Goal: Complete application form: Complete application form

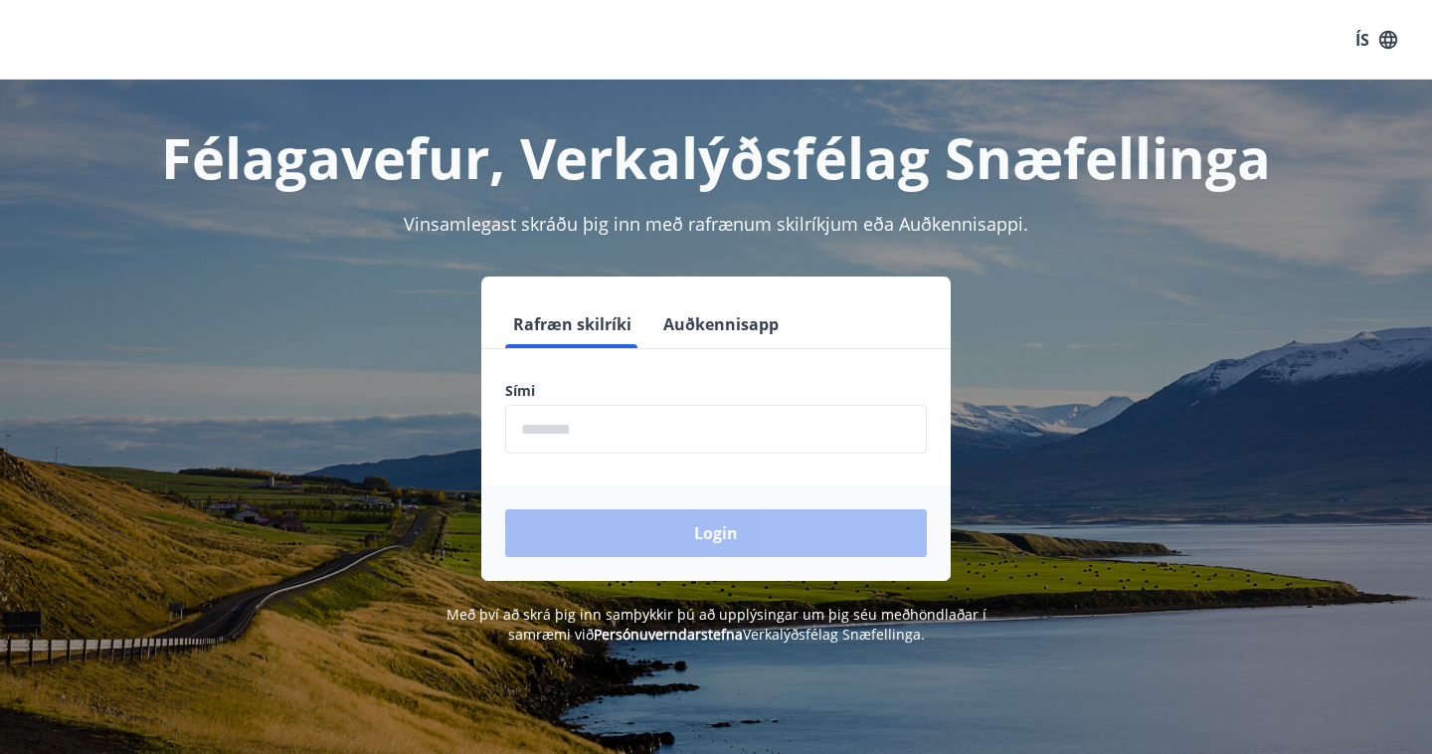
click at [612, 440] on input "phone" at bounding box center [716, 429] width 422 height 49
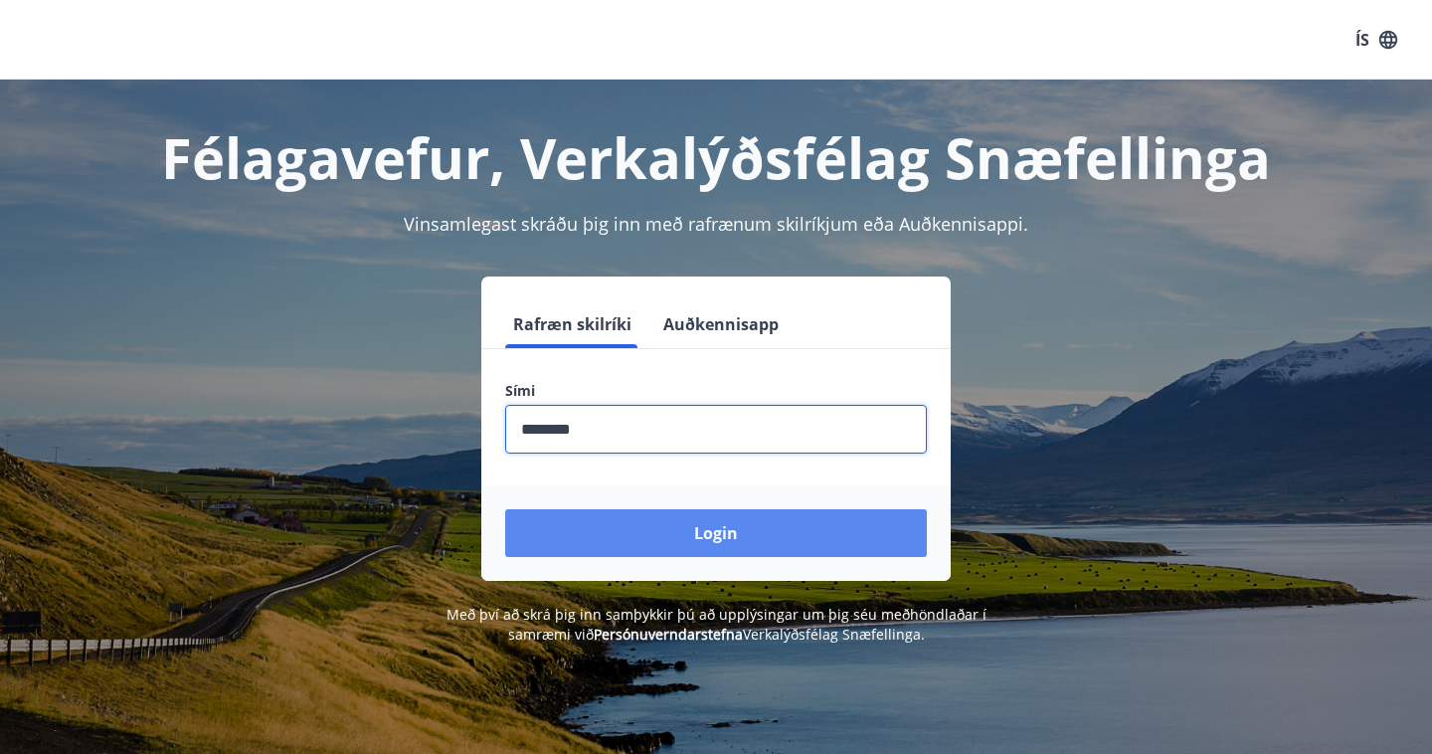
type input "********"
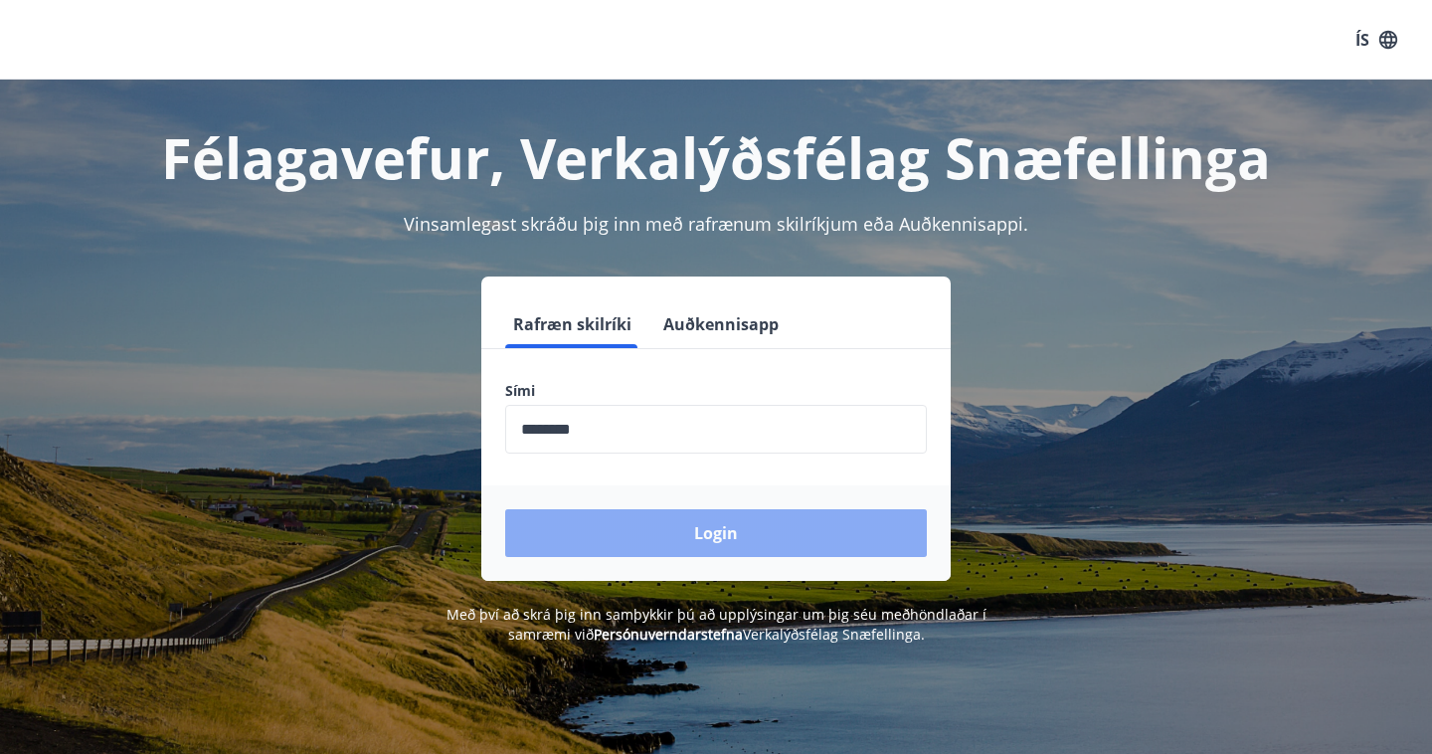
click at [737, 550] on button "Login" at bounding box center [716, 533] width 422 height 48
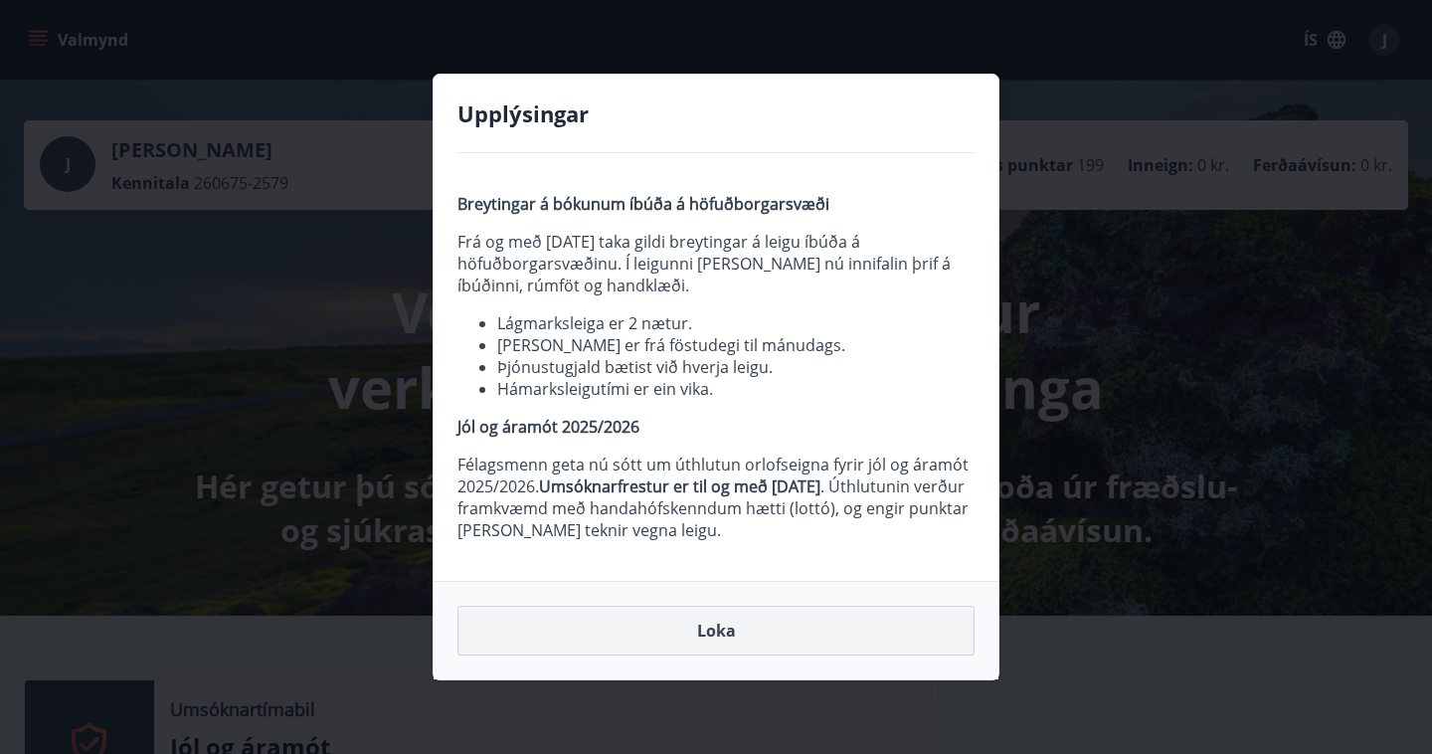
click at [716, 620] on button "Loka" at bounding box center [715, 631] width 517 height 50
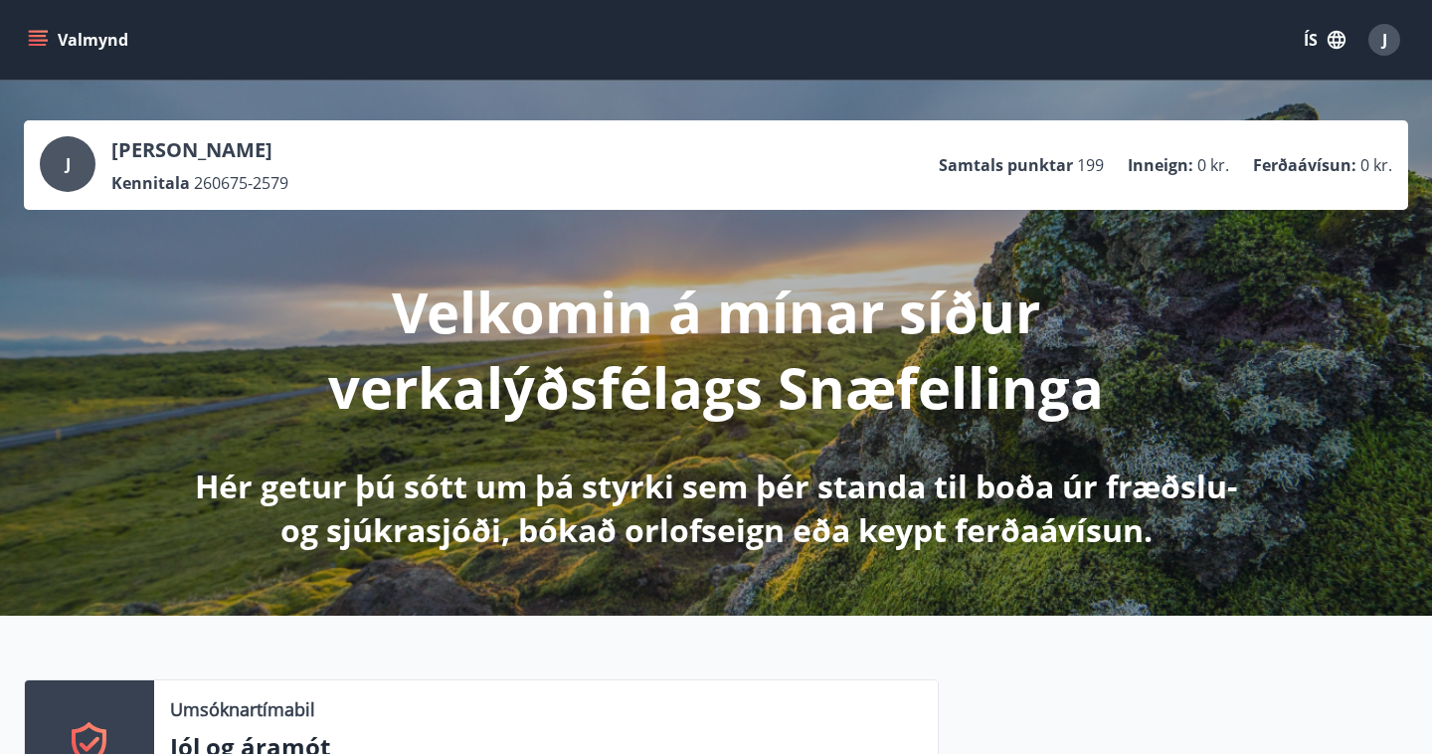
click at [45, 38] on icon "menu" at bounding box center [38, 40] width 20 height 20
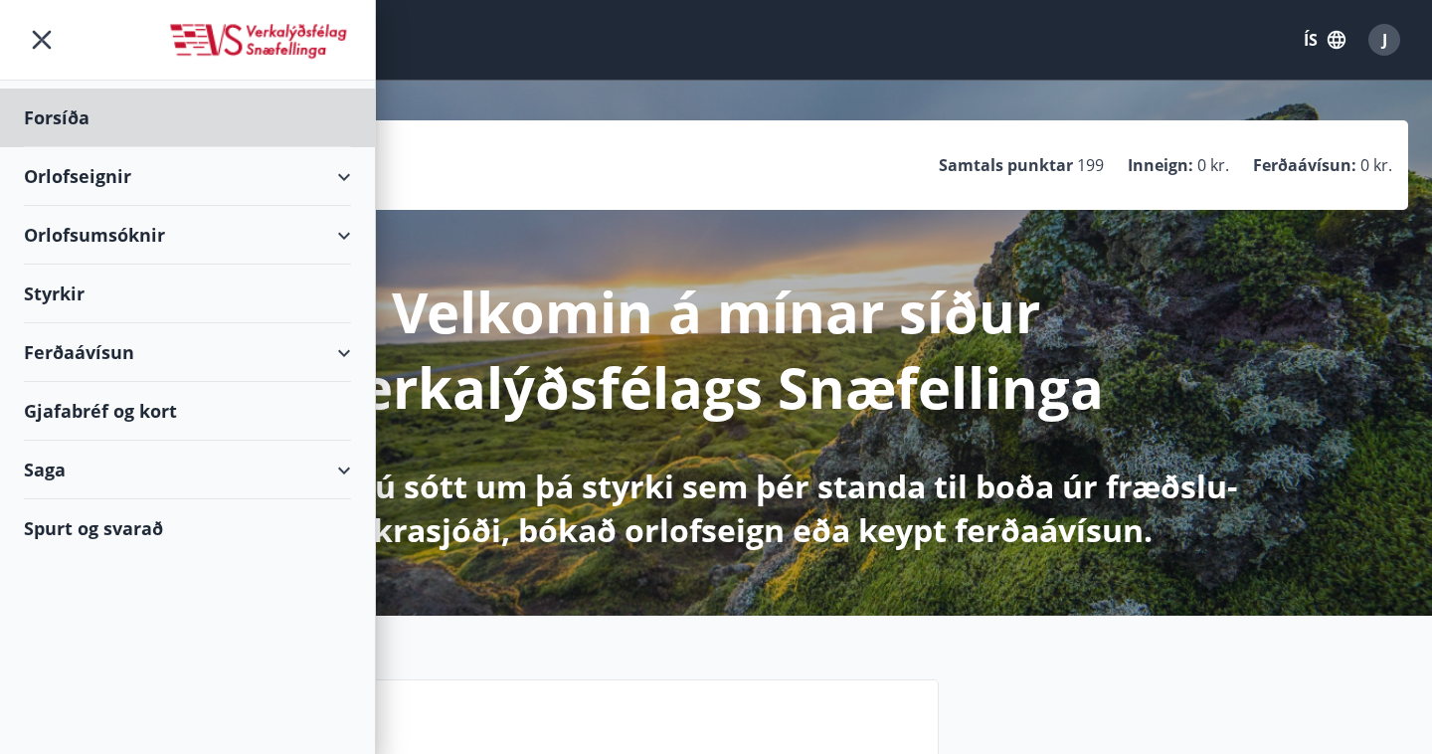
click at [72, 290] on div "Styrkir" at bounding box center [187, 294] width 327 height 59
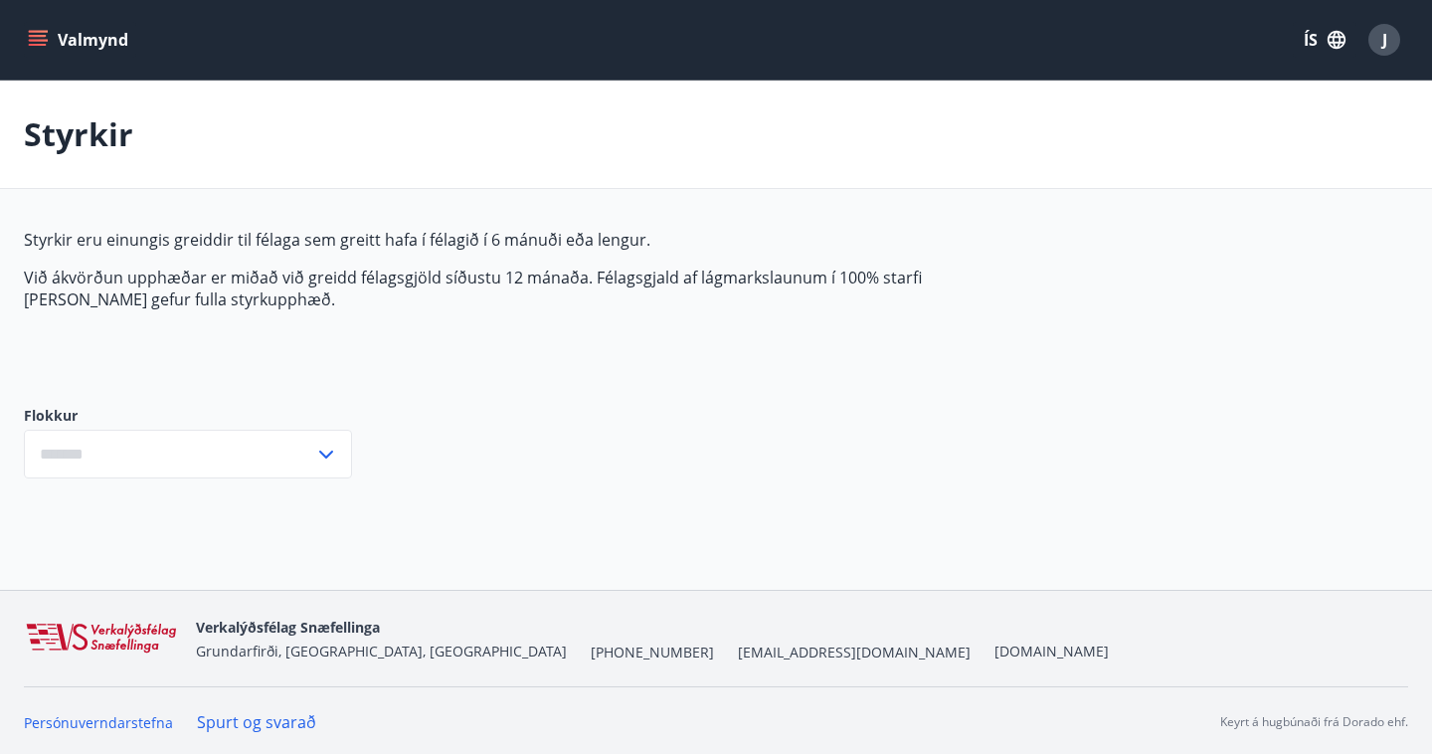
type input "***"
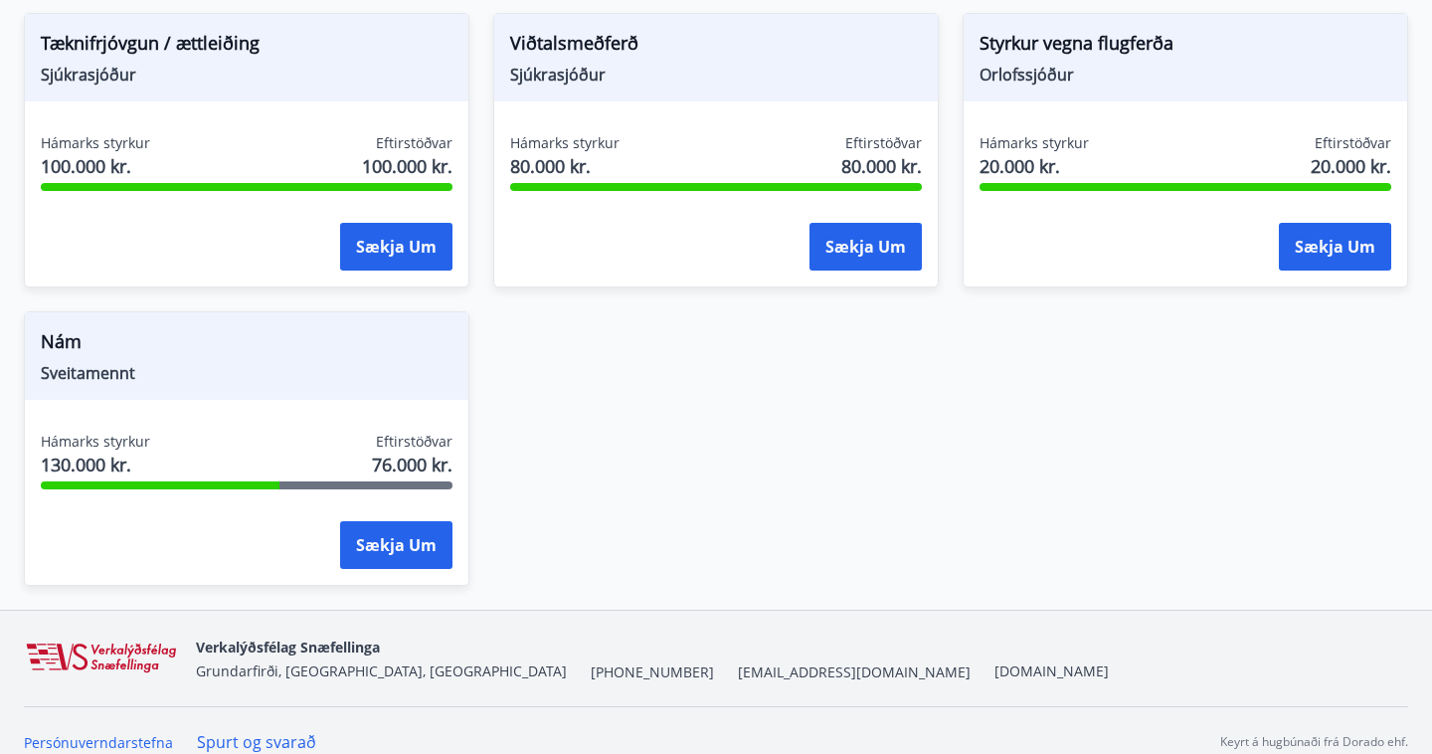
scroll to position [1713, 0]
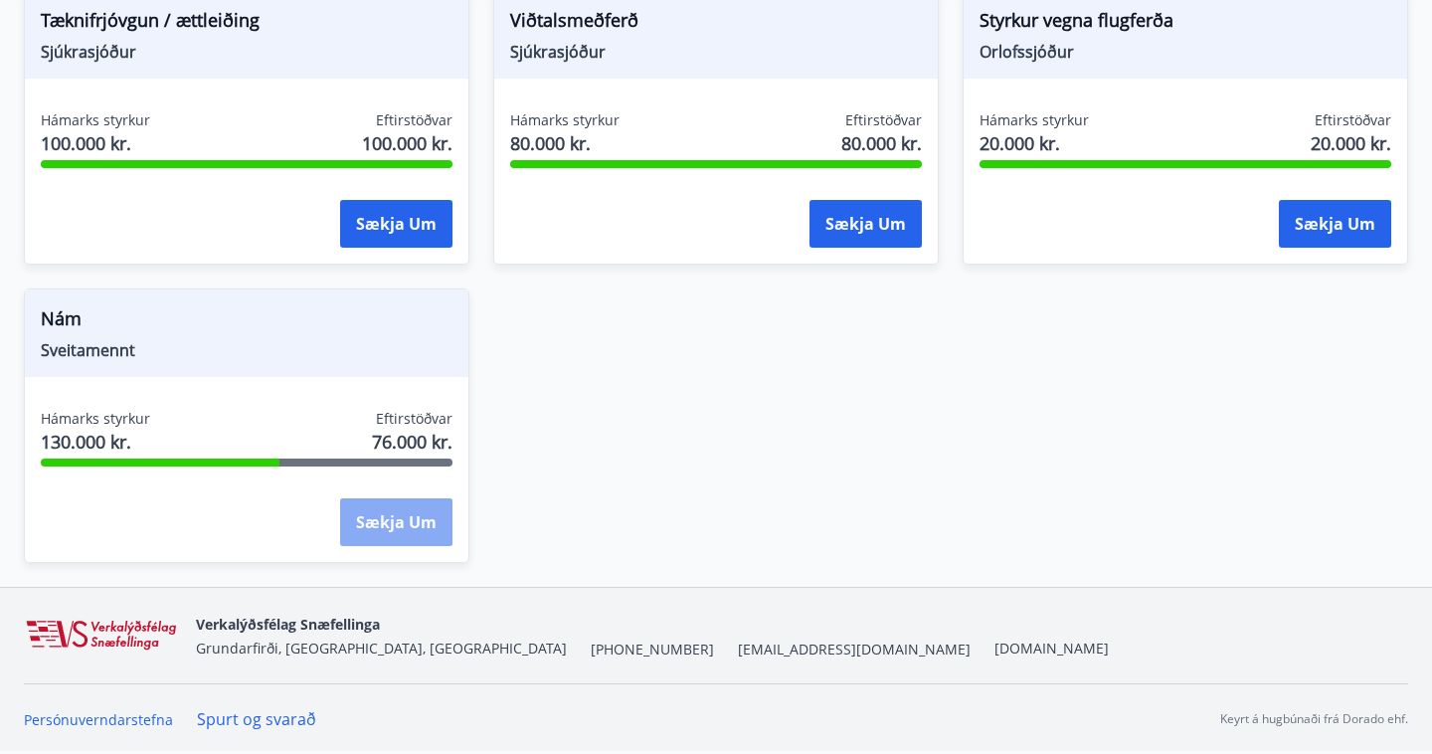
click at [395, 524] on button "Sækja um" at bounding box center [396, 522] width 112 height 48
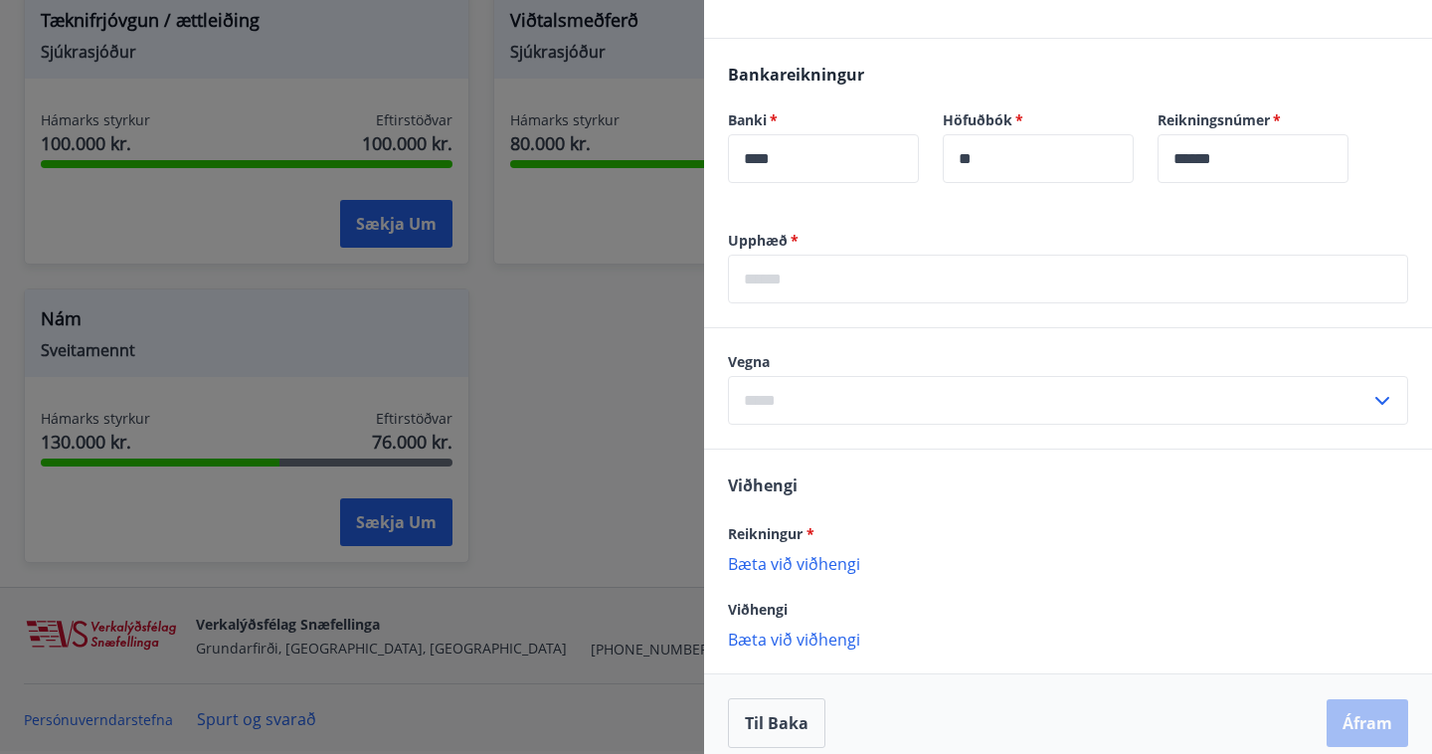
scroll to position [454, 0]
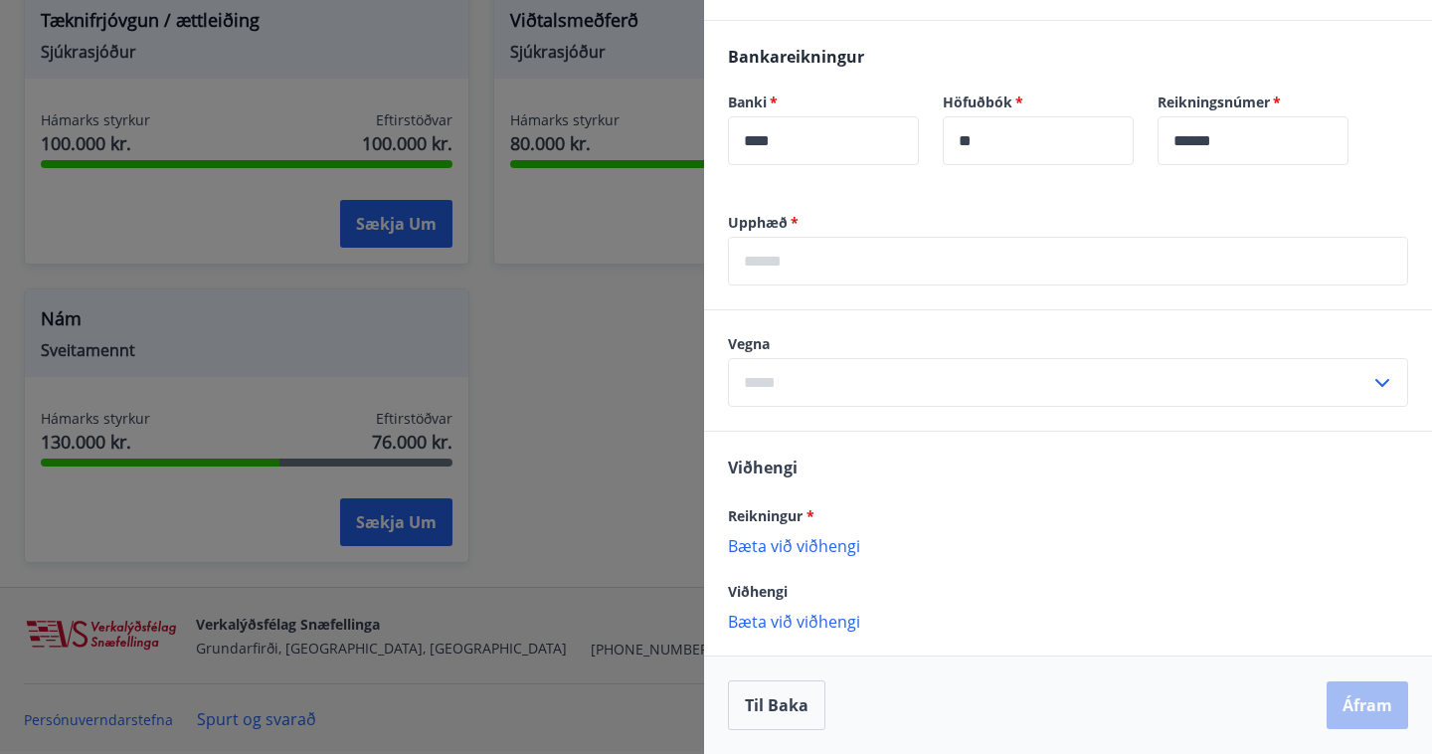
click at [954, 269] on input "text" at bounding box center [1068, 261] width 680 height 49
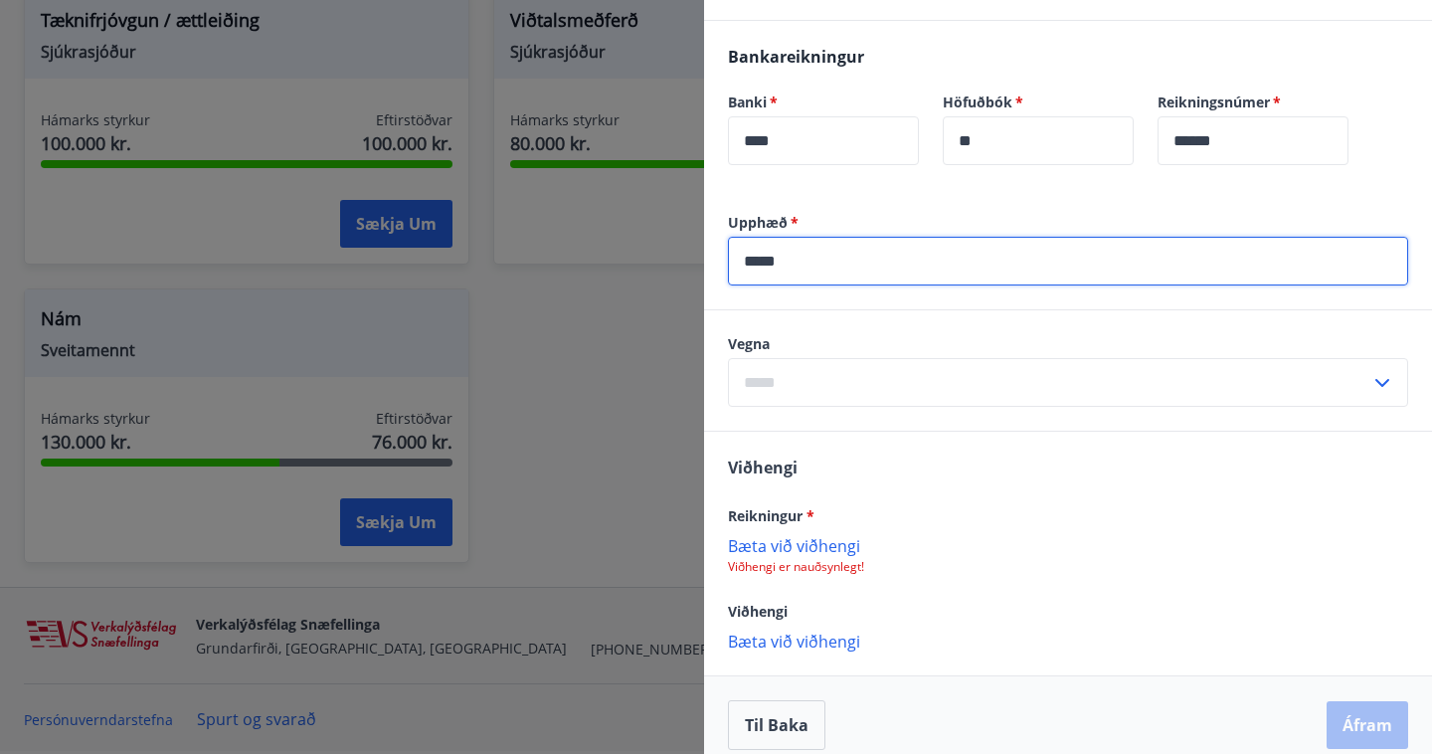
type input "*****"
click at [900, 391] on input "text" at bounding box center [1049, 382] width 642 height 49
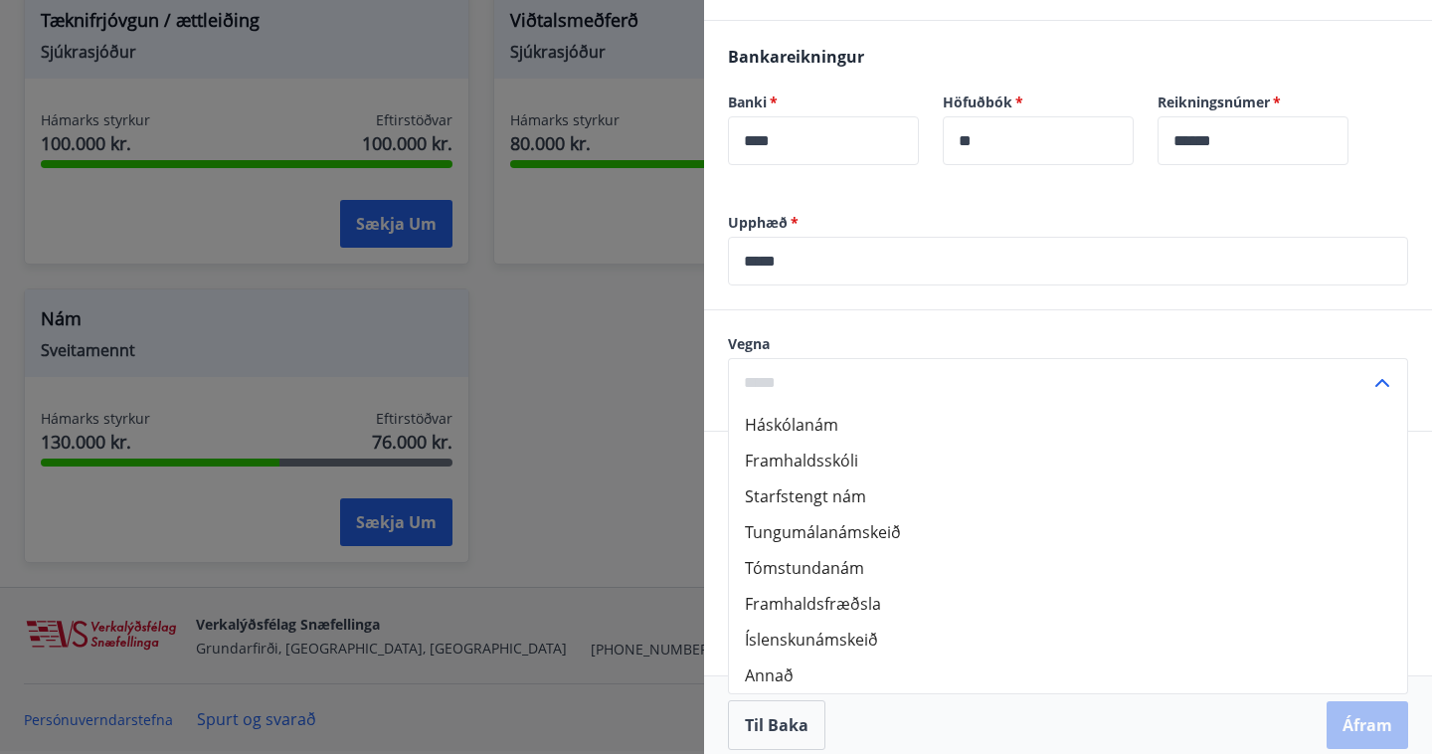
scroll to position [474, 0]
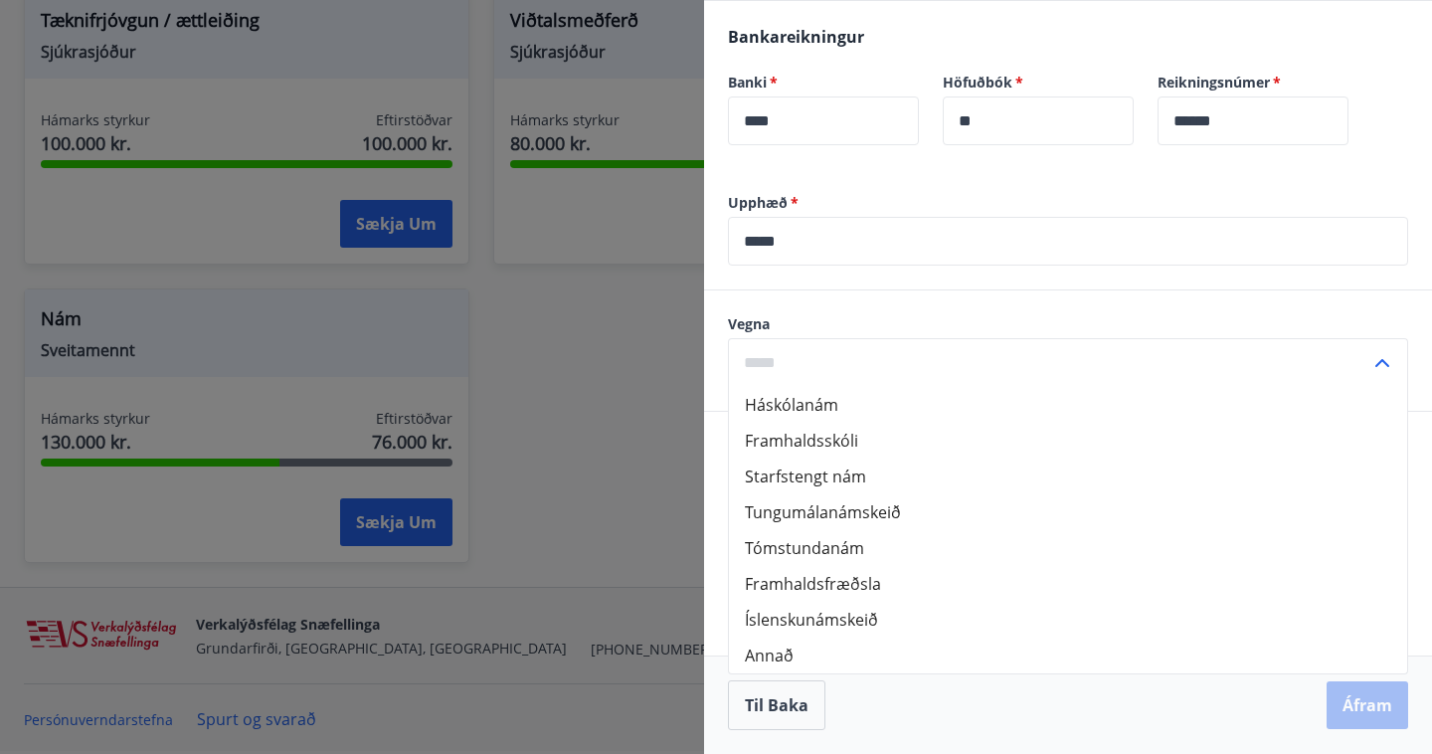
click at [798, 512] on li "Tungumálanámskeið" at bounding box center [1068, 512] width 678 height 36
type input "**********"
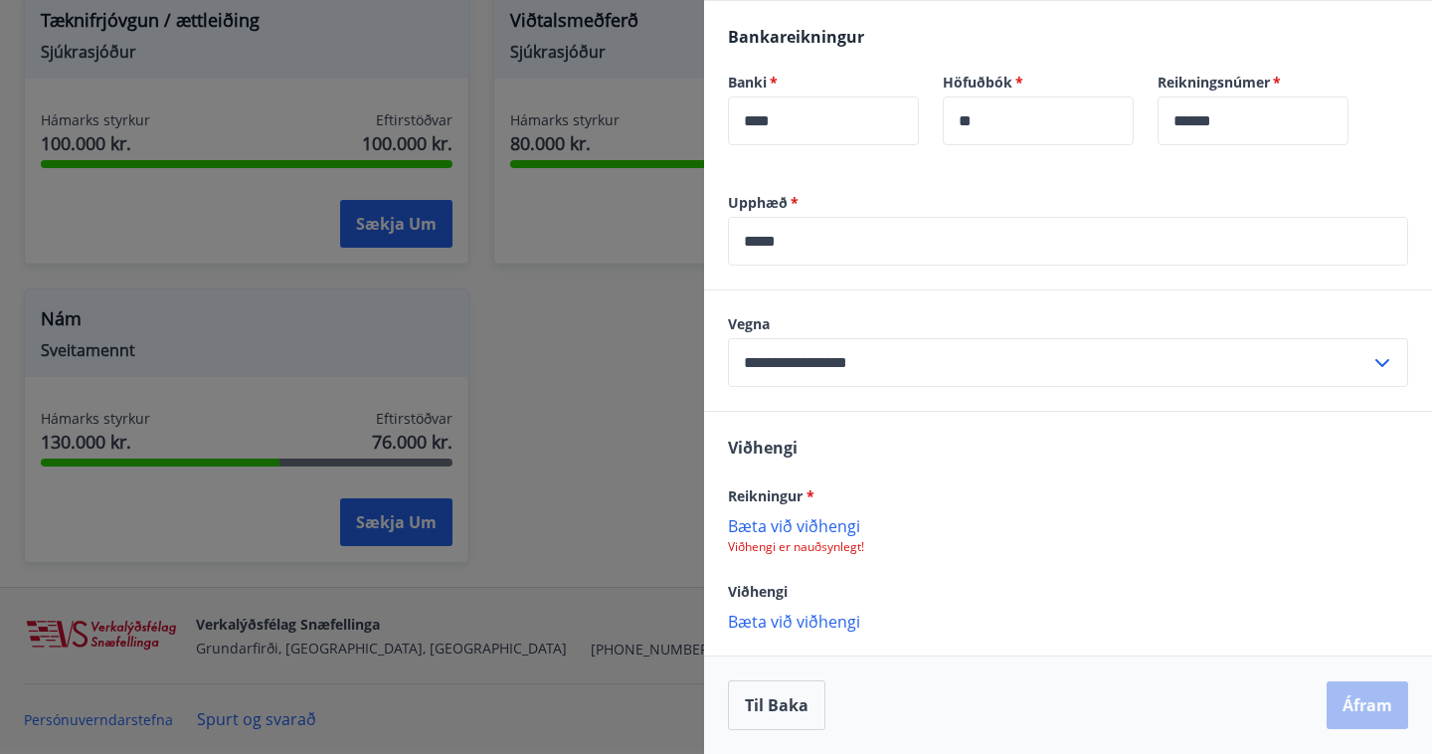
click at [951, 513] on div "Reikningur * Bæta við viðhengi Viðhengi er nauðsynlegt!" at bounding box center [1068, 519] width 680 height 72
click at [782, 529] on p "Bæta við viðhengi" at bounding box center [1068, 525] width 680 height 20
click at [802, 525] on p "Bæta við viðhengi" at bounding box center [1068, 525] width 680 height 20
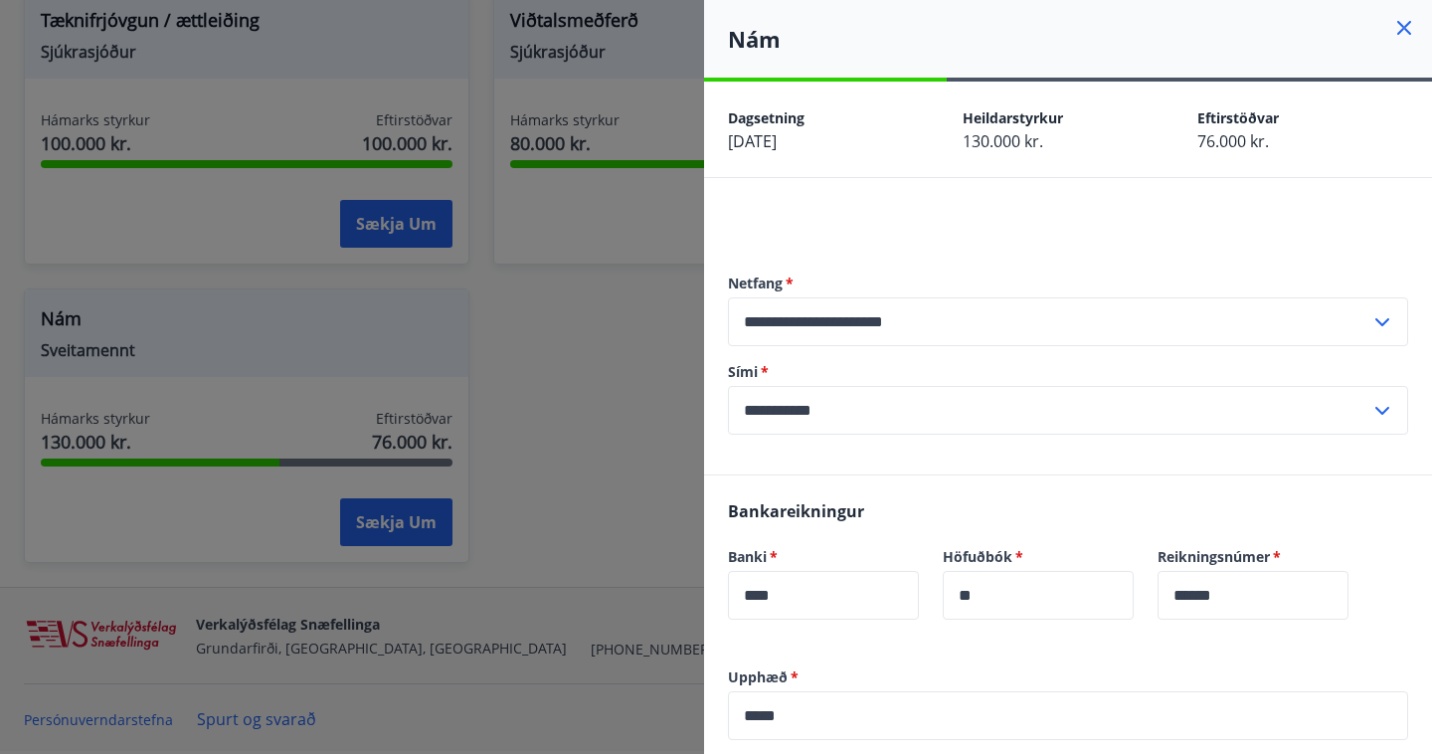
scroll to position [48, 0]
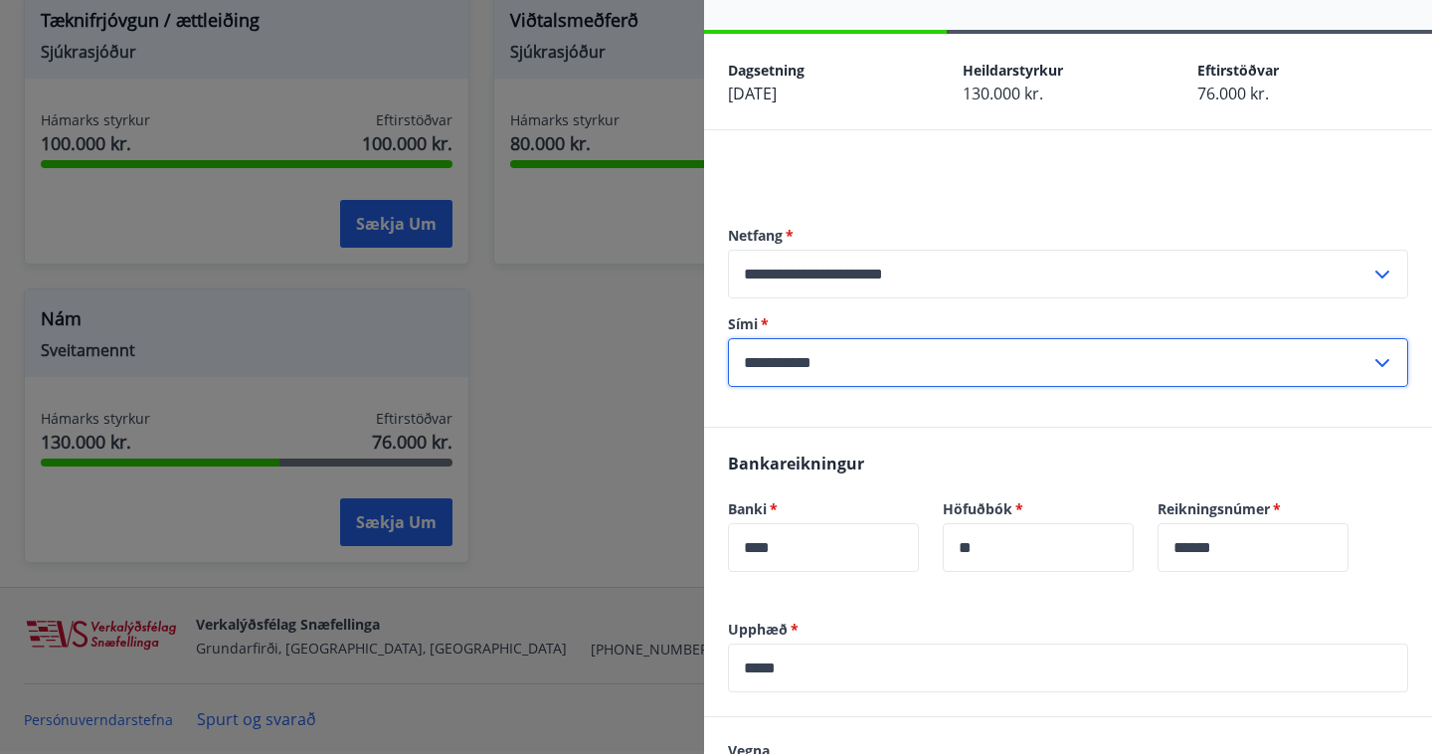
click at [775, 365] on input "**********" at bounding box center [1049, 362] width 642 height 49
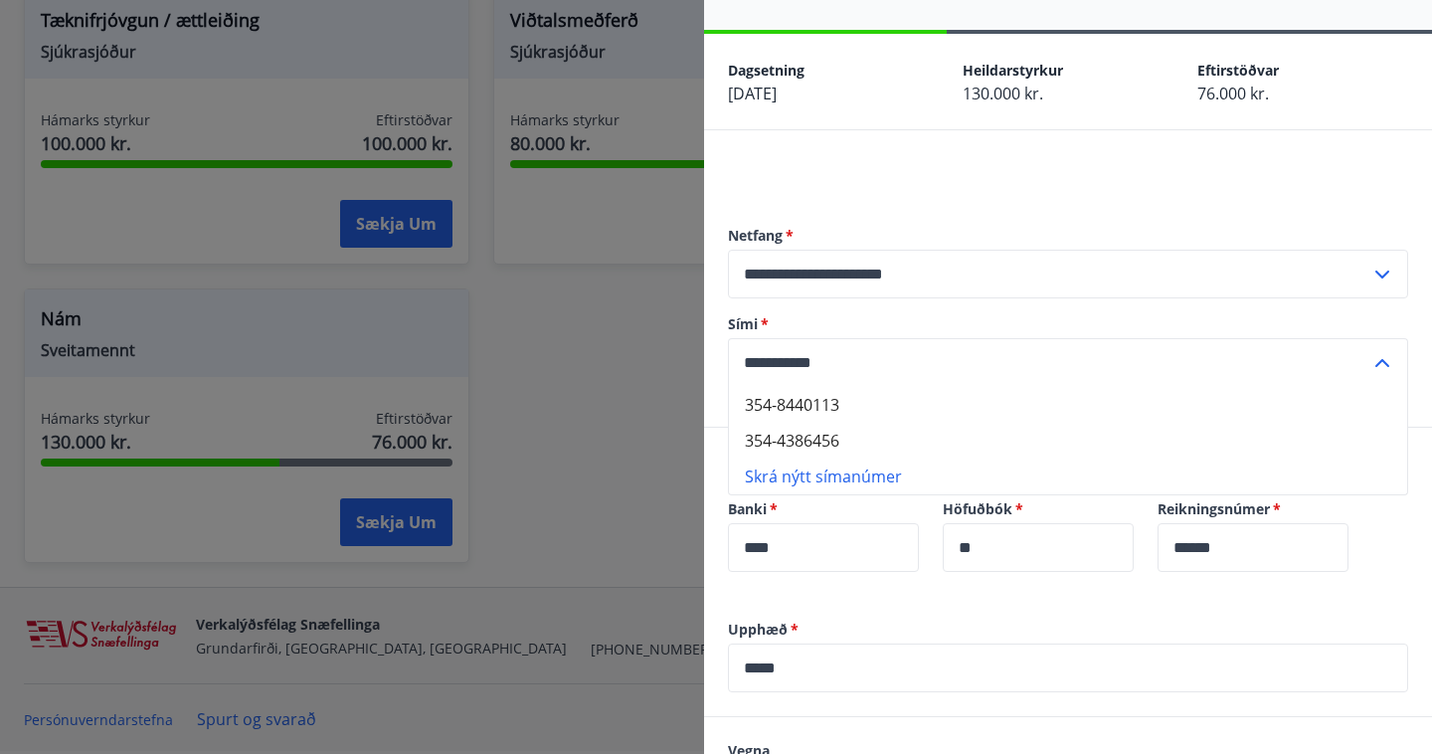
click at [1003, 215] on div "**********" at bounding box center [1068, 306] width 680 height 241
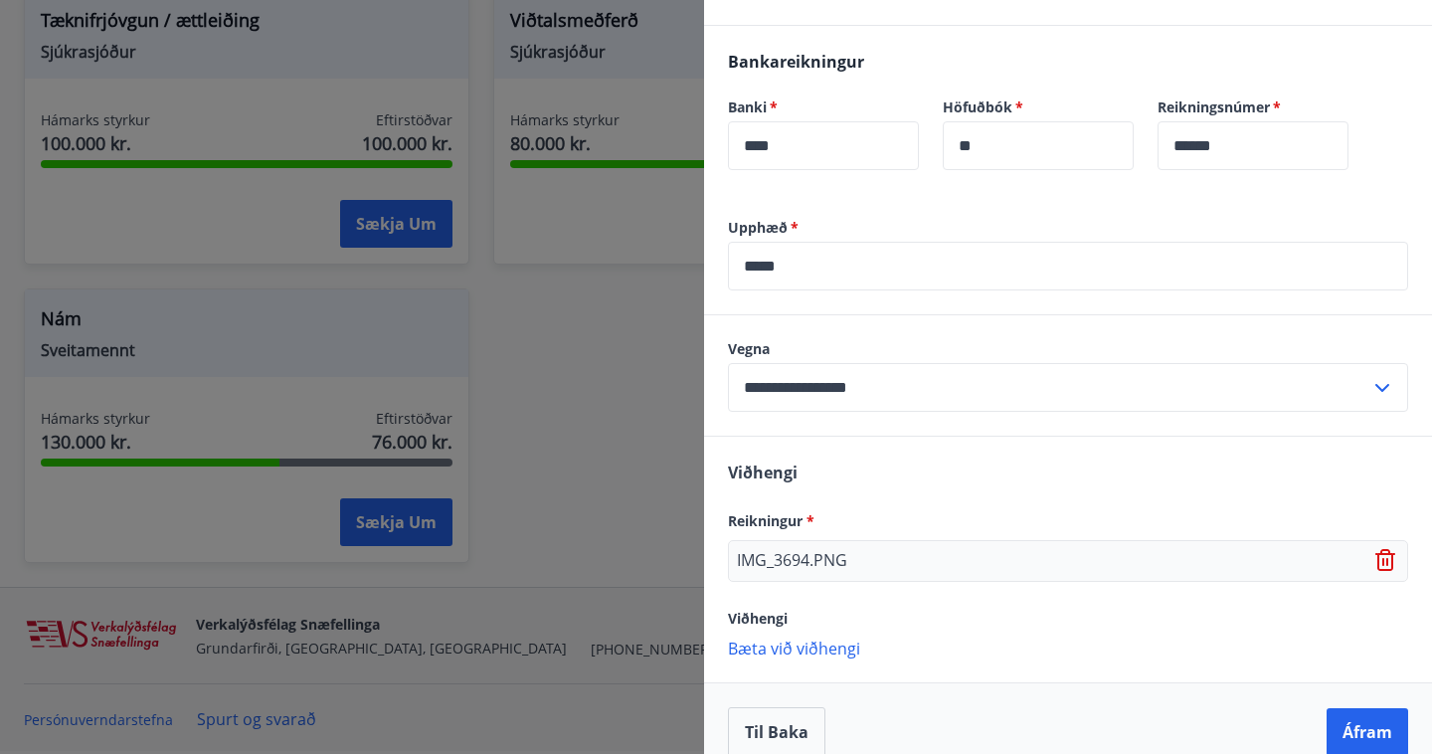
scroll to position [476, 0]
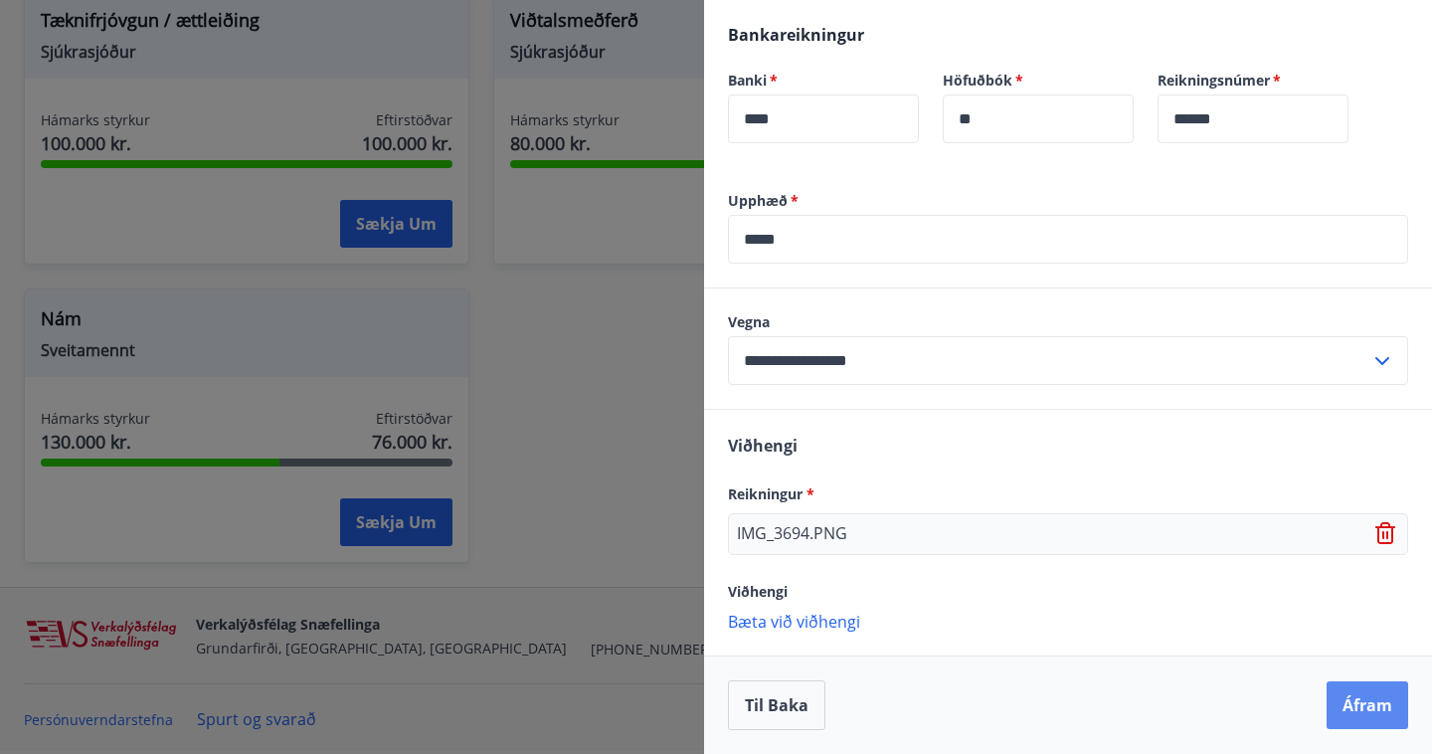
click at [1373, 711] on button "Áfram" at bounding box center [1368, 705] width 82 height 48
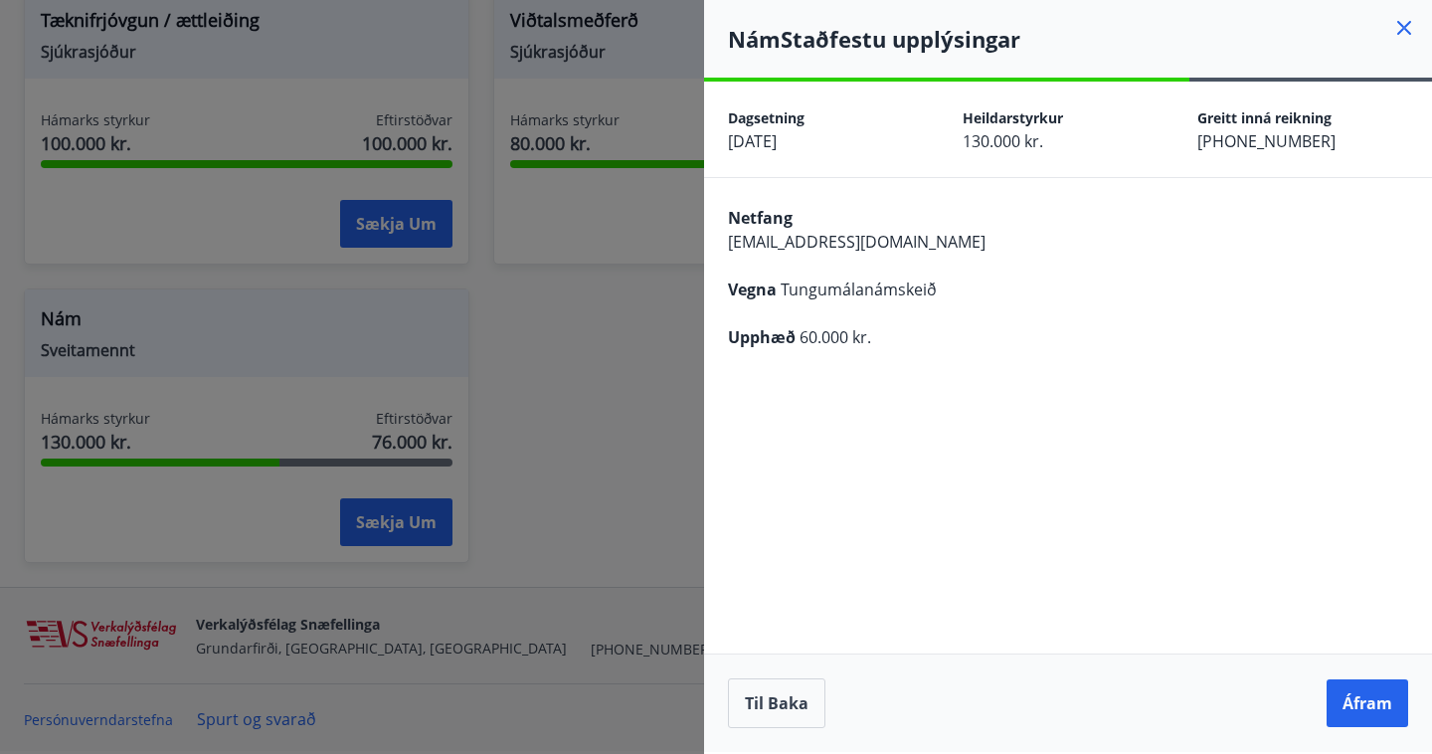
scroll to position [0, 0]
click at [1356, 699] on button "Áfram" at bounding box center [1368, 703] width 82 height 48
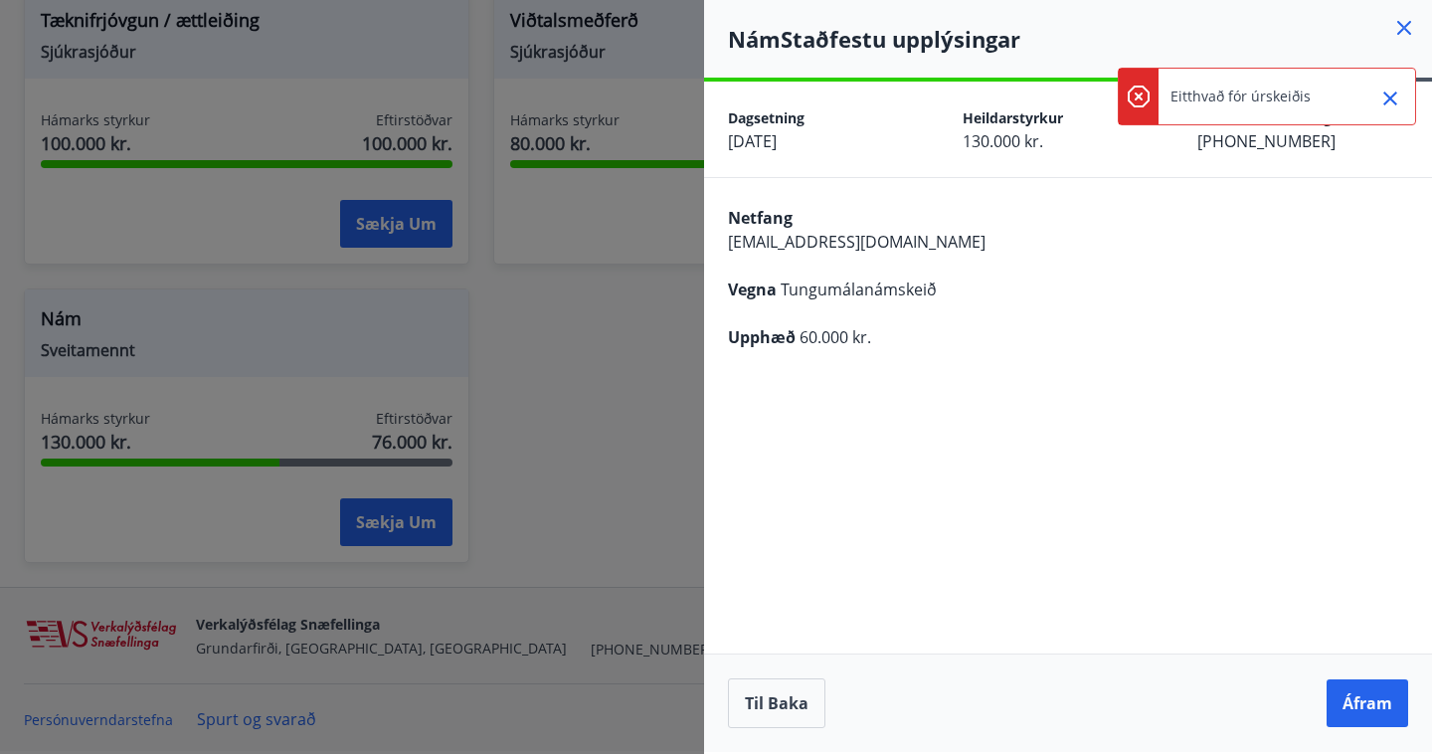
click at [1386, 96] on icon "Close" at bounding box center [1390, 99] width 24 height 24
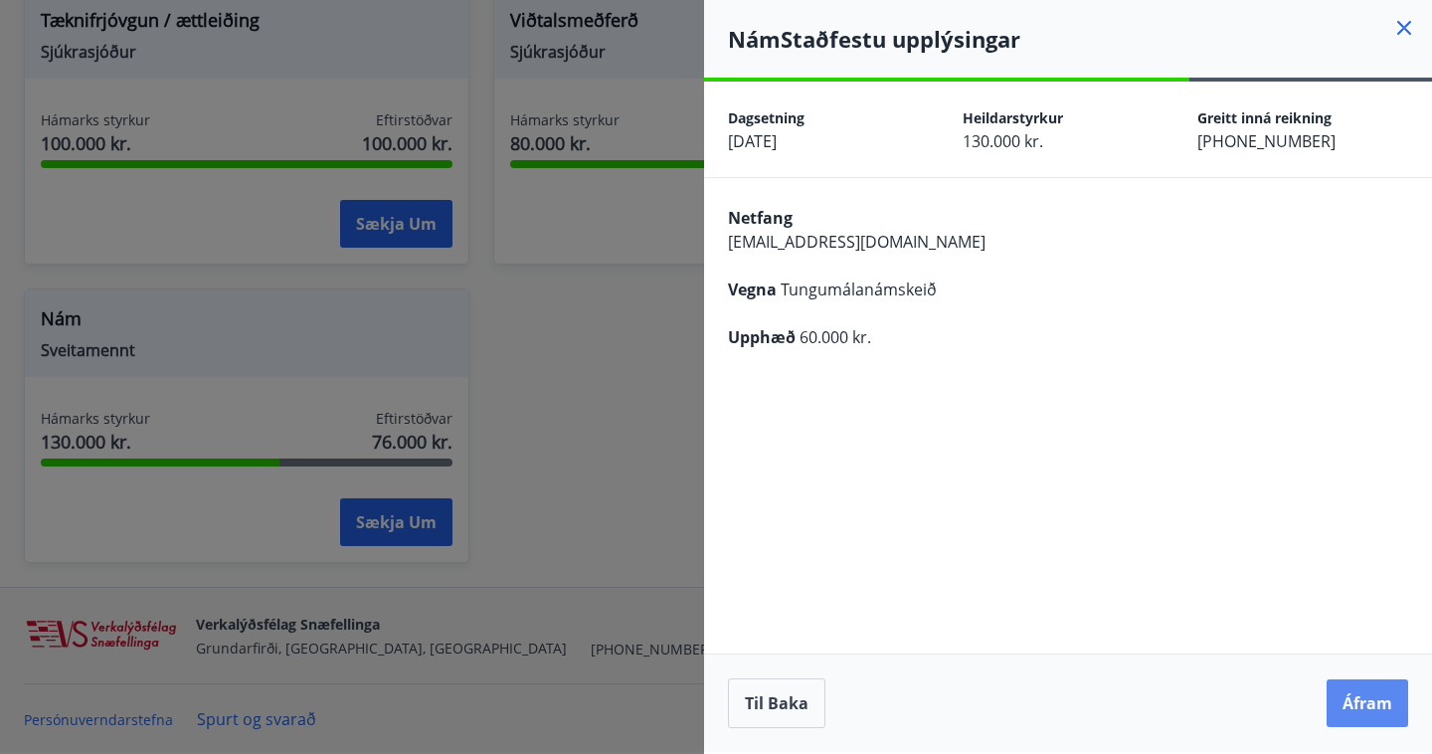
click at [1365, 702] on button "Áfram" at bounding box center [1368, 703] width 82 height 48
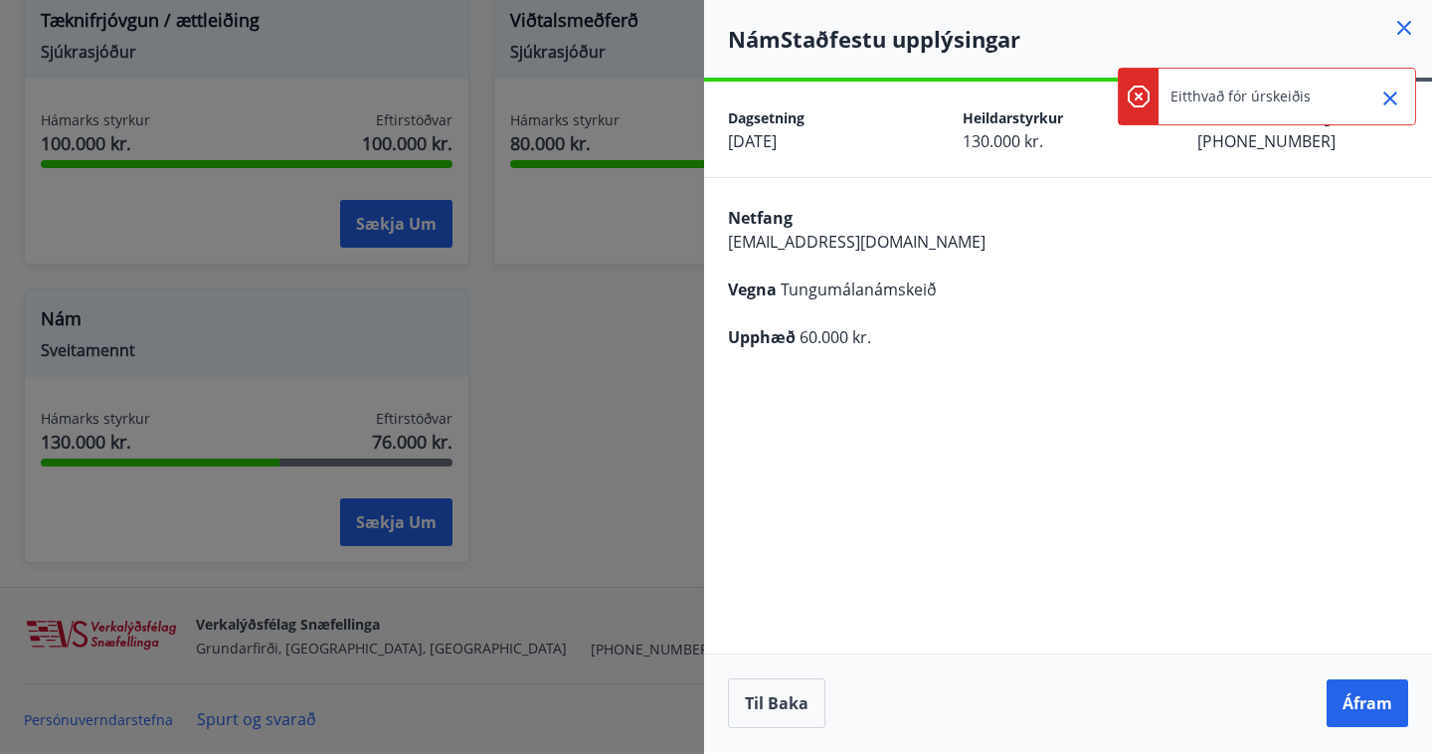
click at [1387, 95] on icon "Close" at bounding box center [1390, 98] width 14 height 14
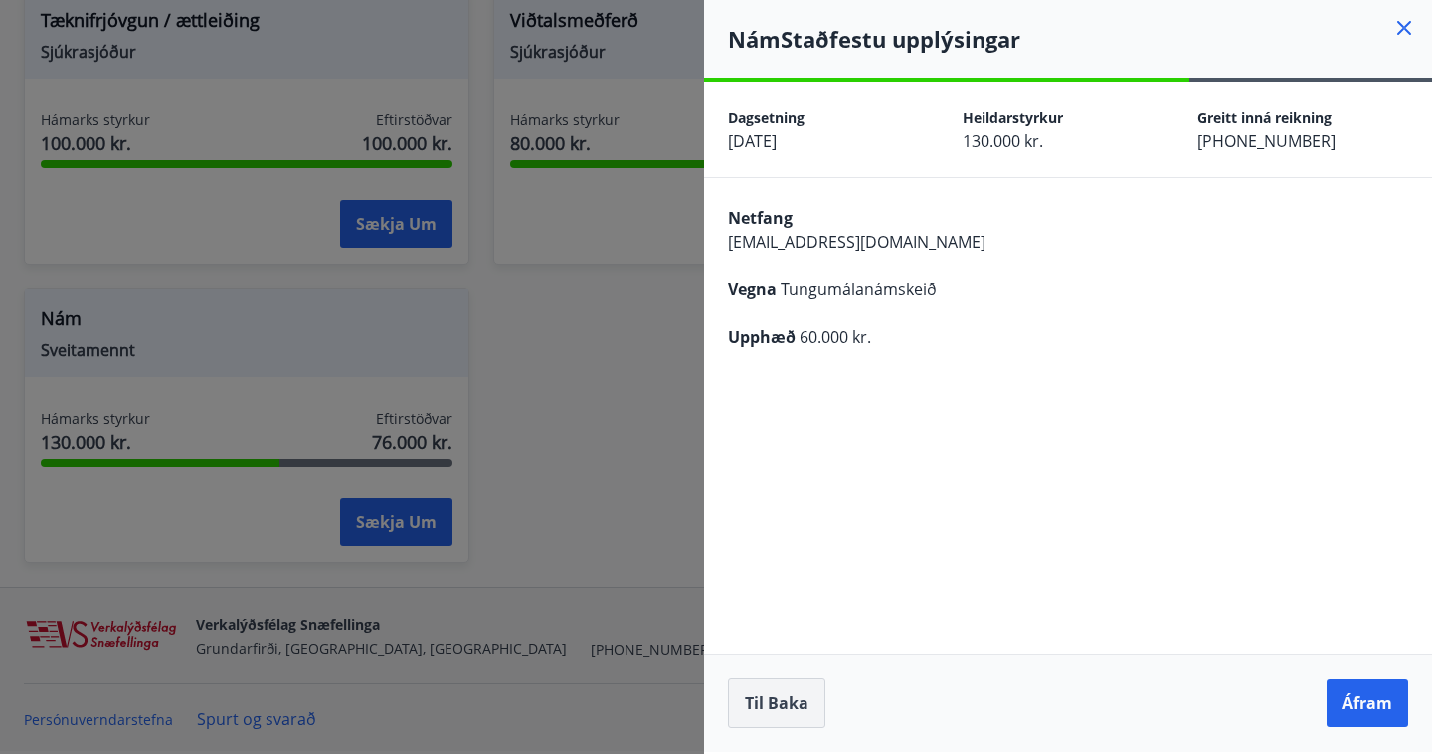
click at [798, 696] on button "Til baka" at bounding box center [776, 703] width 97 height 50
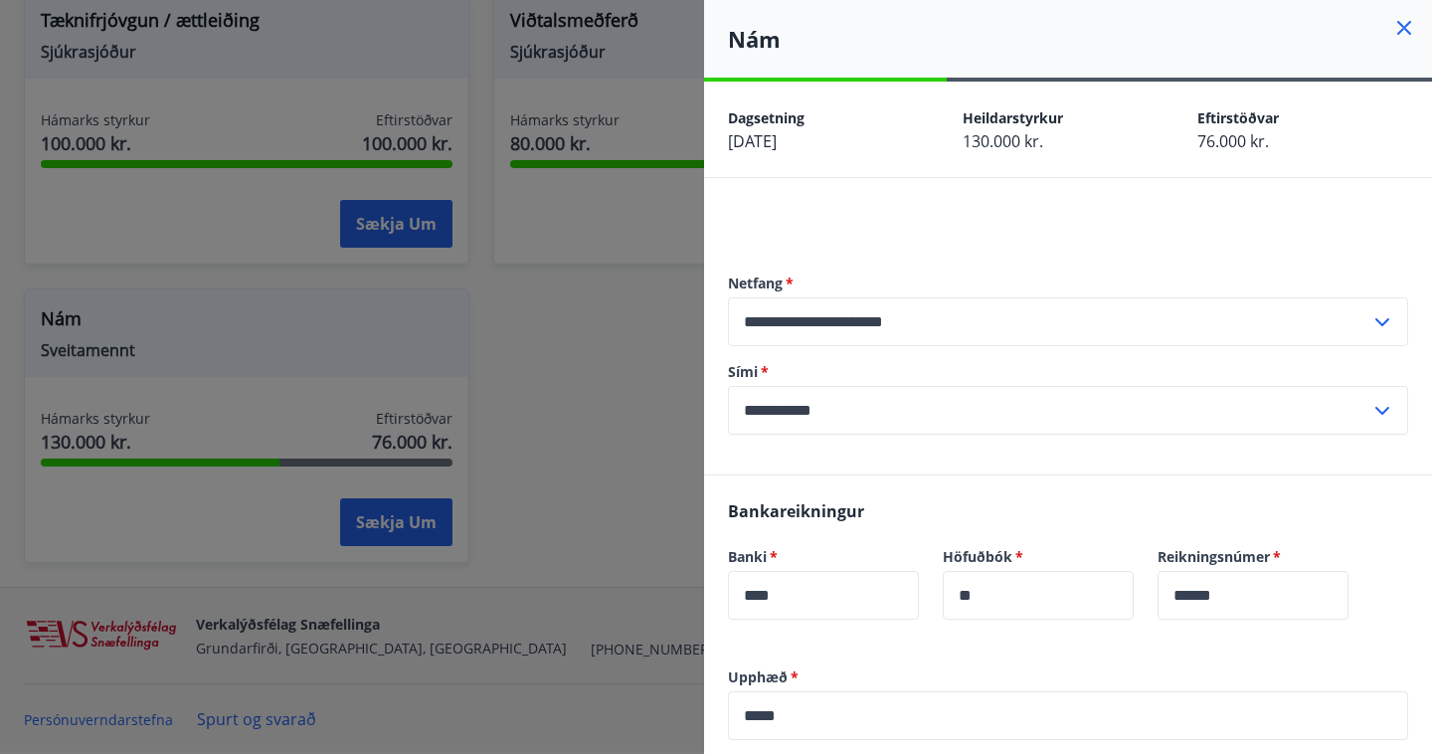
click at [779, 413] on input "**********" at bounding box center [1049, 410] width 642 height 49
type input "**********"
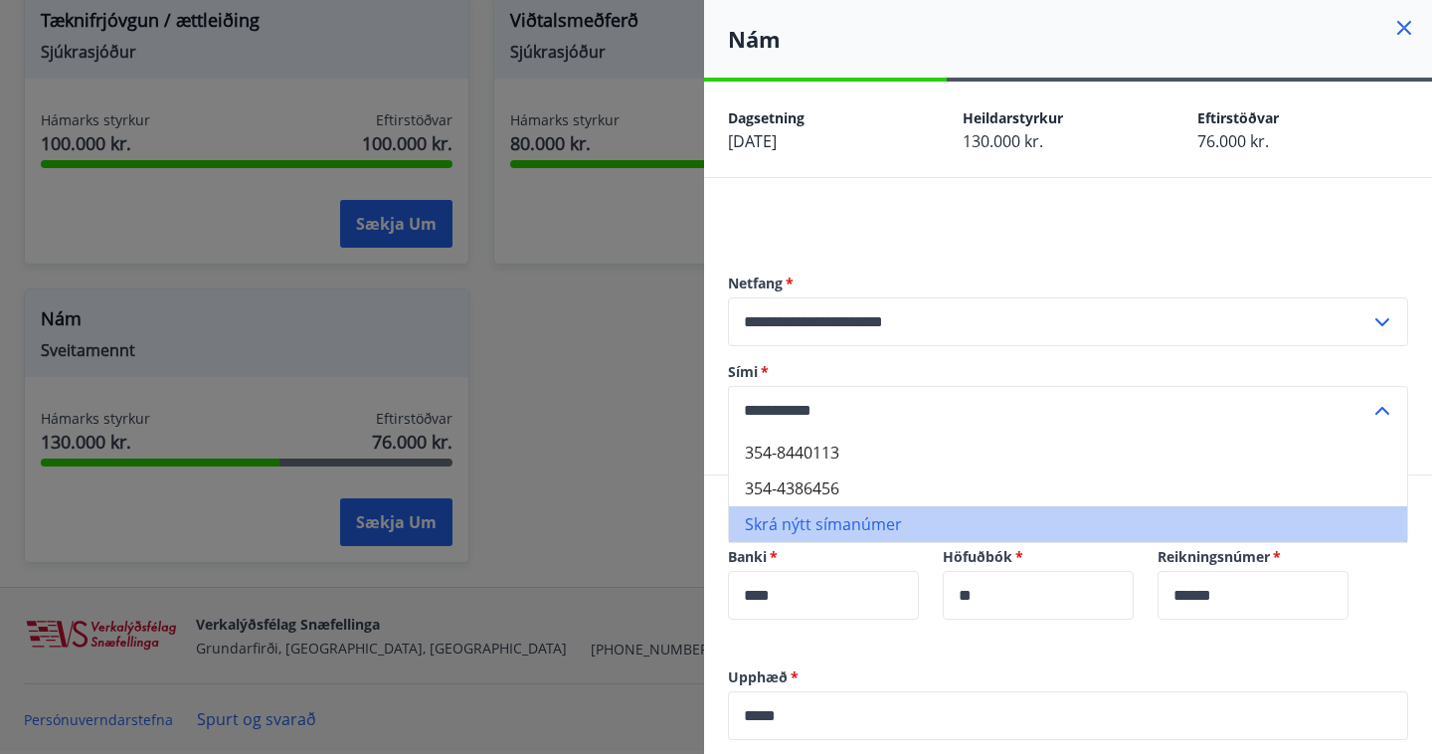
click at [839, 528] on li "Skrá nýtt símanúmer" at bounding box center [1068, 524] width 678 height 36
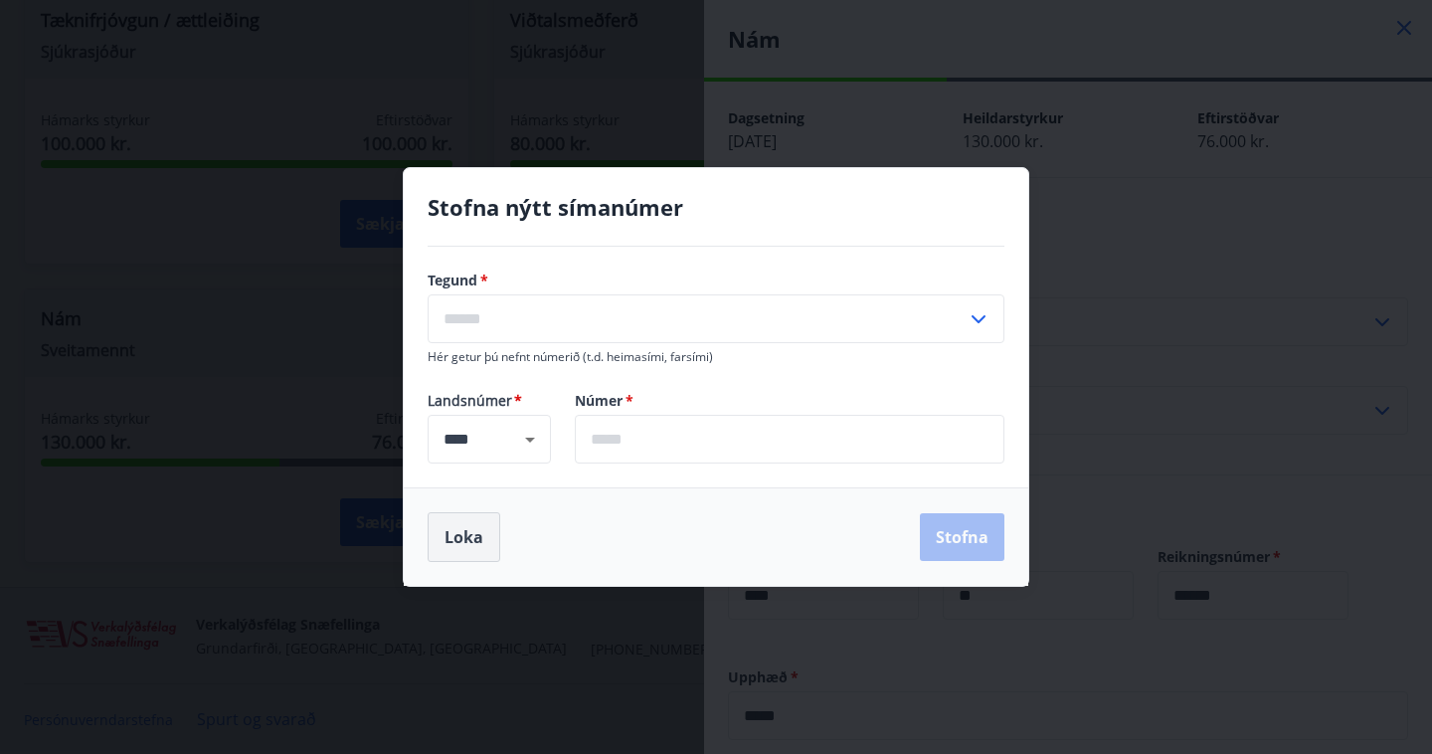
click at [473, 517] on button "Loka" at bounding box center [464, 537] width 73 height 50
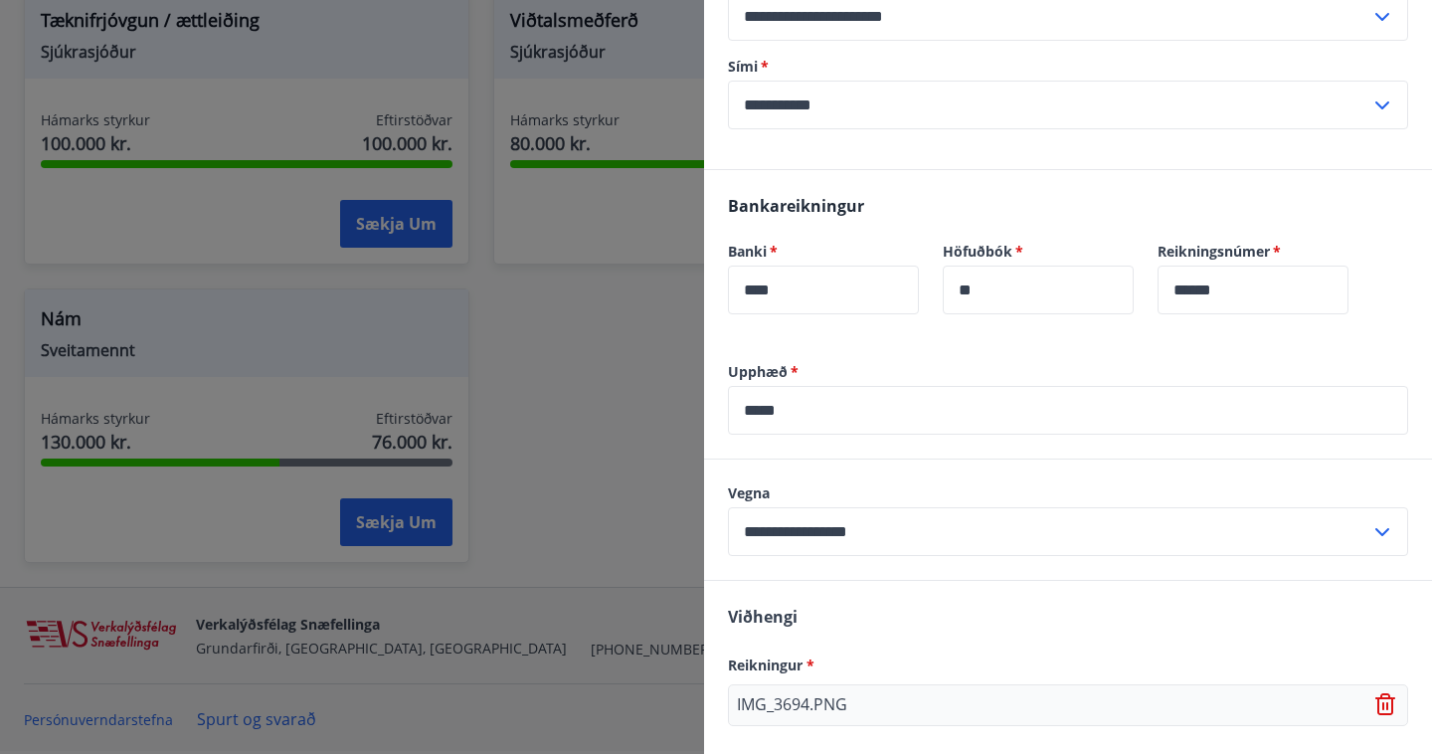
scroll to position [476, 0]
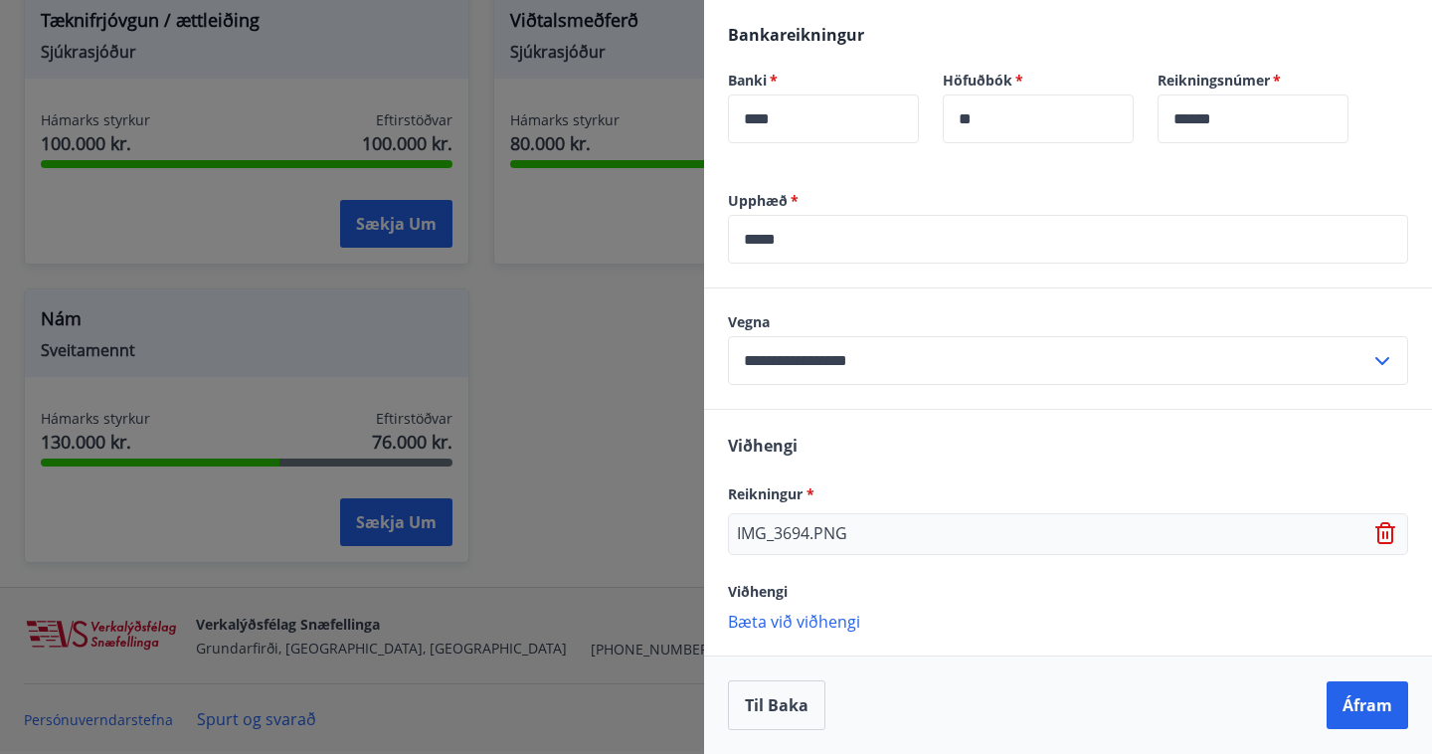
click at [1383, 534] on icon at bounding box center [1383, 535] width 2 height 8
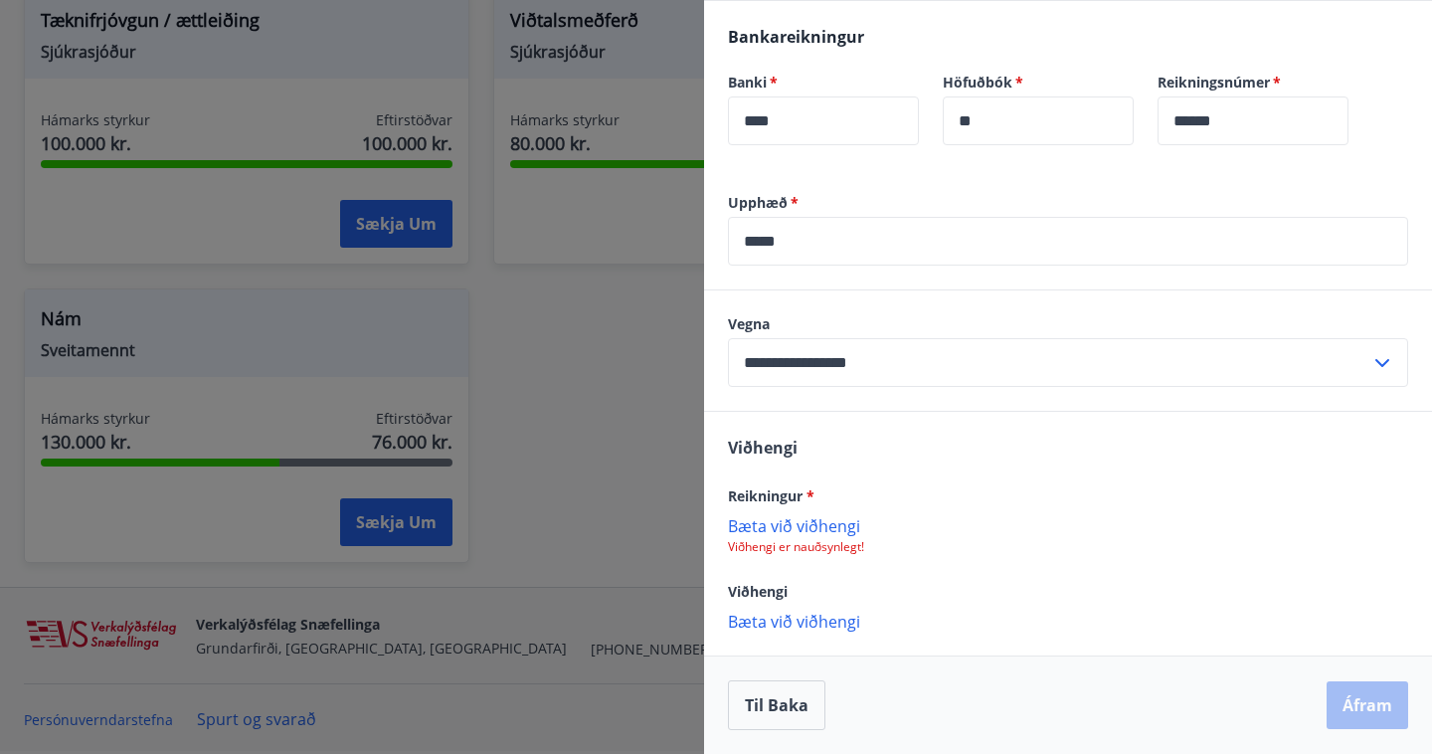
scroll to position [474, 0]
click at [787, 531] on p "Bæta við viðhengi" at bounding box center [1068, 525] width 680 height 20
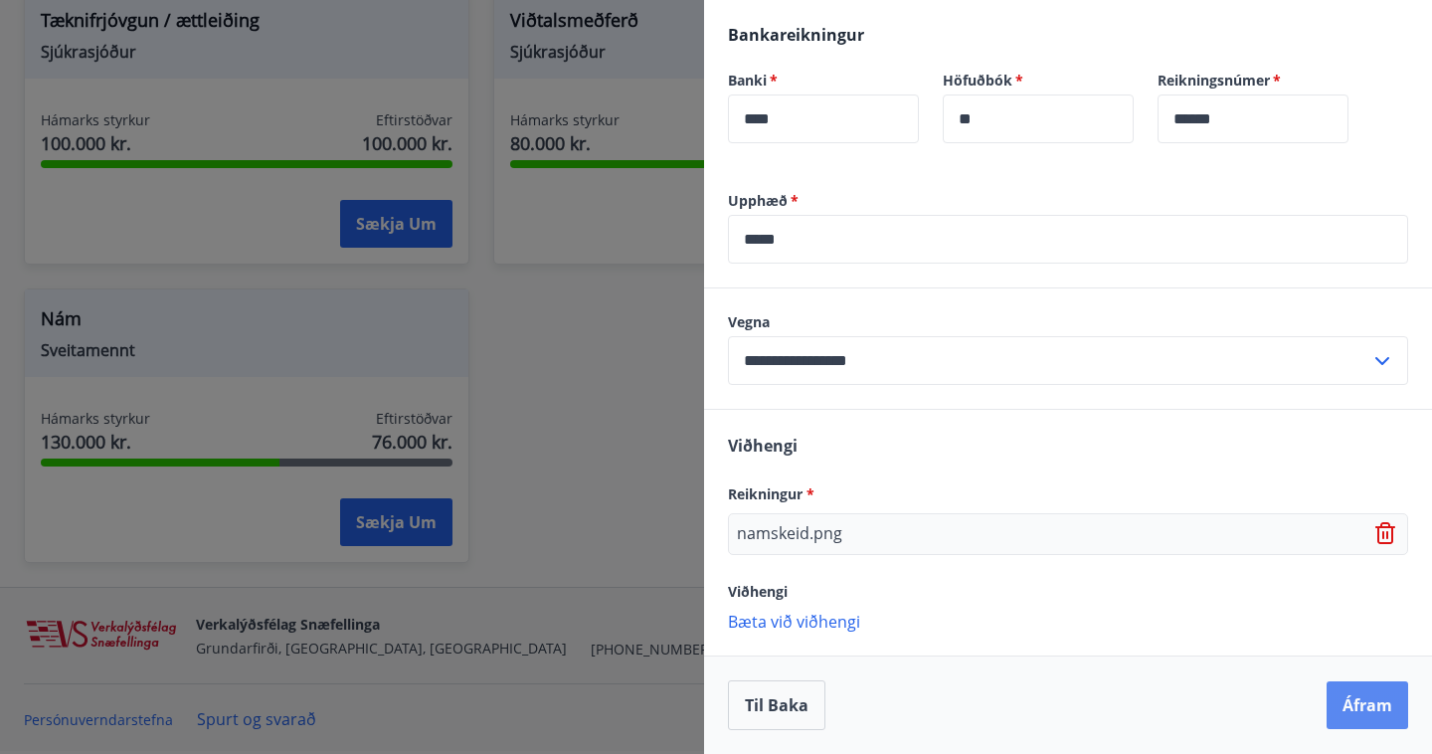
click at [1367, 703] on button "Áfram" at bounding box center [1368, 705] width 82 height 48
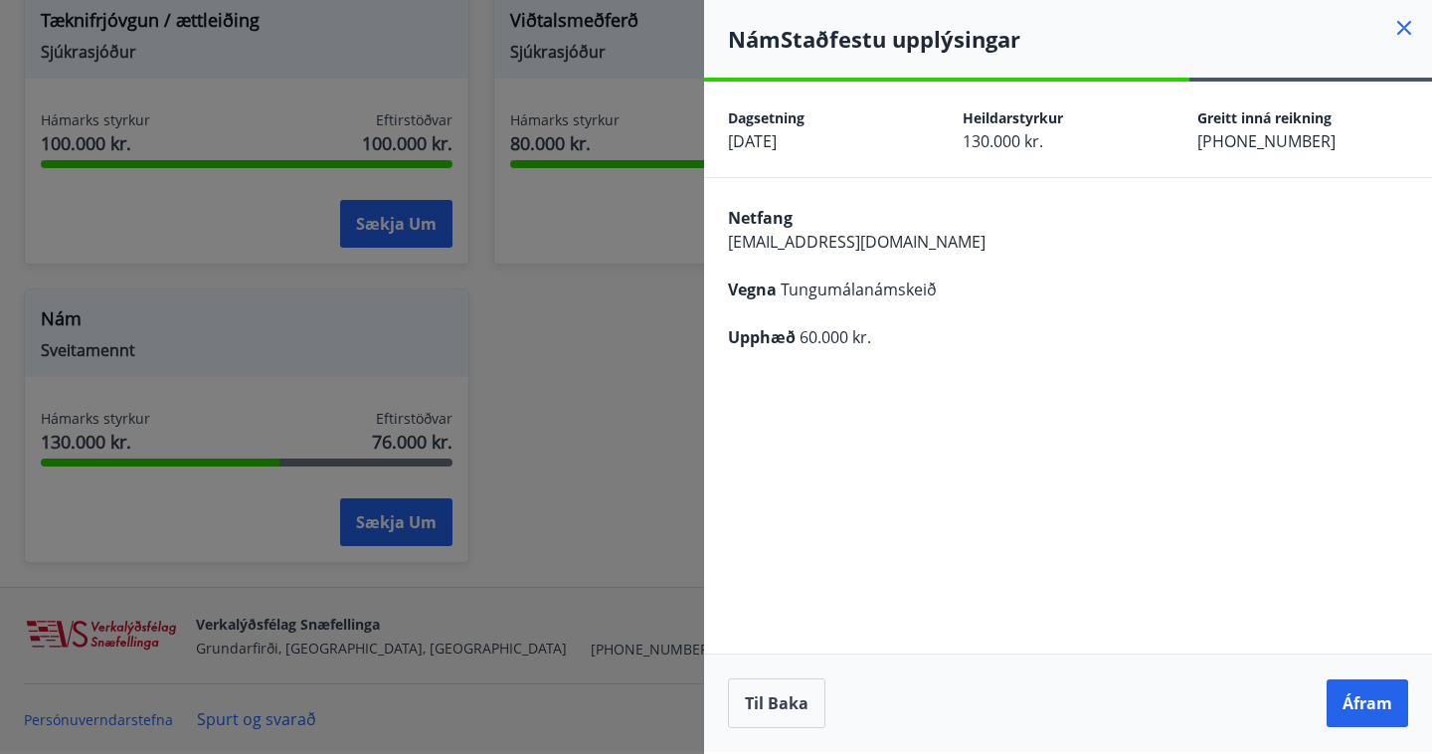
scroll to position [0, 0]
click at [1367, 703] on button "Áfram" at bounding box center [1368, 703] width 82 height 48
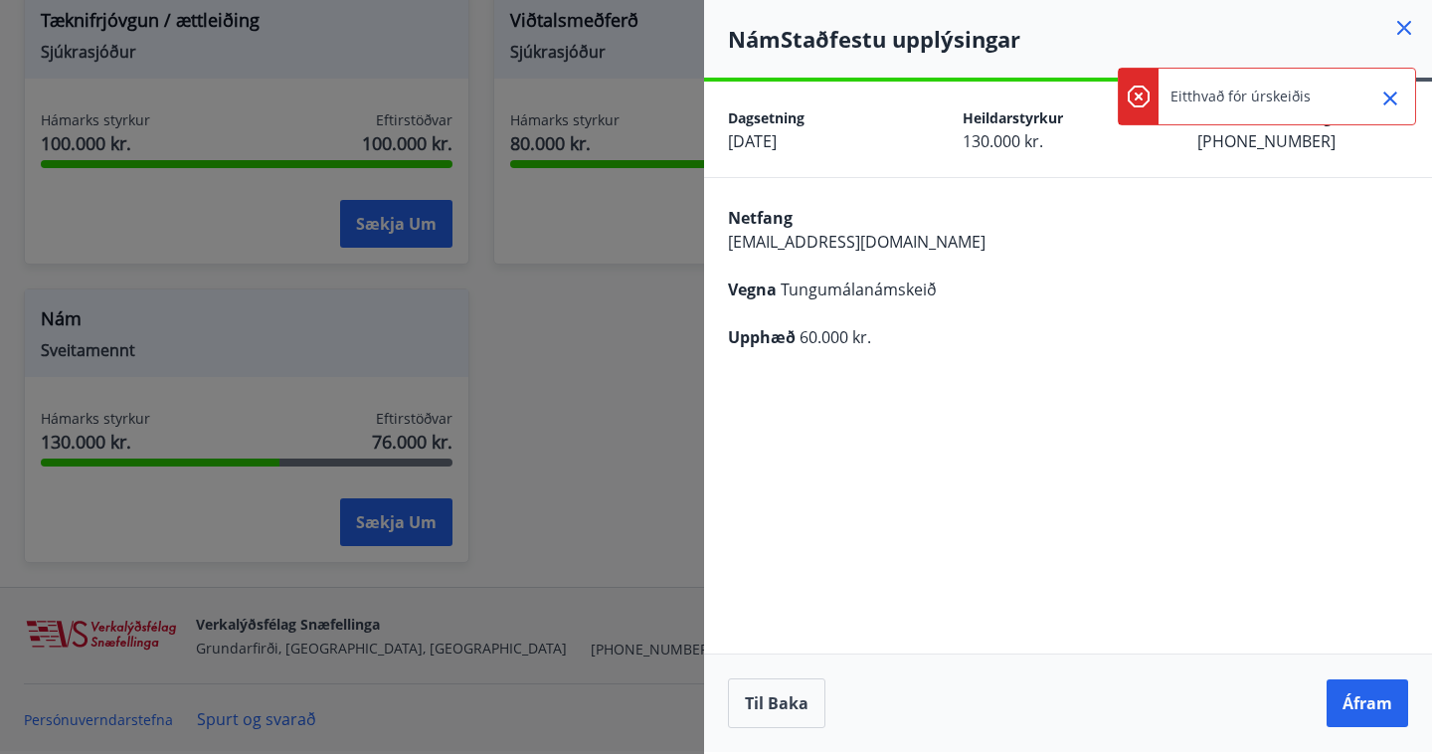
click at [1396, 91] on icon "Close" at bounding box center [1390, 99] width 24 height 24
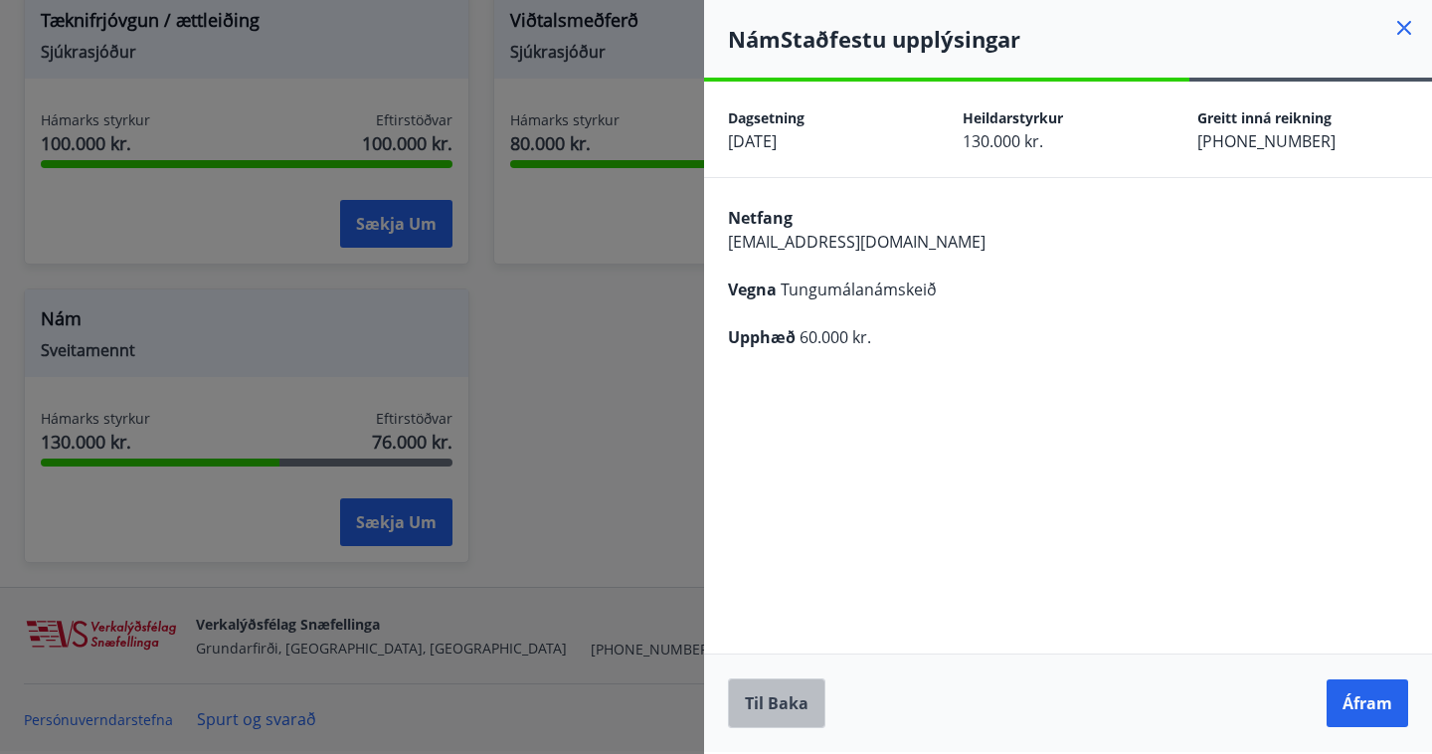
click at [783, 693] on button "Til baka" at bounding box center [776, 703] width 97 height 50
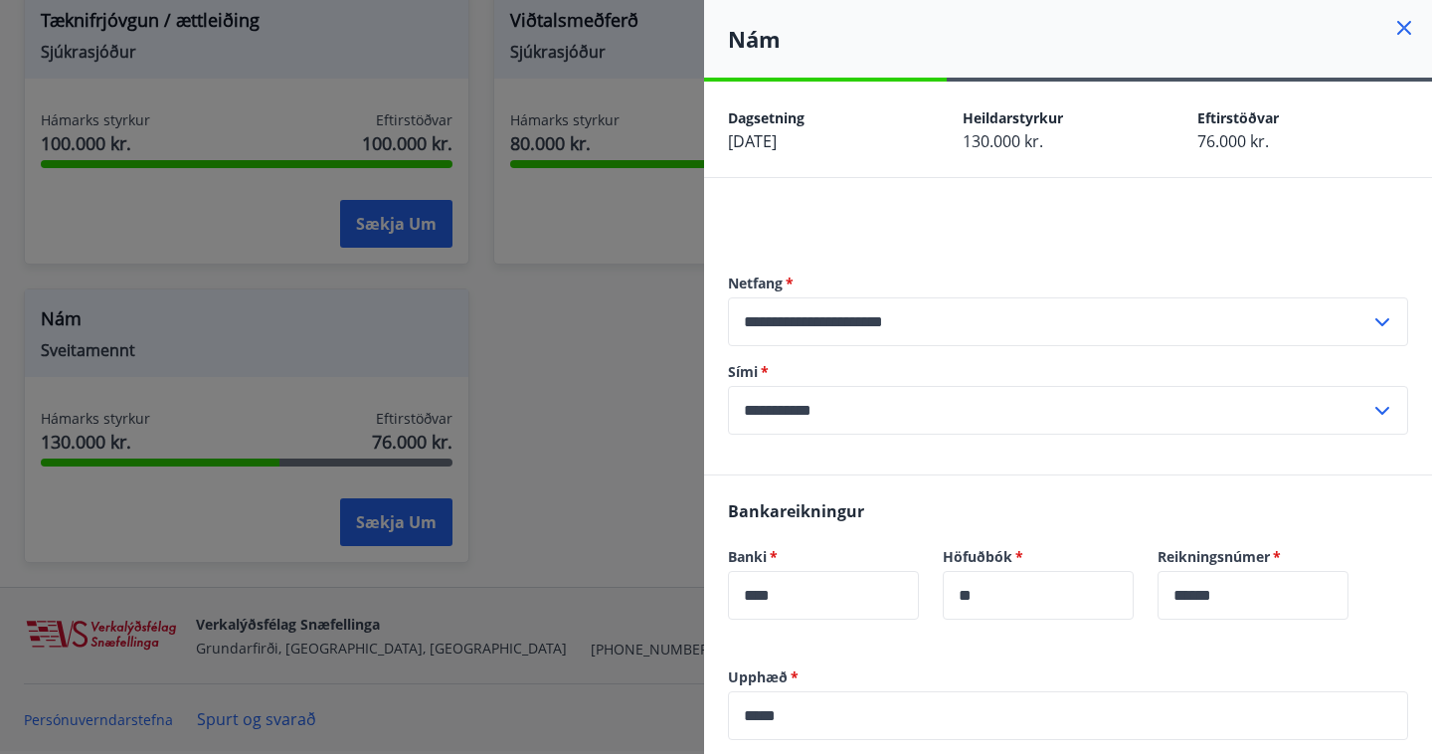
scroll to position [476, 0]
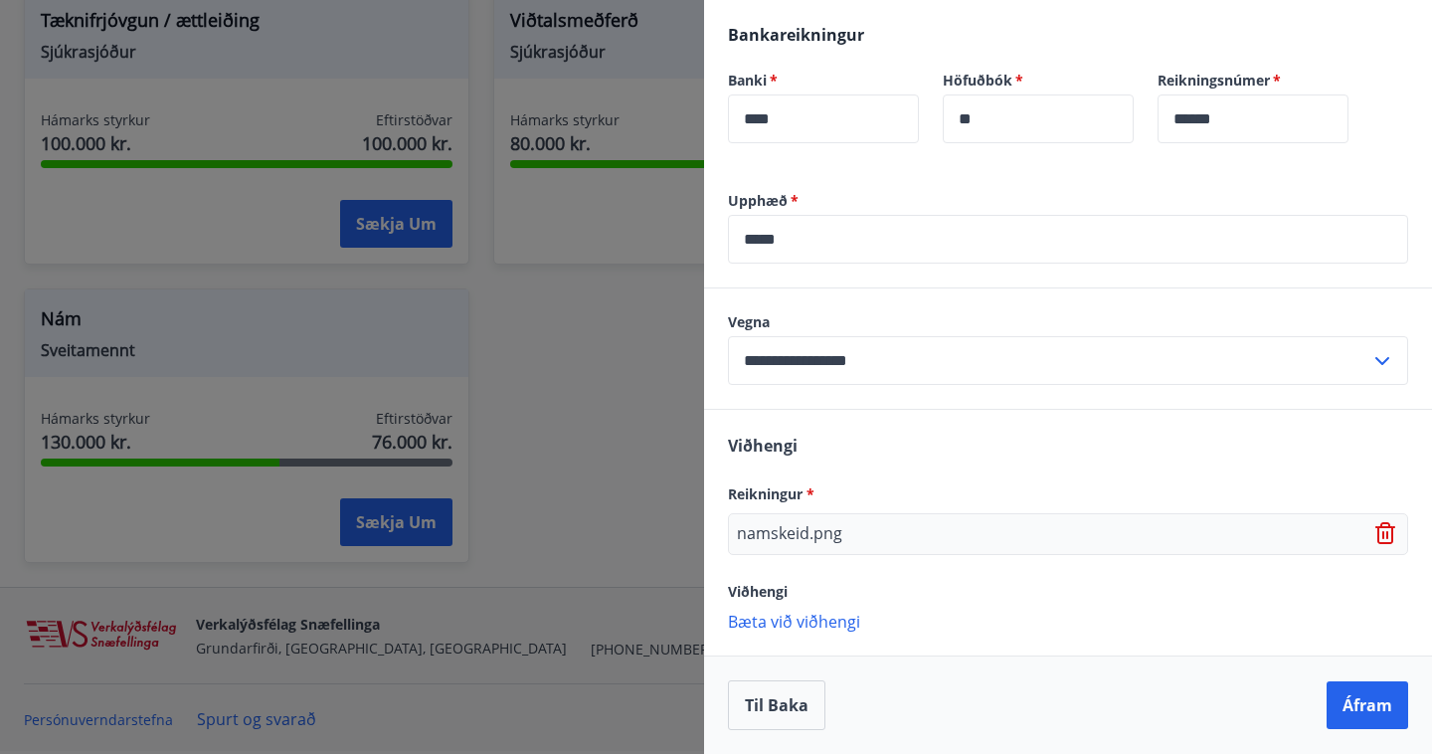
click at [1387, 535] on icon at bounding box center [1387, 535] width 2 height 8
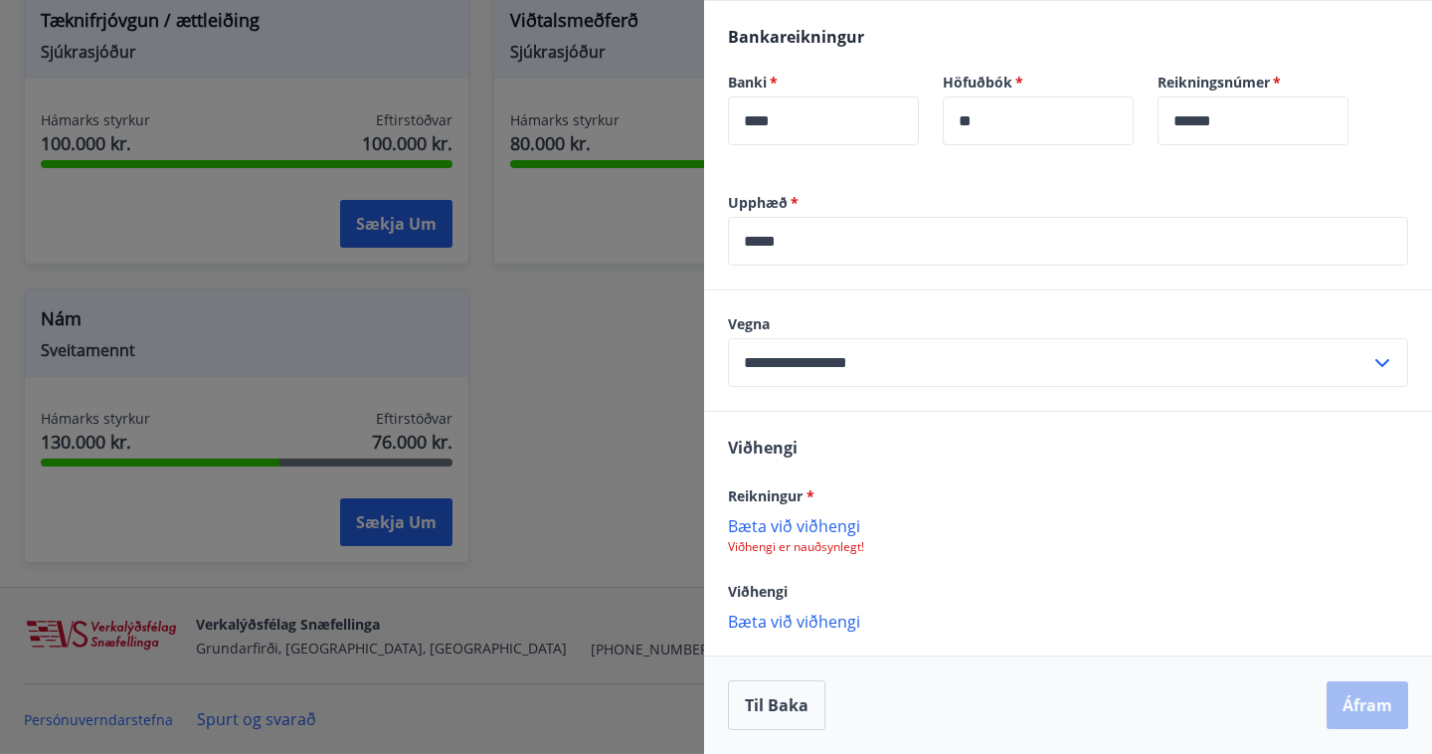
scroll to position [474, 0]
click at [822, 526] on p "Bæta við viðhengi" at bounding box center [1068, 525] width 680 height 20
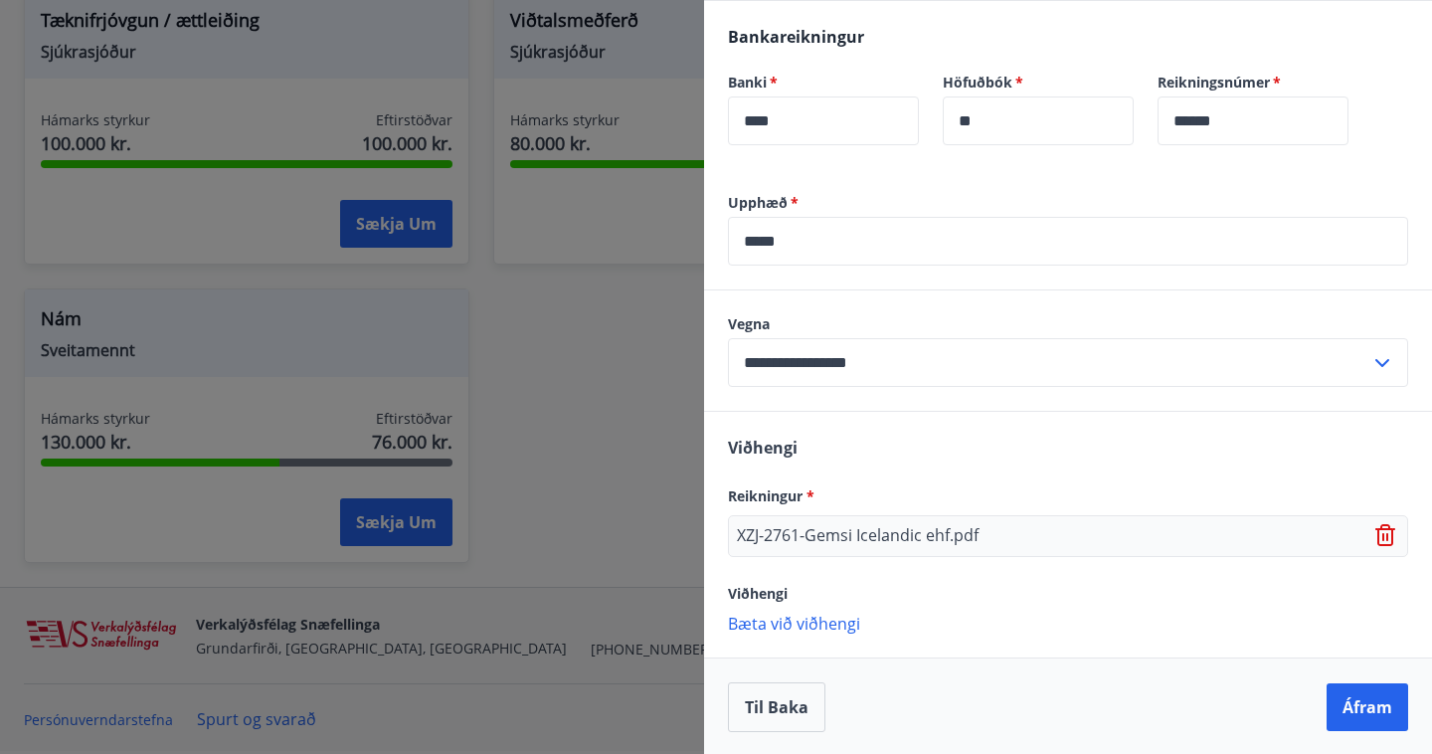
scroll to position [476, 0]
click at [1369, 705] on button "Áfram" at bounding box center [1368, 705] width 82 height 48
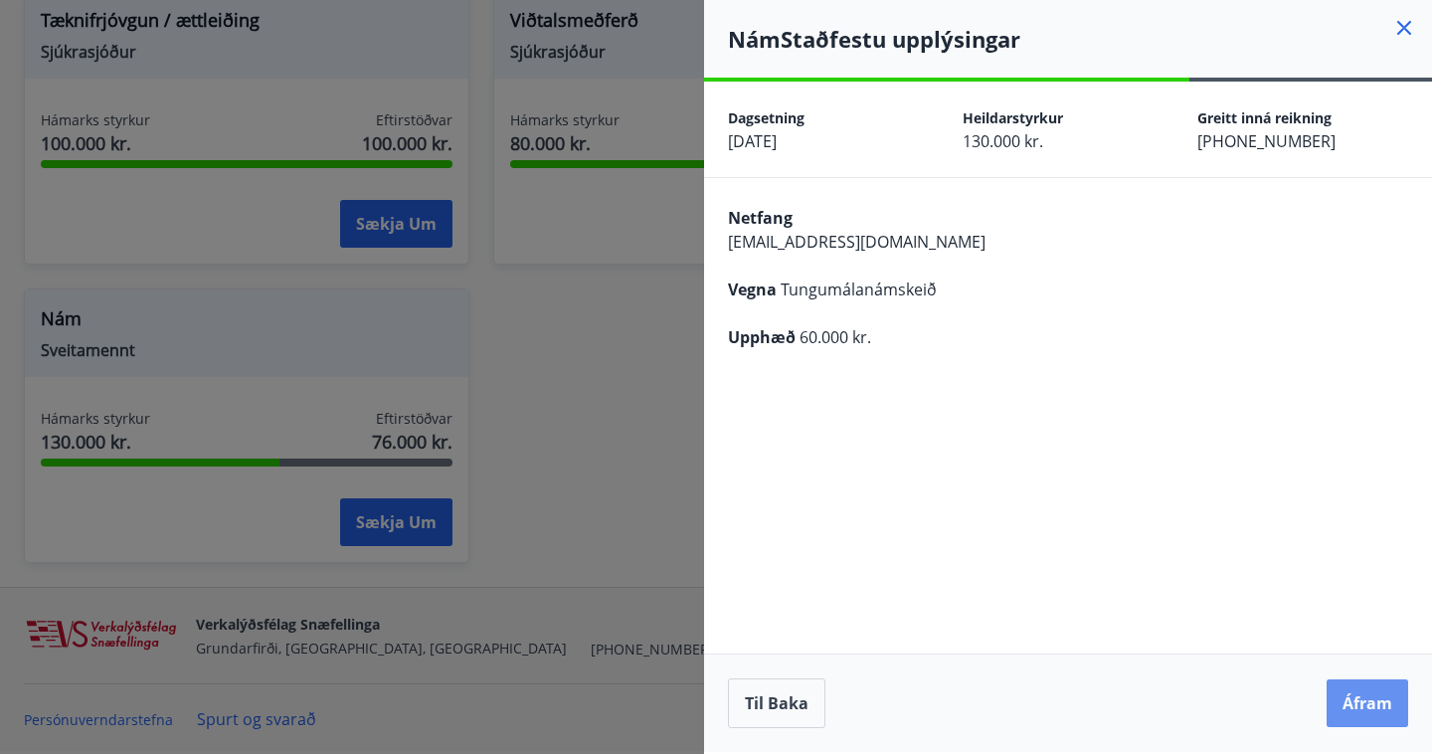
click at [1369, 705] on button "Áfram" at bounding box center [1368, 703] width 82 height 48
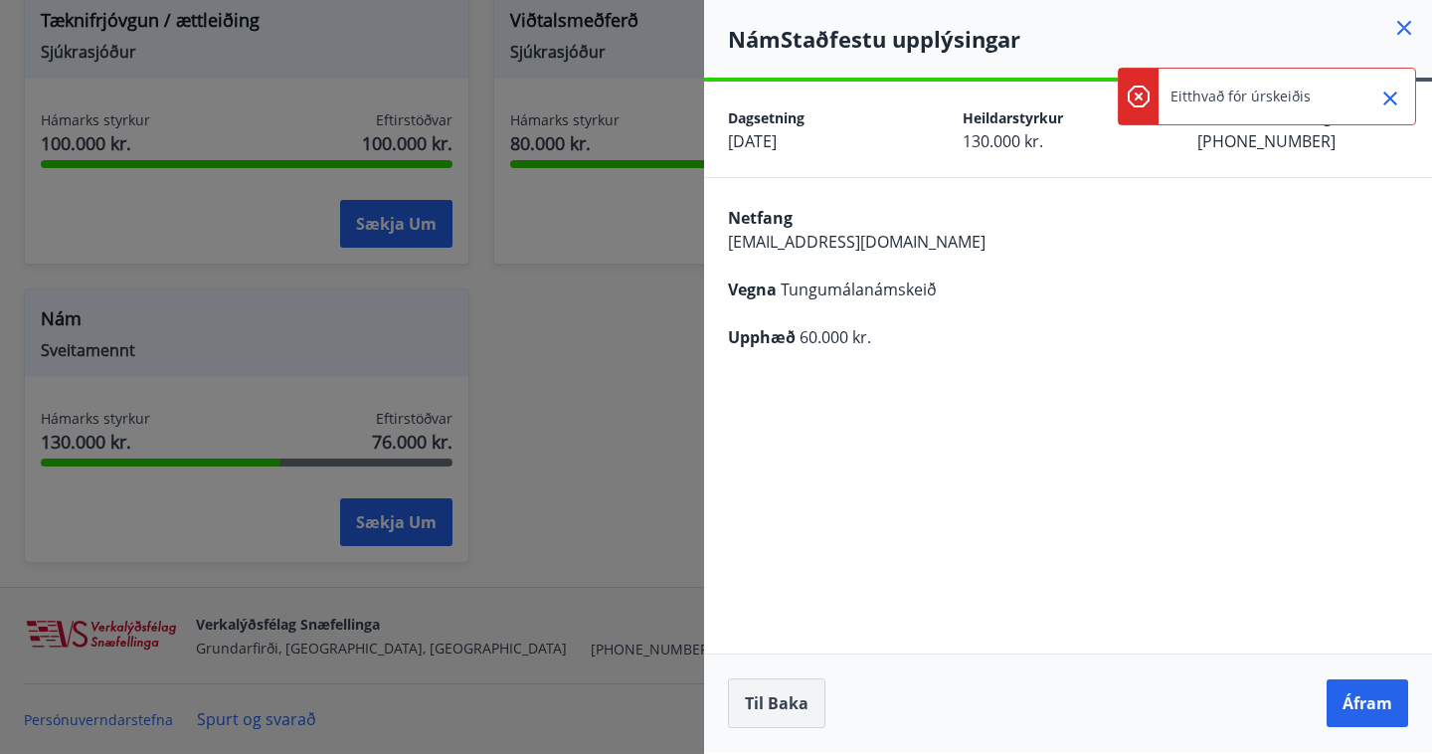
click at [767, 707] on button "Til baka" at bounding box center [776, 703] width 97 height 50
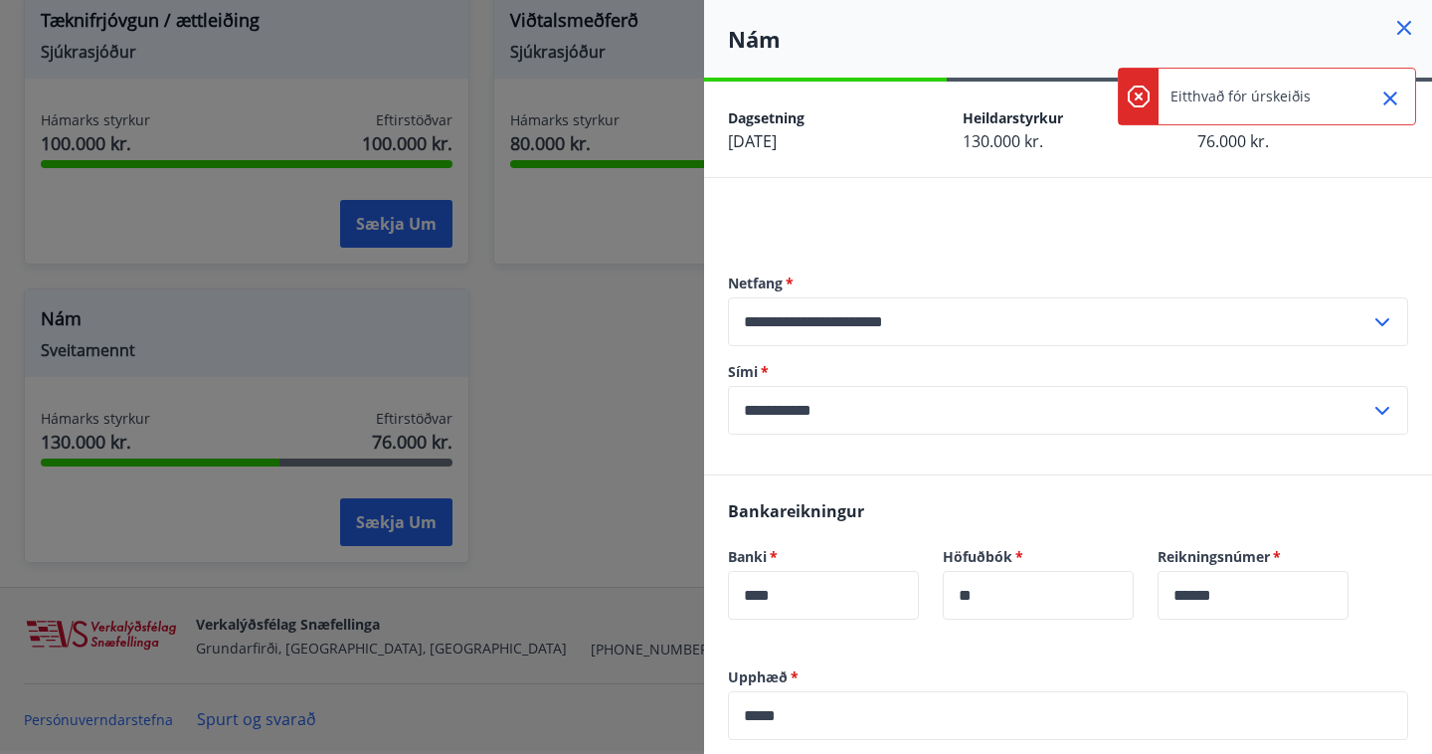
click at [1386, 96] on icon "Close" at bounding box center [1390, 99] width 24 height 24
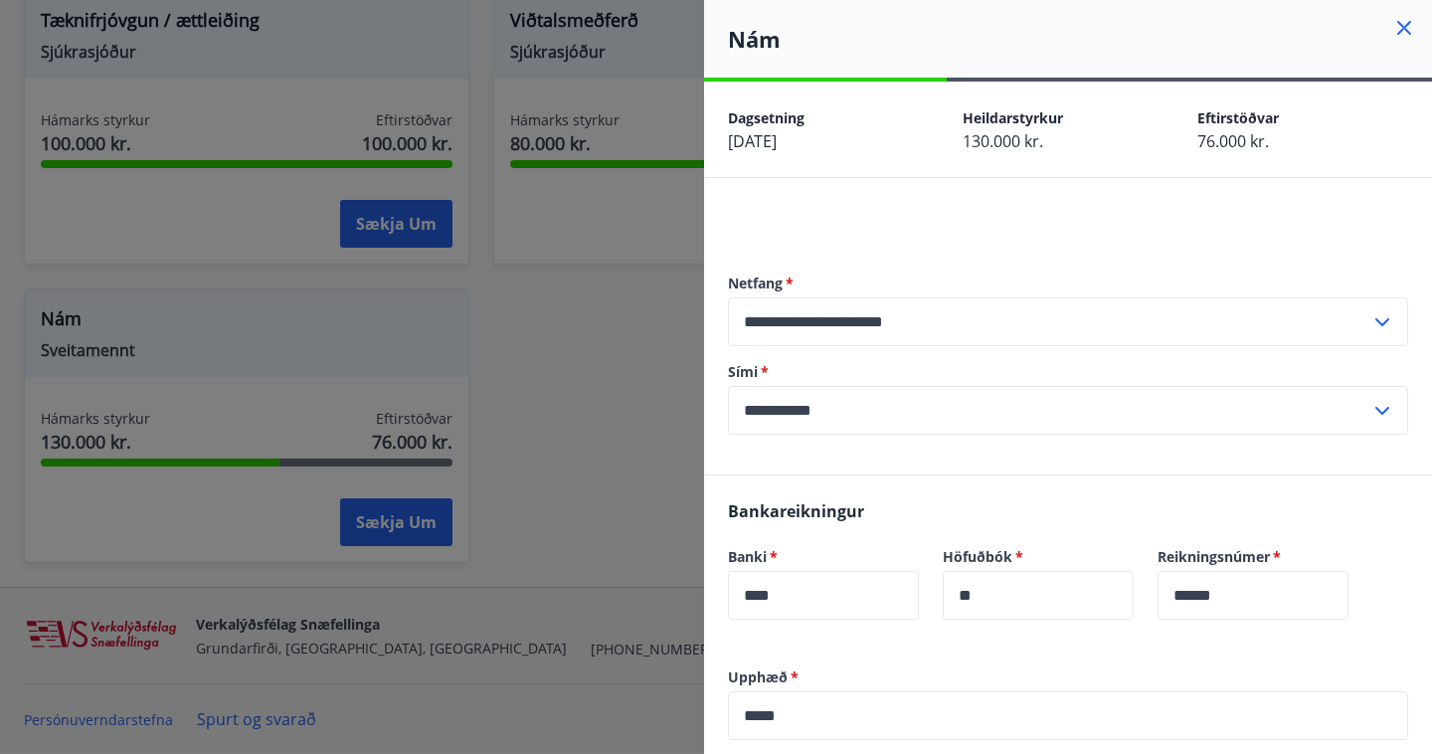
click at [1404, 21] on icon at bounding box center [1404, 28] width 24 height 24
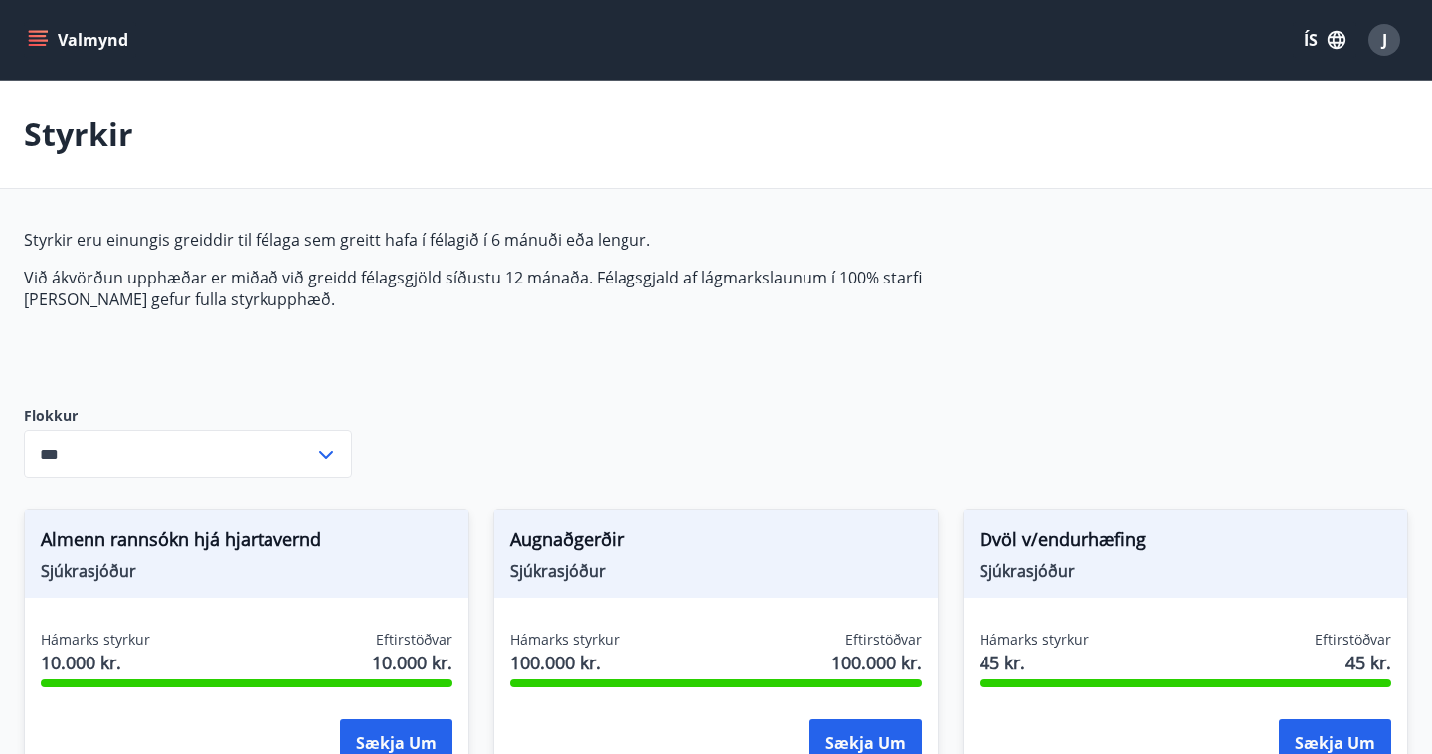
click at [46, 43] on icon "menu" at bounding box center [38, 40] width 20 height 20
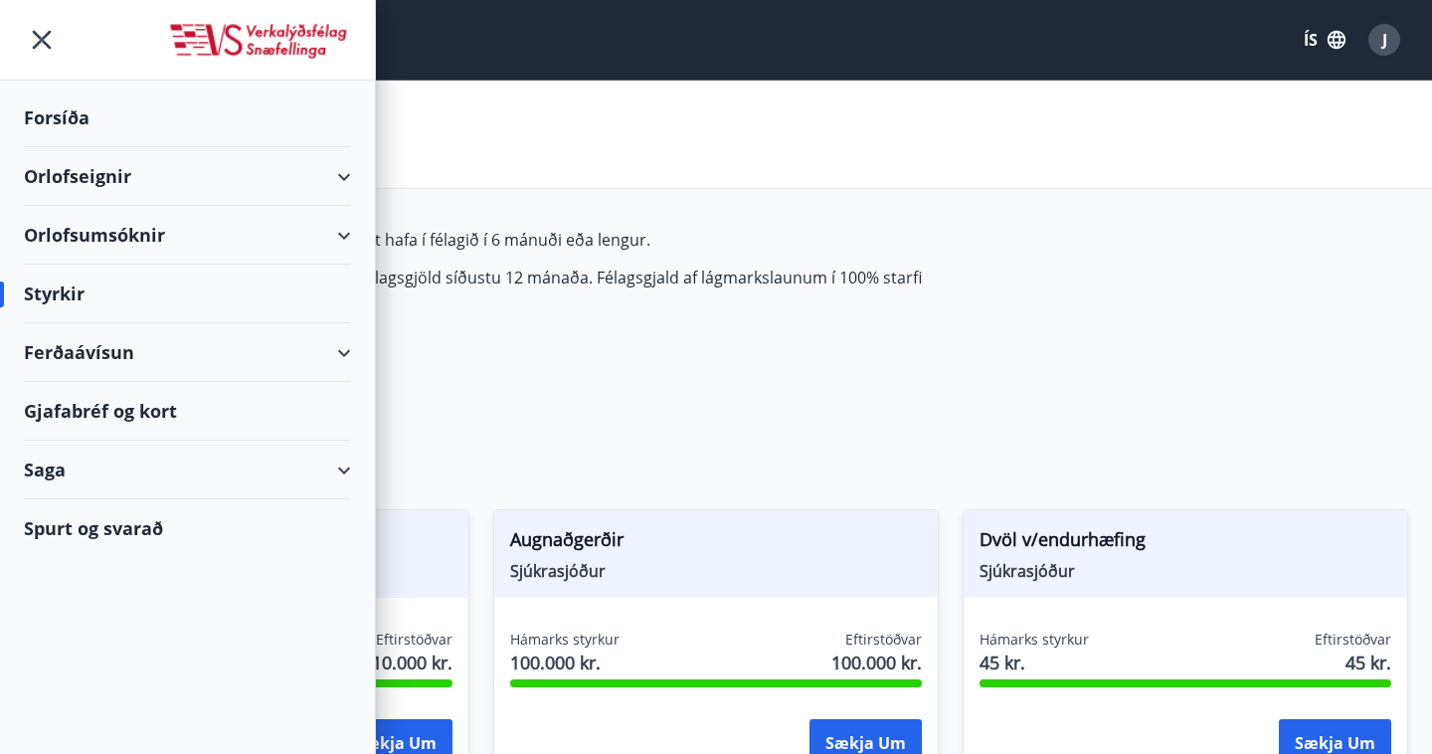
click at [286, 474] on div "Saga" at bounding box center [187, 470] width 327 height 59
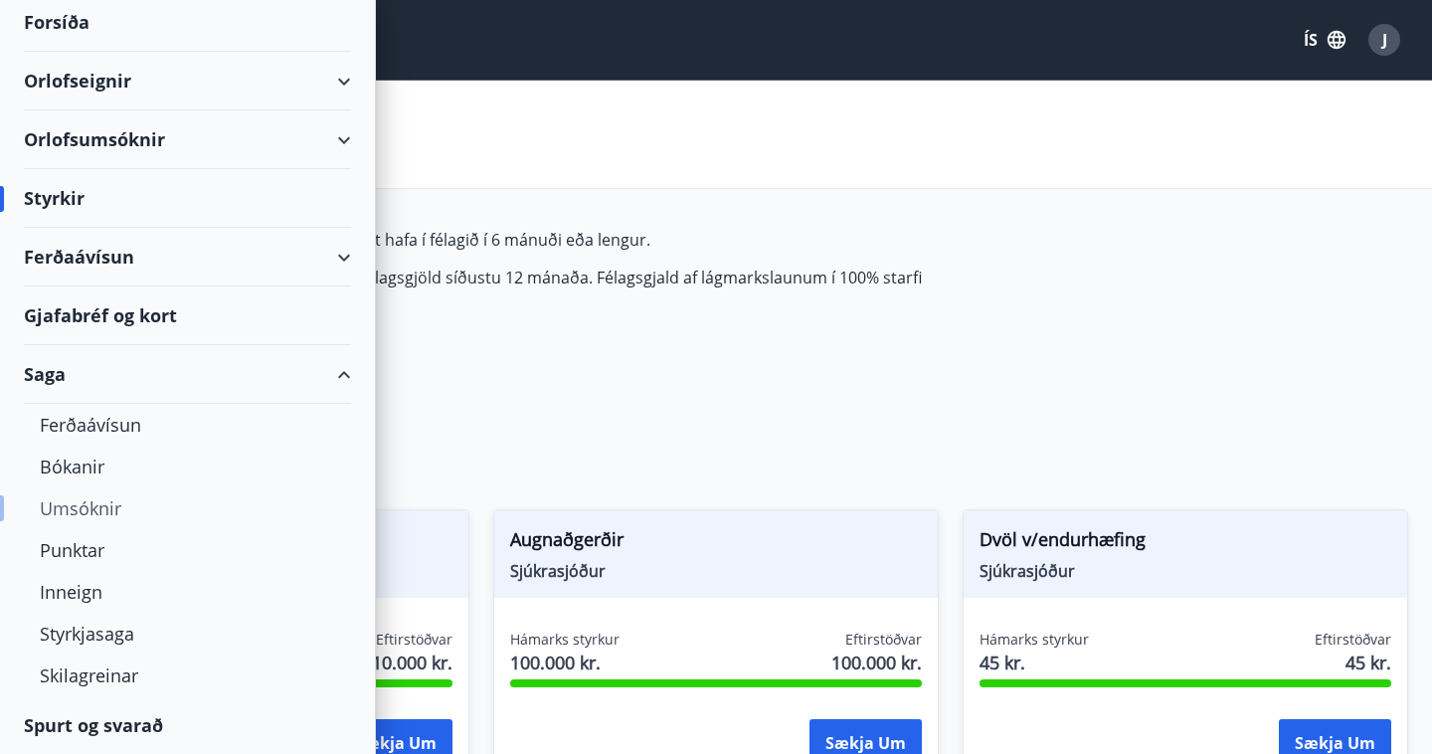
click at [73, 499] on div "Umsóknir" at bounding box center [187, 508] width 295 height 42
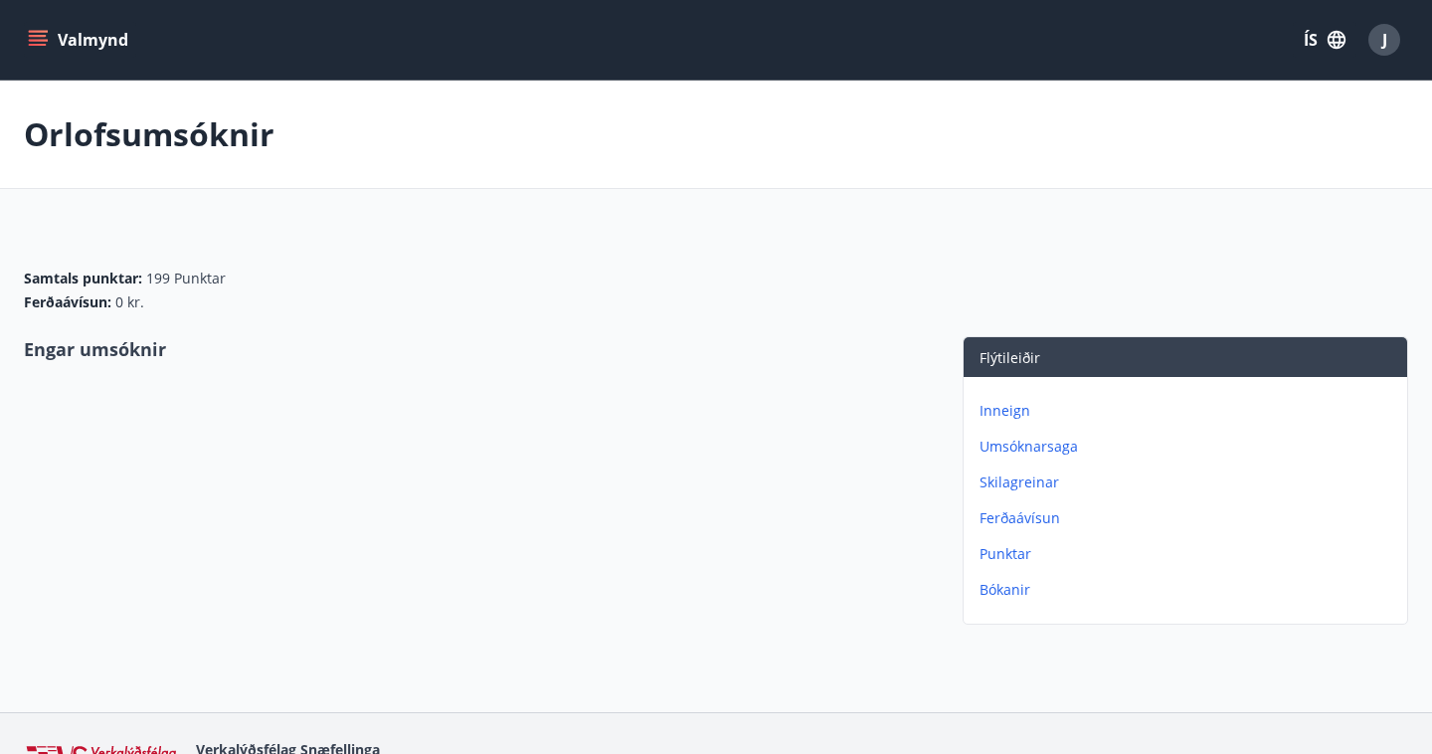
scroll to position [125, 0]
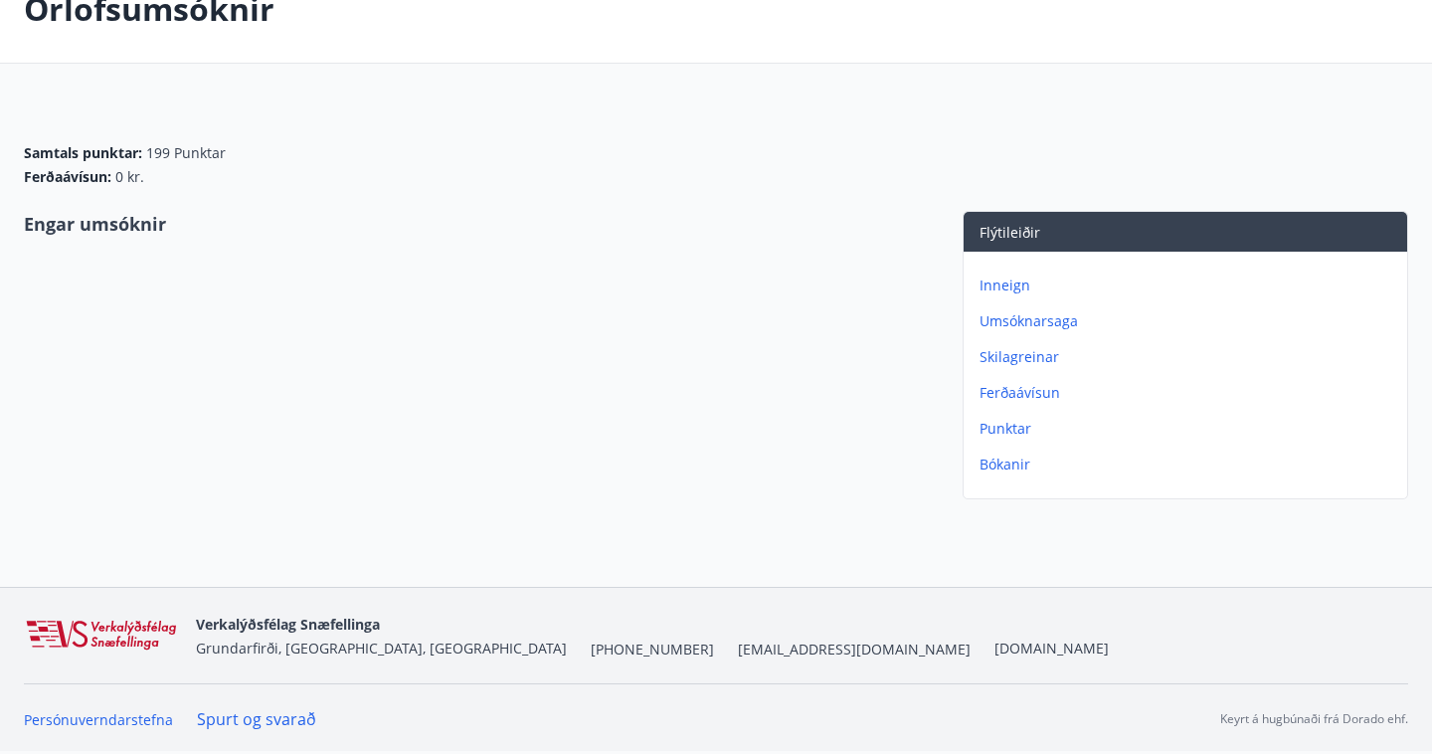
click at [1030, 320] on p "Umsóknarsaga" at bounding box center [1190, 321] width 420 height 20
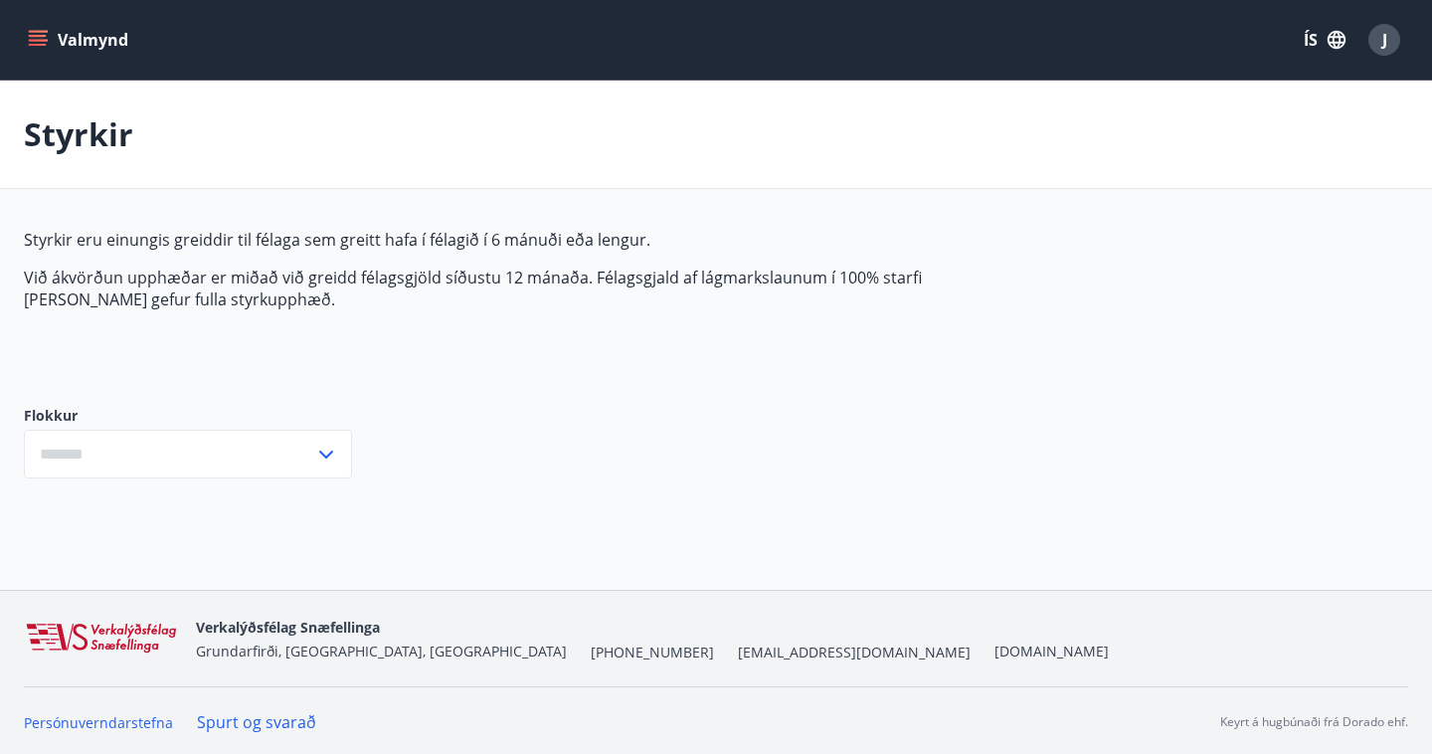
type input "***"
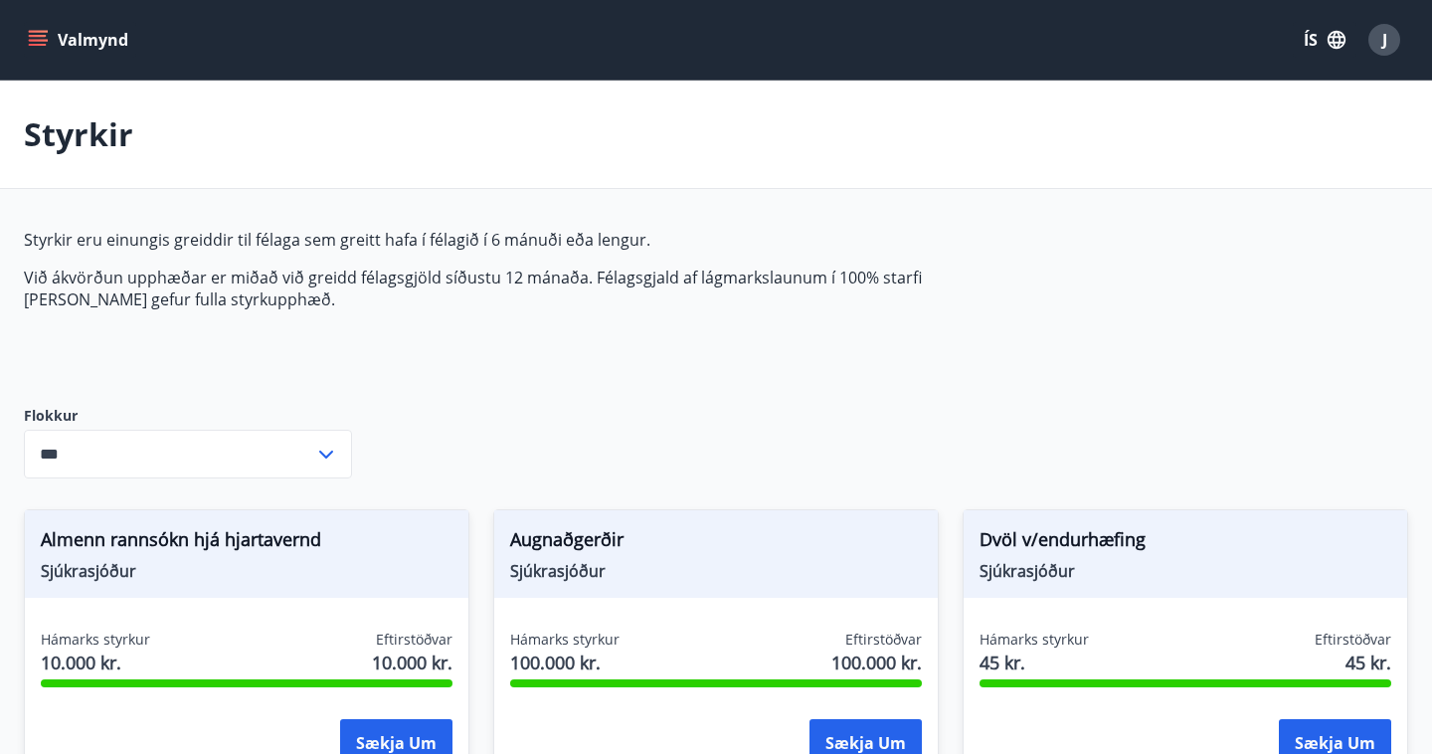
click at [39, 46] on icon "menu" at bounding box center [38, 40] width 20 height 20
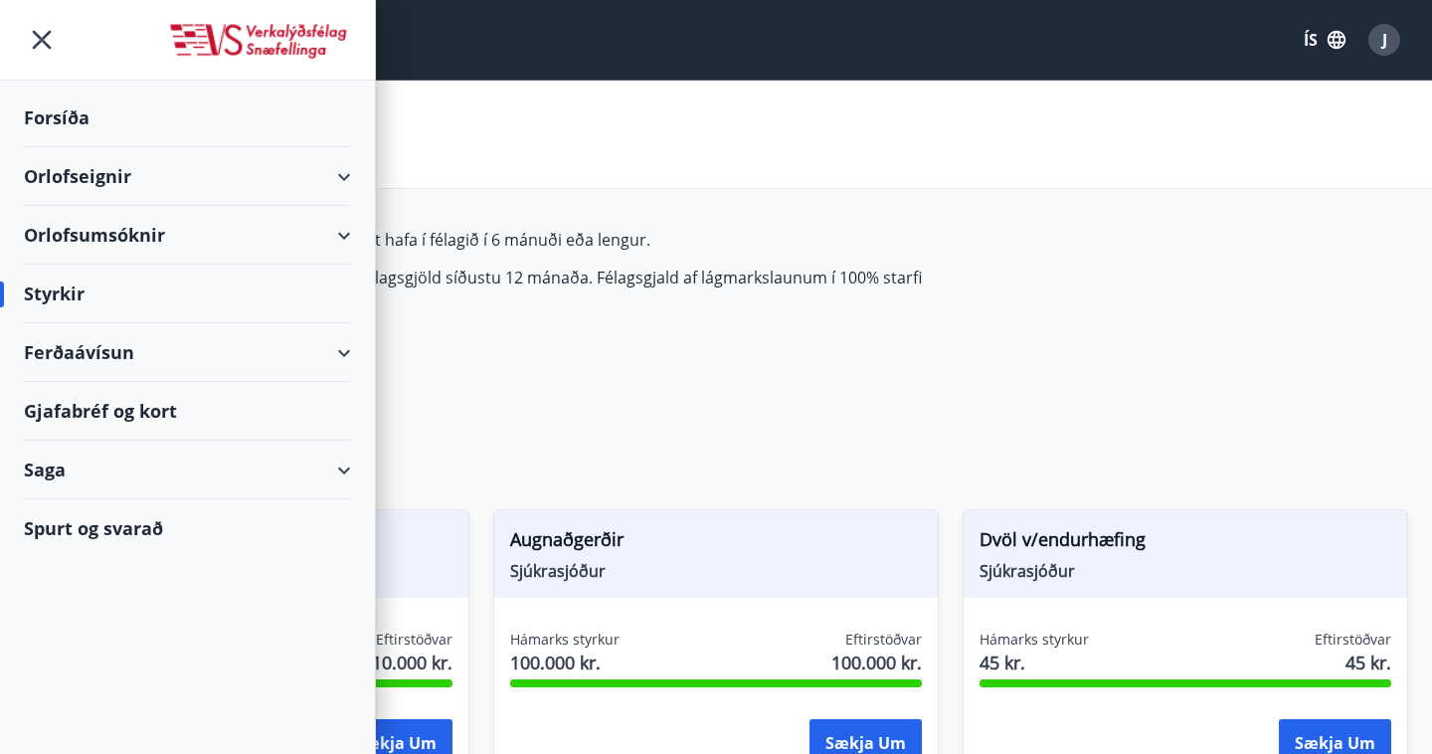
click at [342, 187] on div "Orlofseignir" at bounding box center [187, 176] width 327 height 59
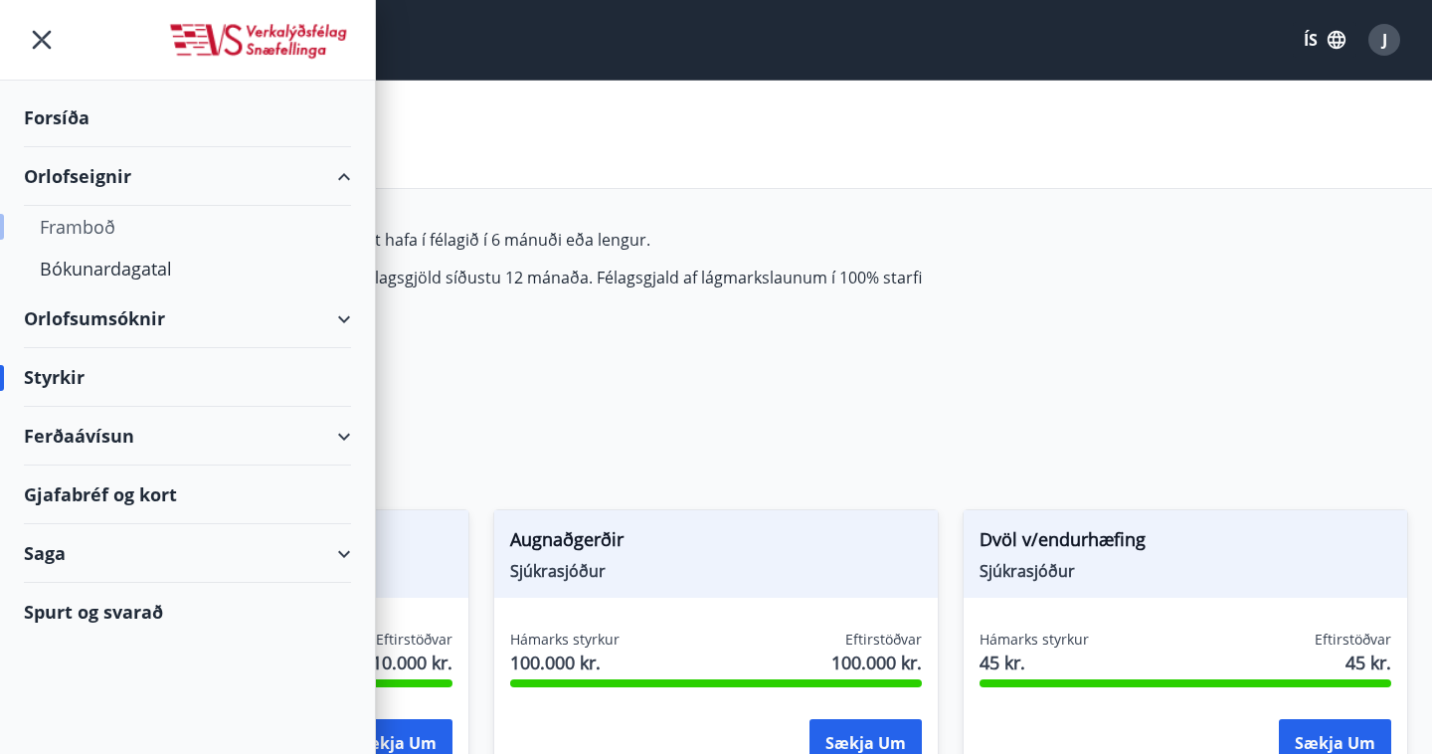
click at [97, 232] on div "Framboð" at bounding box center [187, 227] width 295 height 42
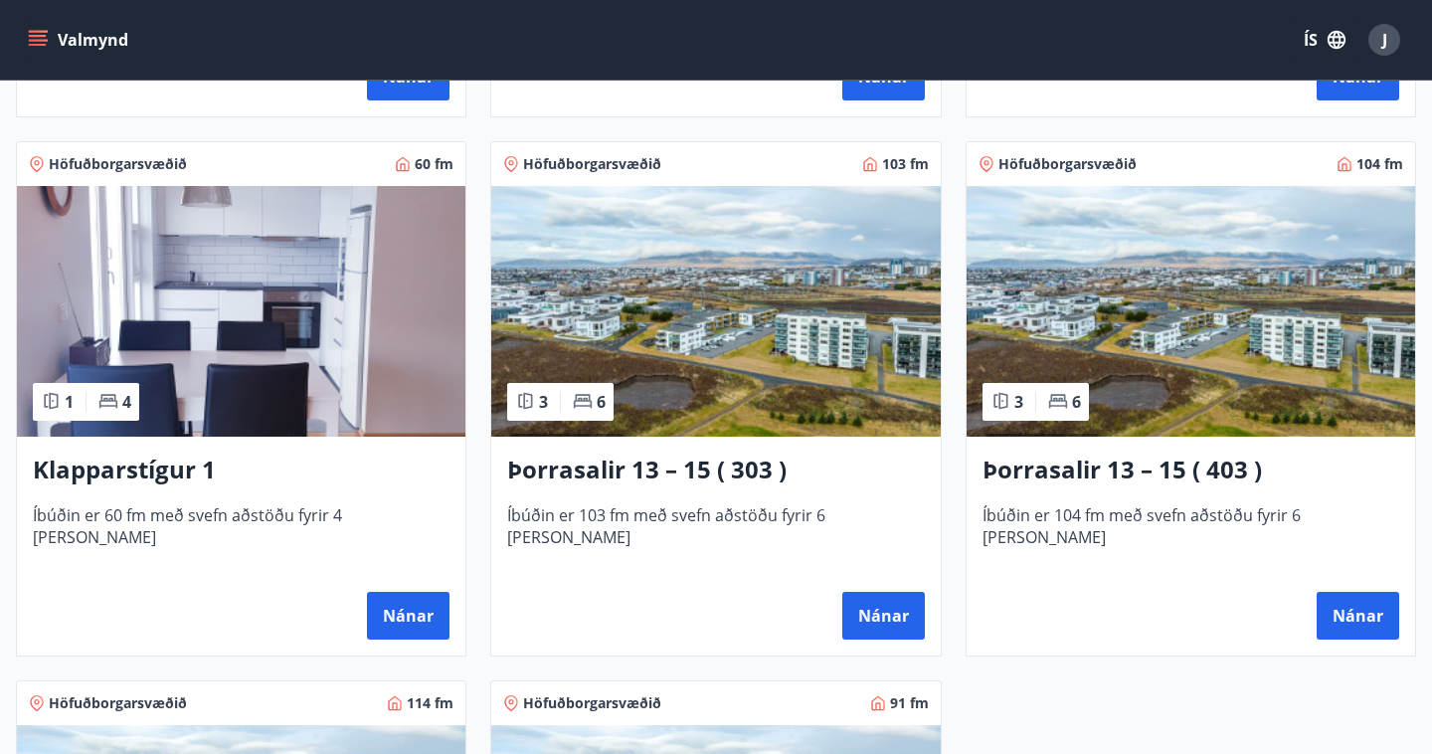
scroll to position [855, 0]
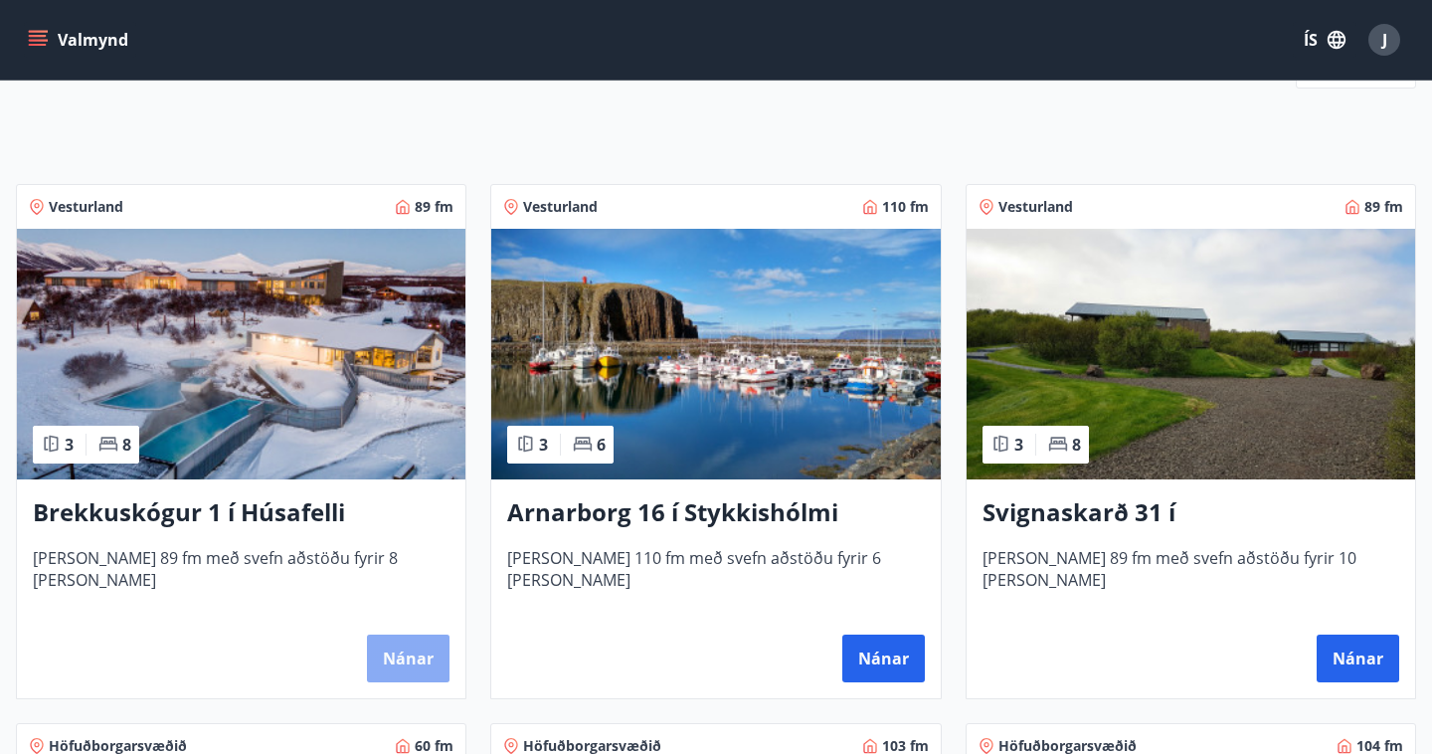
click at [402, 655] on button "Nánar" at bounding box center [408, 658] width 83 height 48
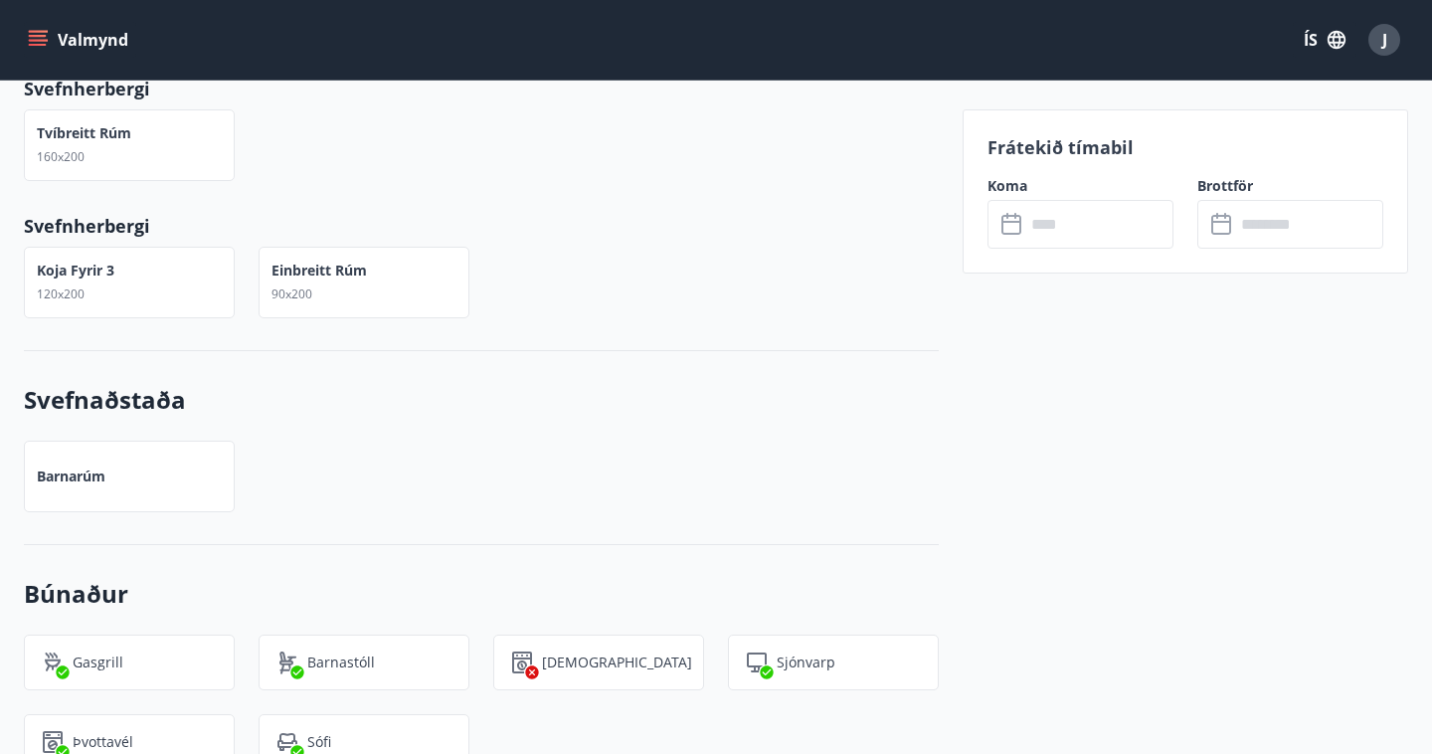
scroll to position [920, 0]
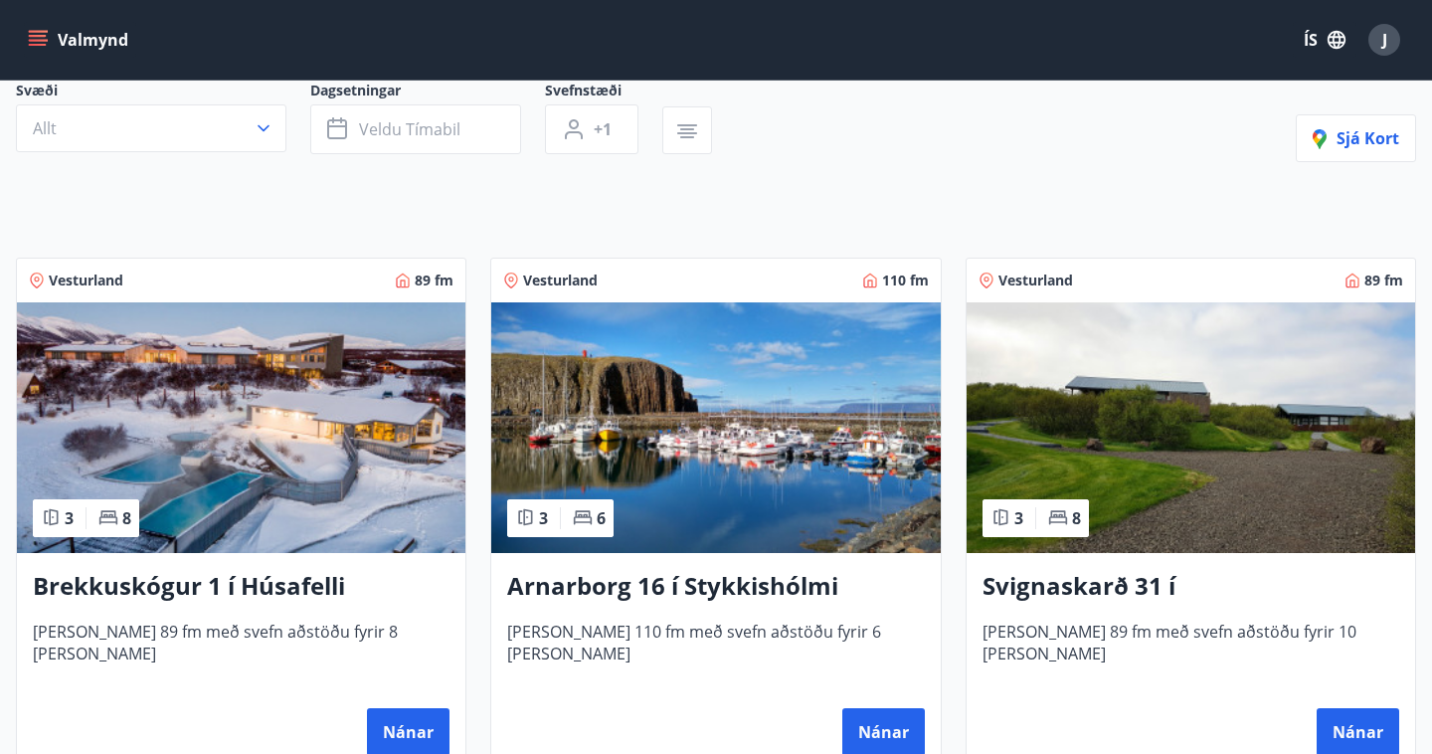
scroll to position [302, 0]
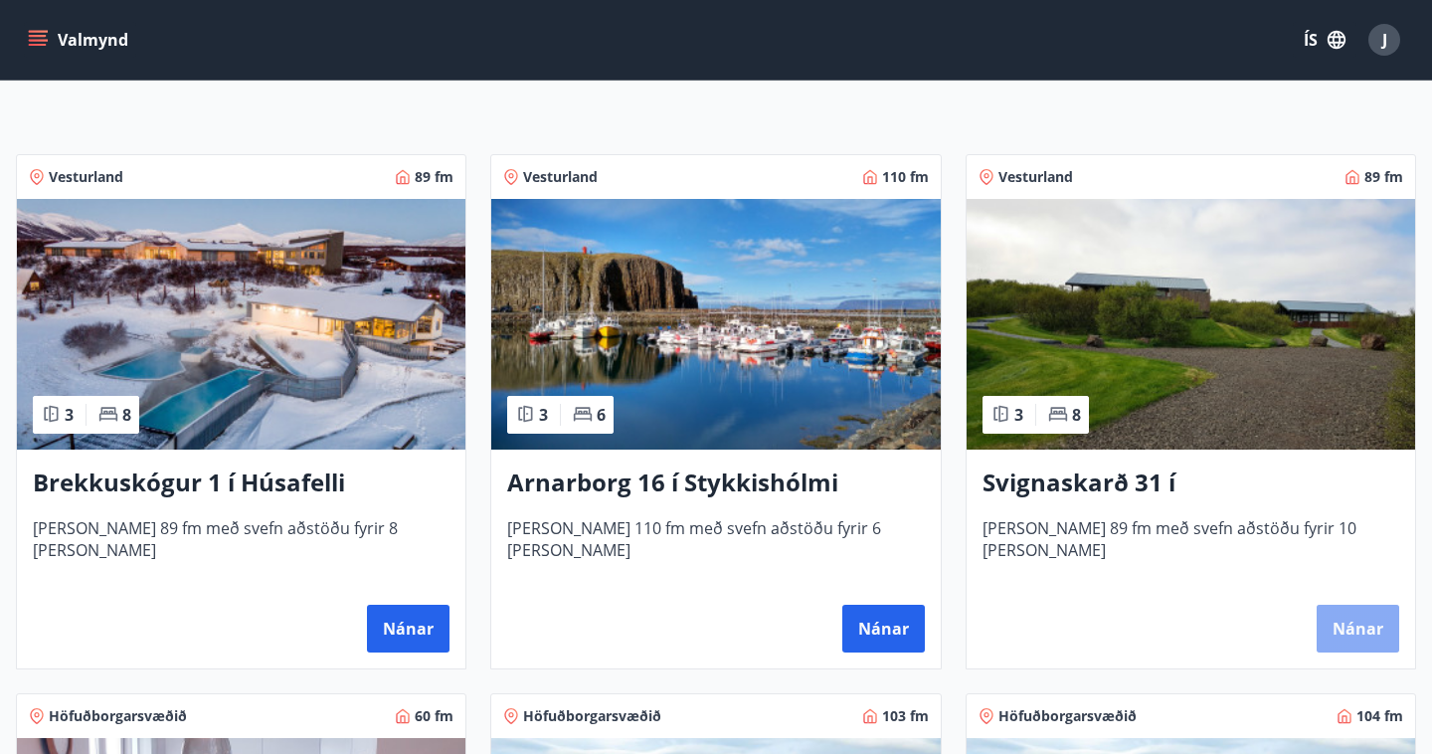
click at [1354, 615] on button "Nánar" at bounding box center [1358, 629] width 83 height 48
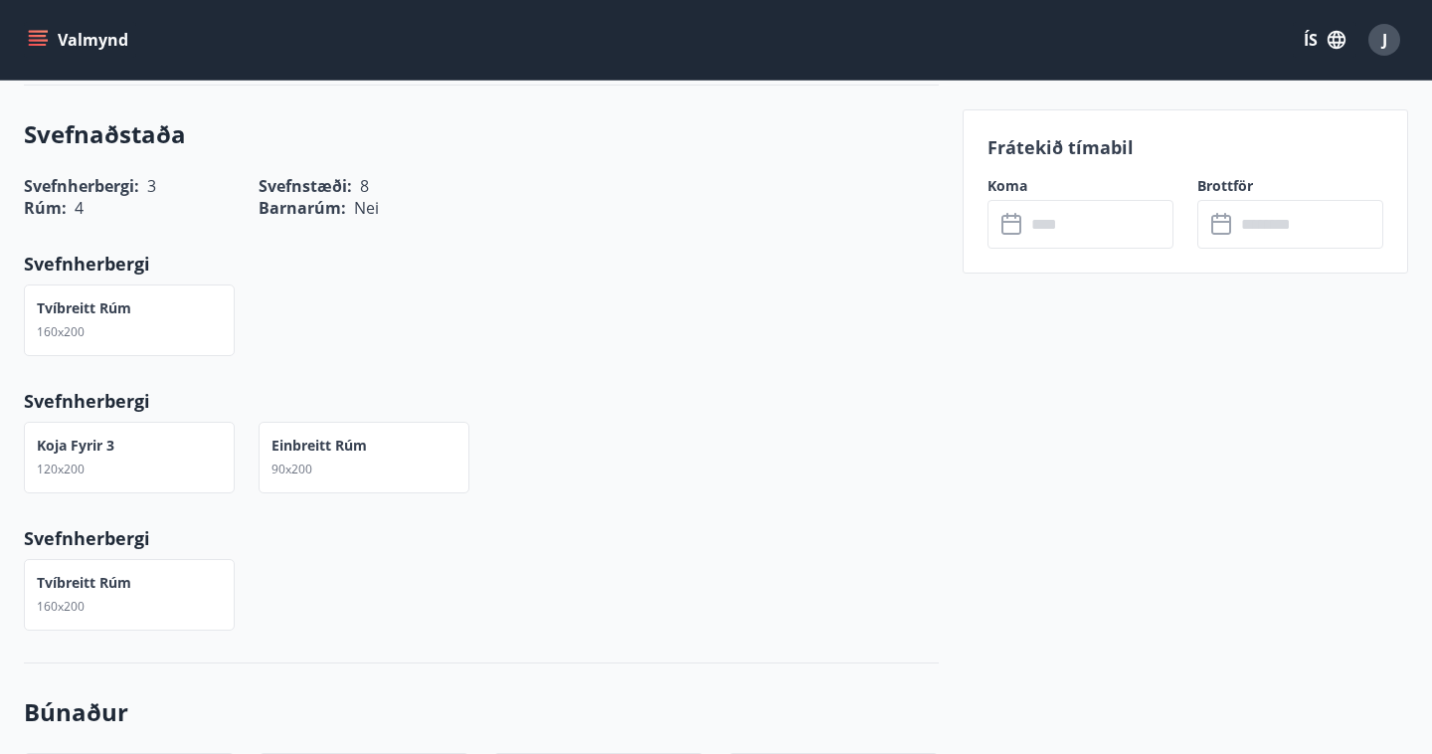
scroll to position [54, 0]
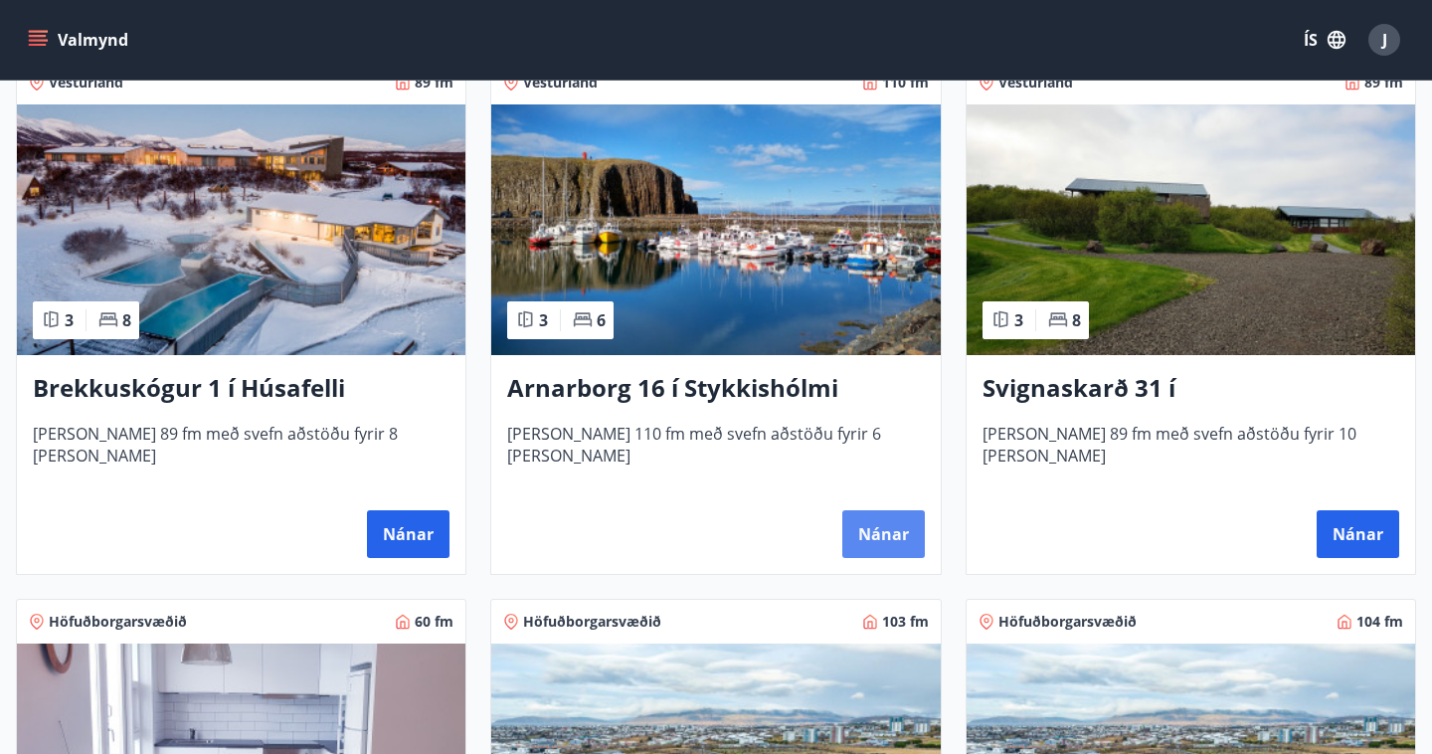
click at [857, 522] on button "Nánar" at bounding box center [883, 534] width 83 height 48
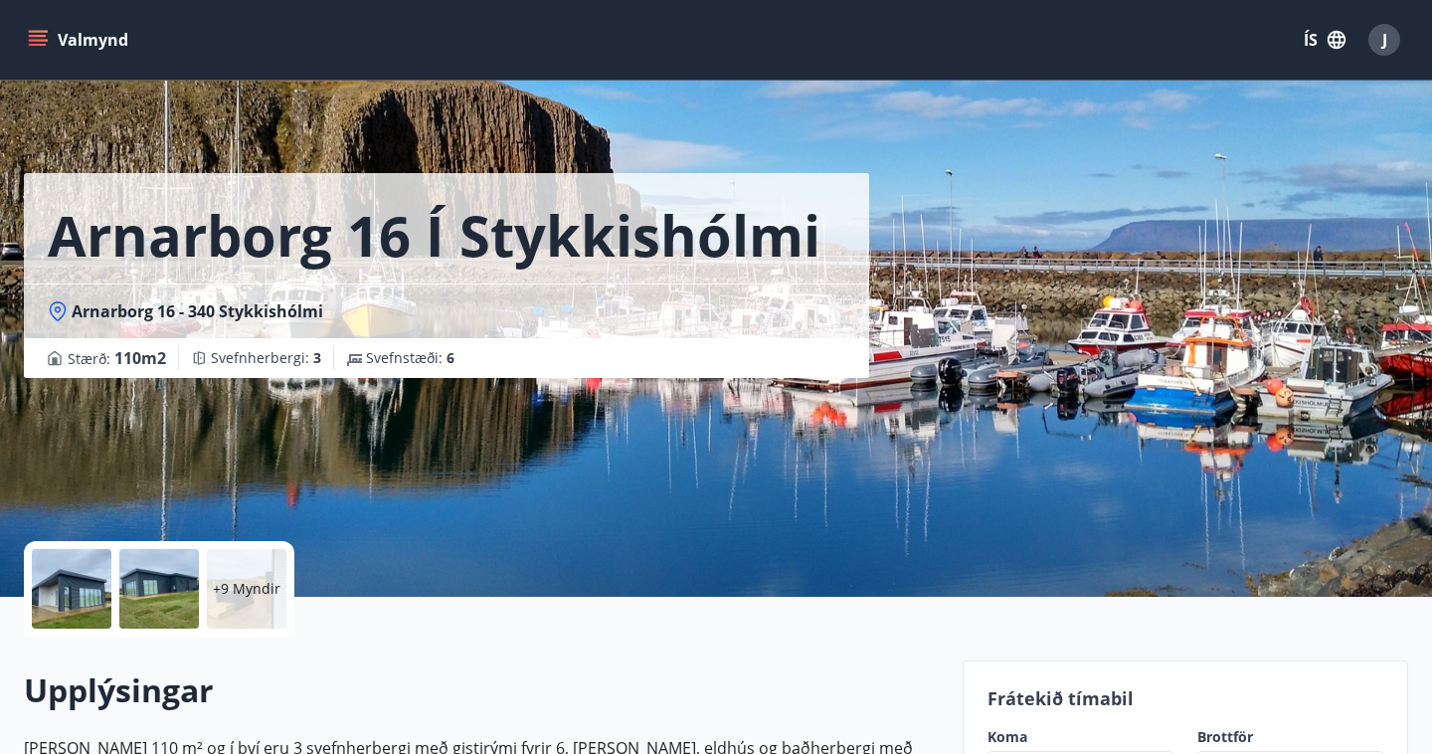
click at [65, 586] on div at bounding box center [72, 589] width 80 height 80
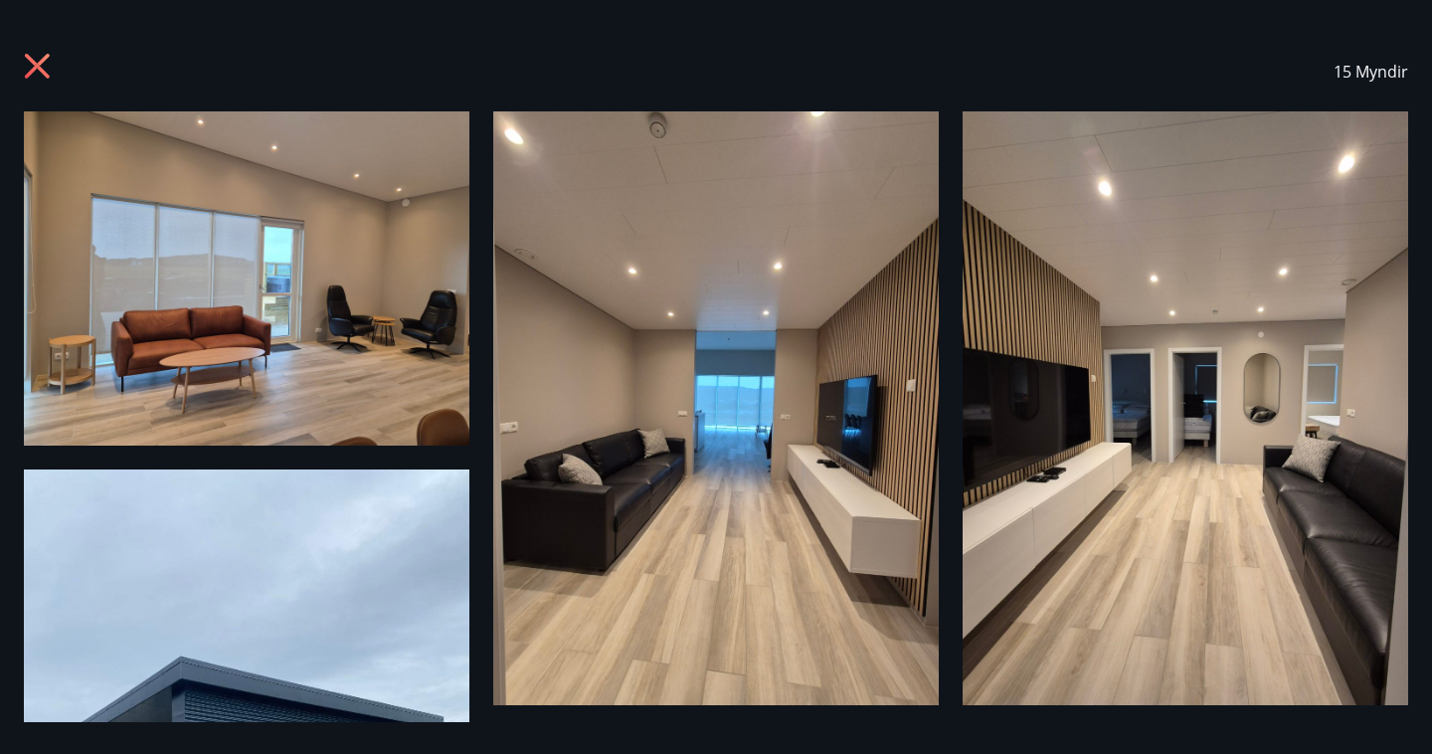
click at [257, 257] on img at bounding box center [247, 278] width 446 height 334
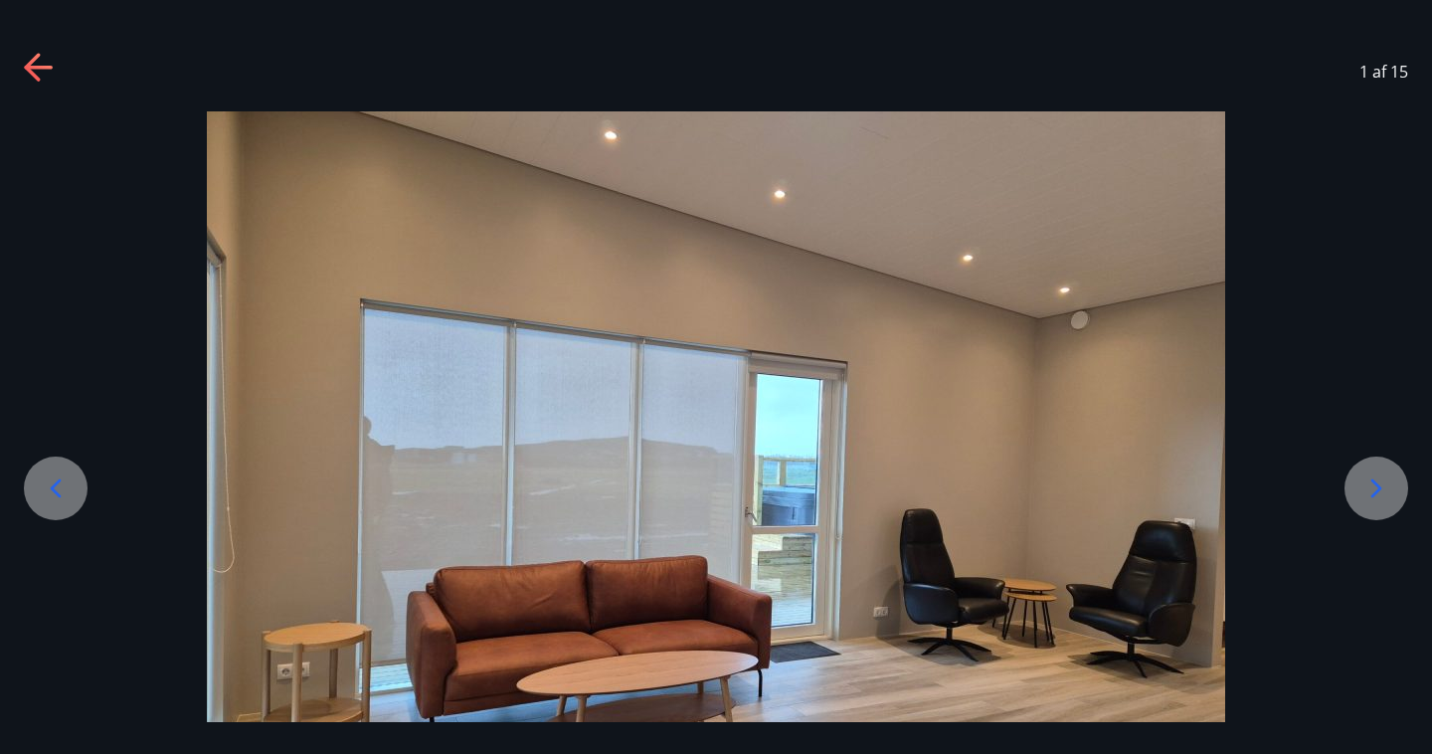
click at [1359, 485] on div at bounding box center [1377, 488] width 64 height 64
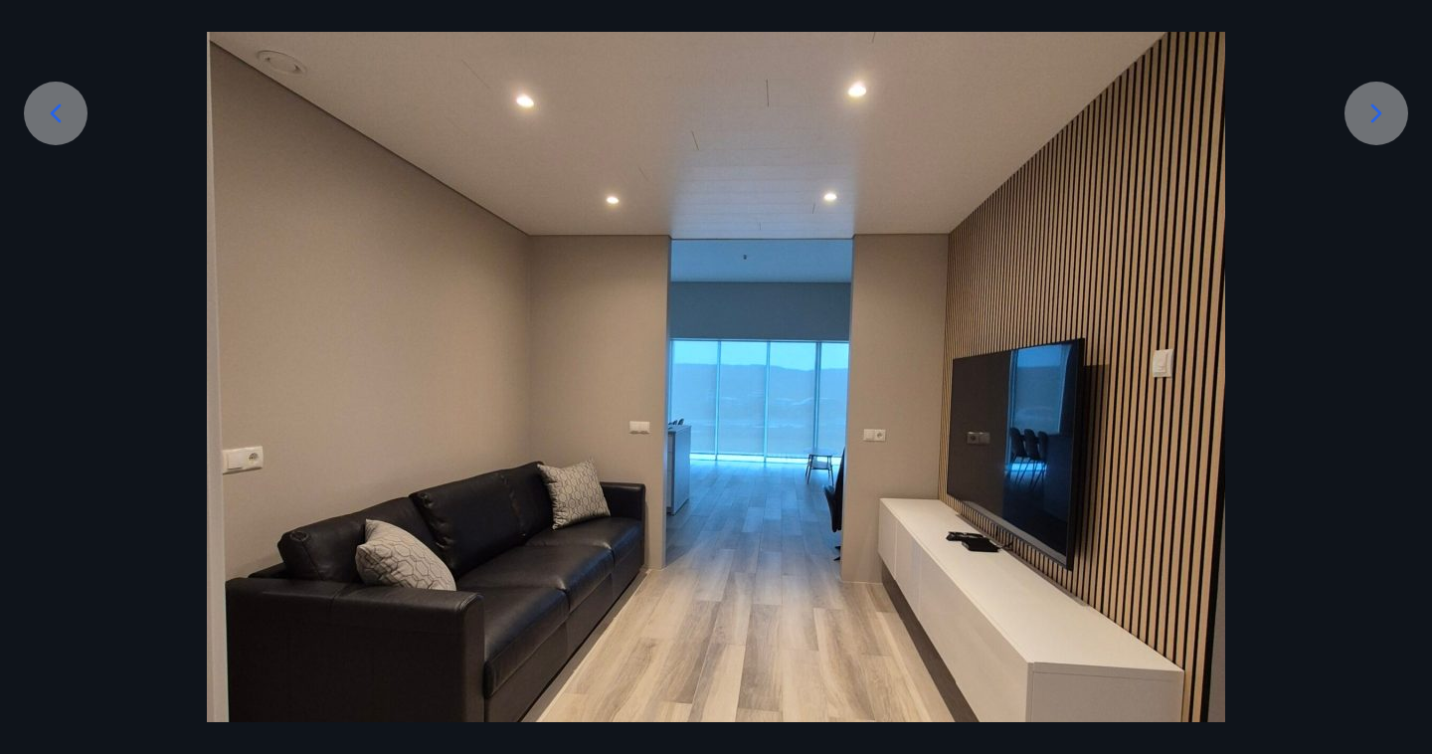
scroll to position [349, 0]
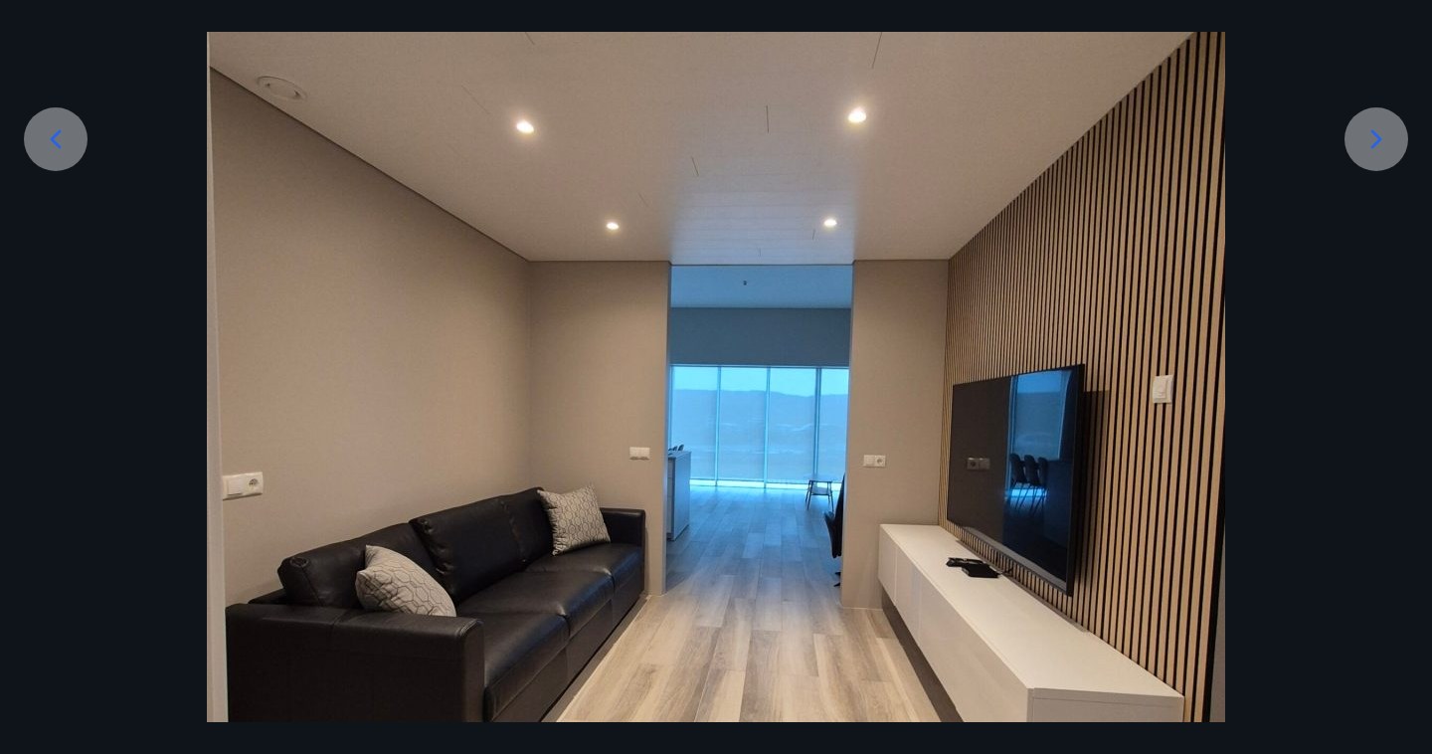
click at [1382, 131] on icon at bounding box center [1376, 139] width 32 height 32
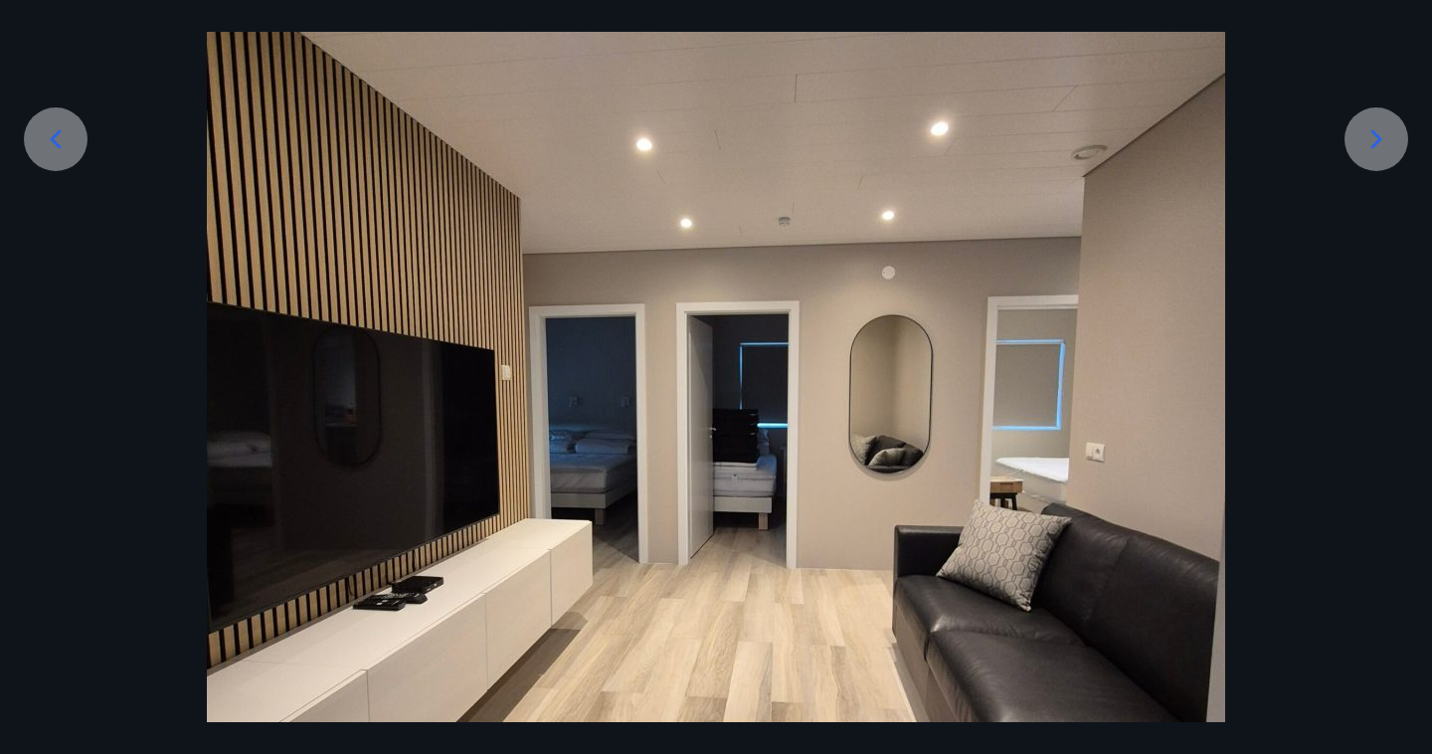
click at [1376, 142] on icon at bounding box center [1376, 139] width 11 height 19
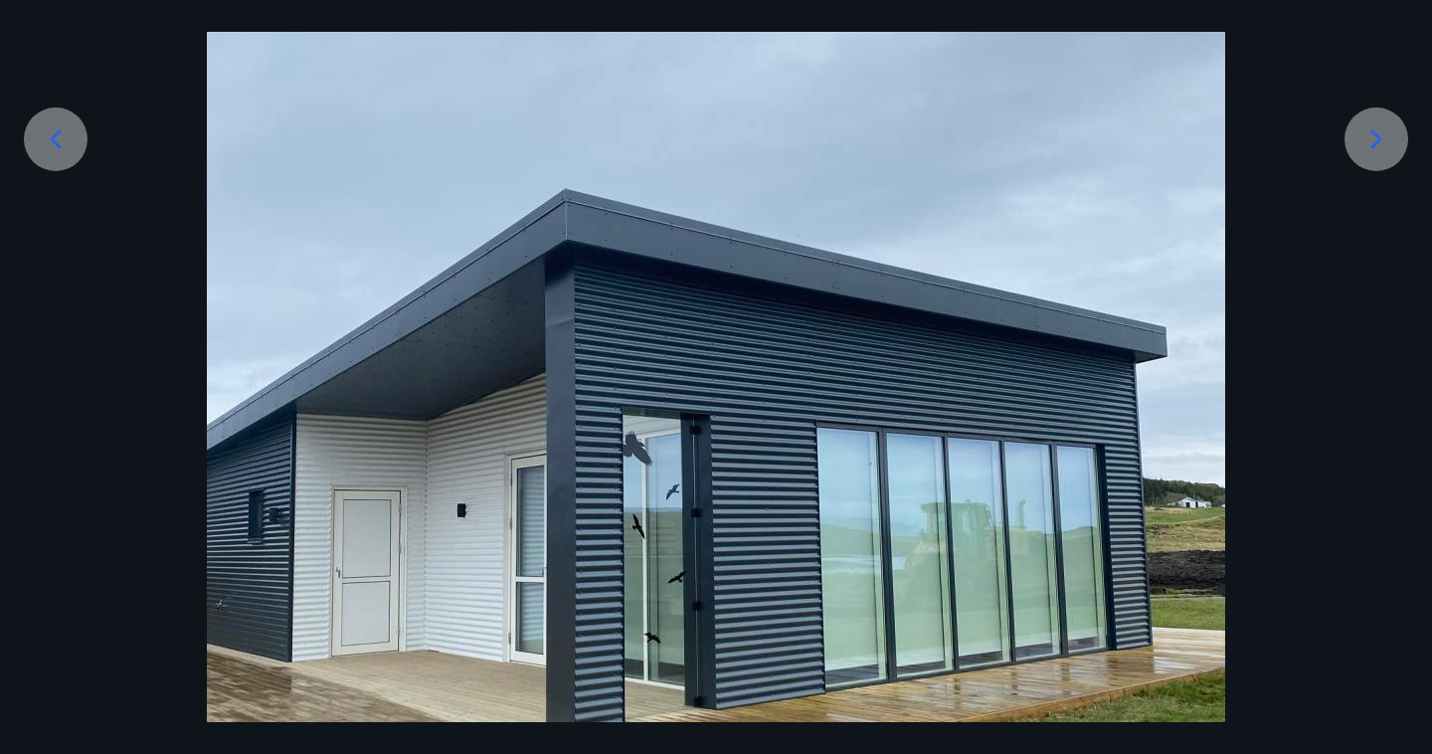
click at [1376, 142] on icon at bounding box center [1376, 139] width 11 height 19
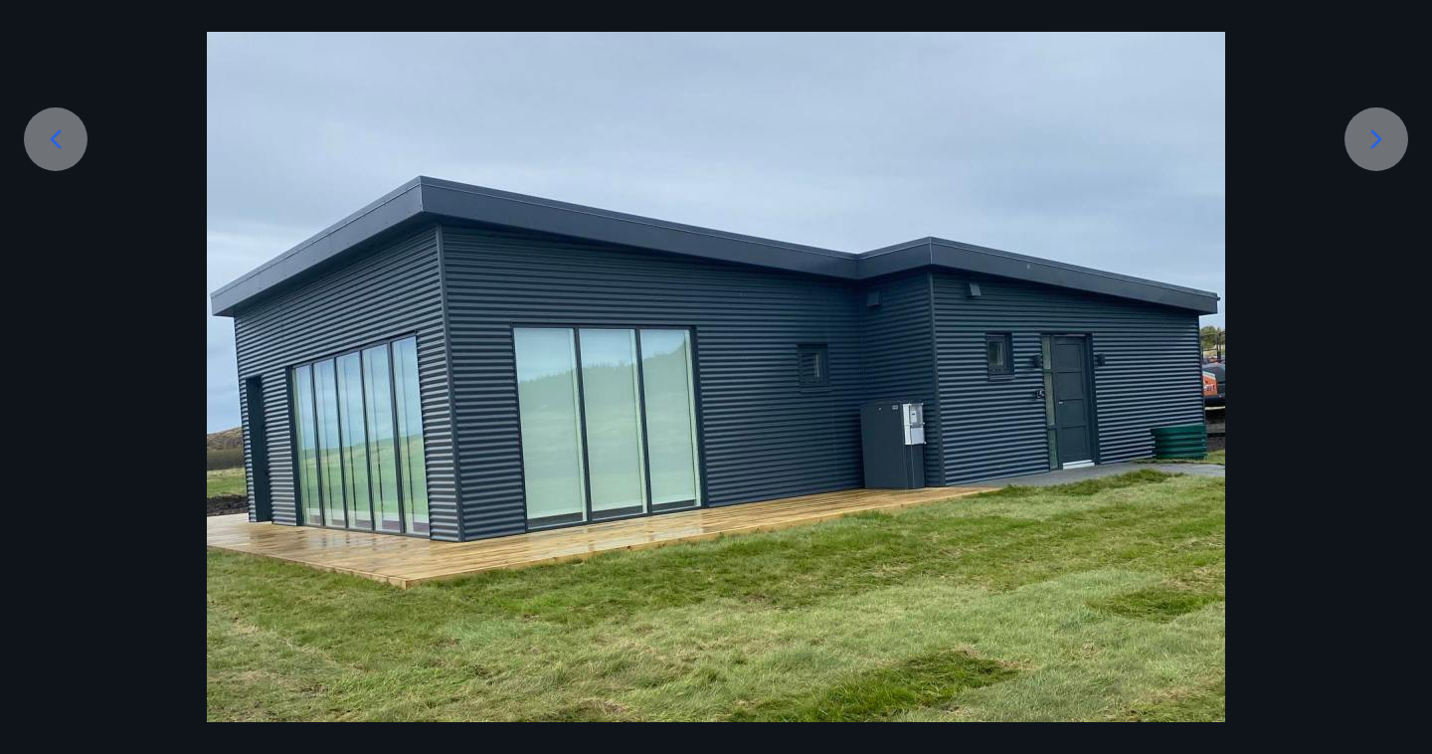
click at [1376, 142] on icon at bounding box center [1376, 139] width 11 height 19
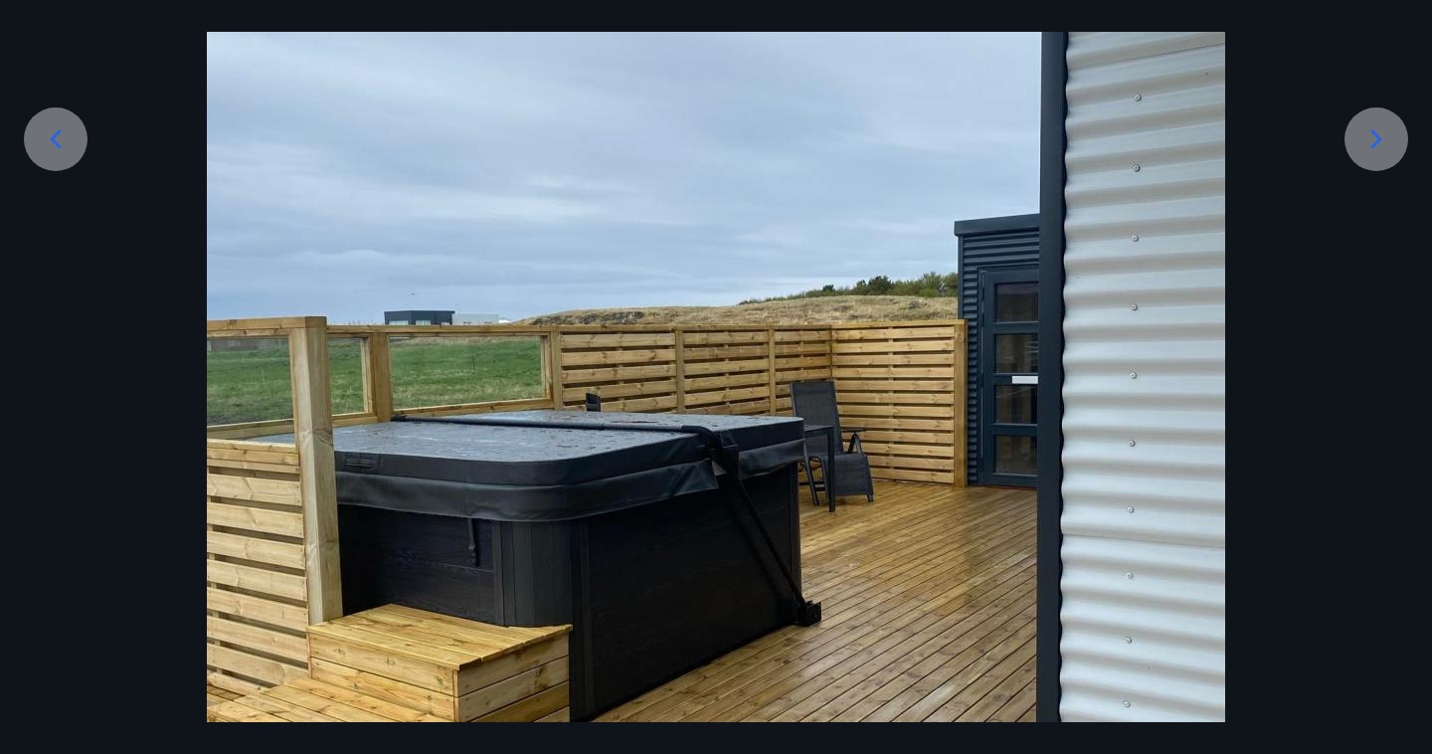
click at [1376, 142] on icon at bounding box center [1376, 139] width 11 height 19
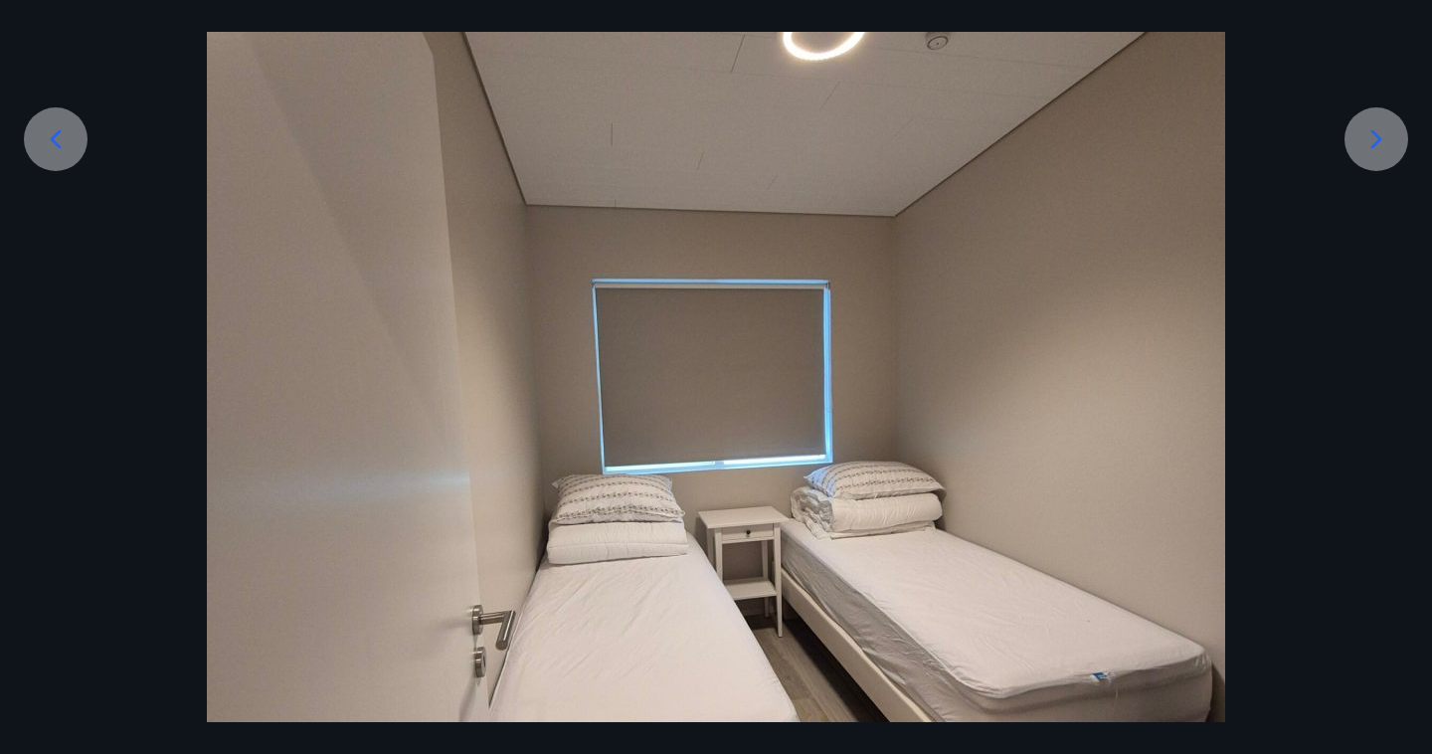
click at [1376, 142] on icon at bounding box center [1376, 139] width 11 height 19
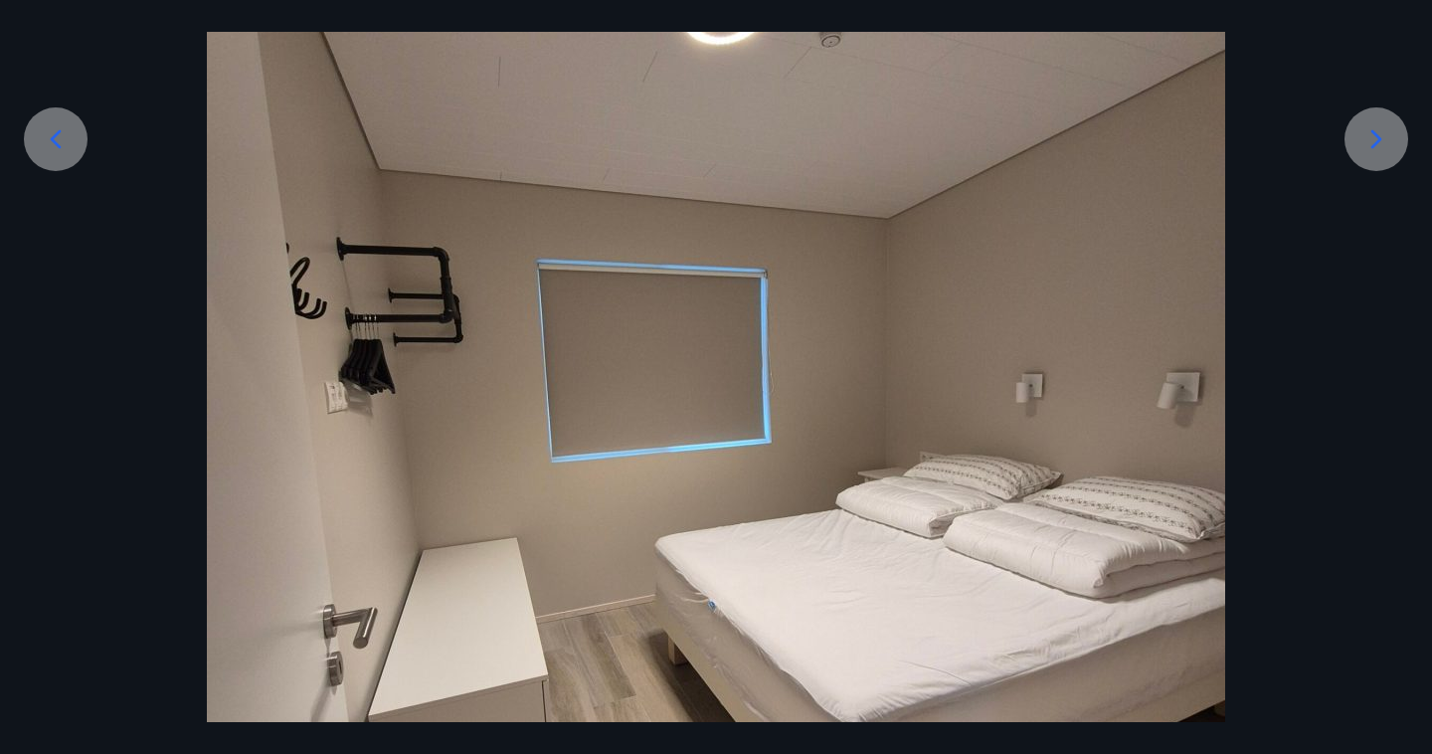
click at [1376, 142] on icon at bounding box center [1376, 139] width 11 height 19
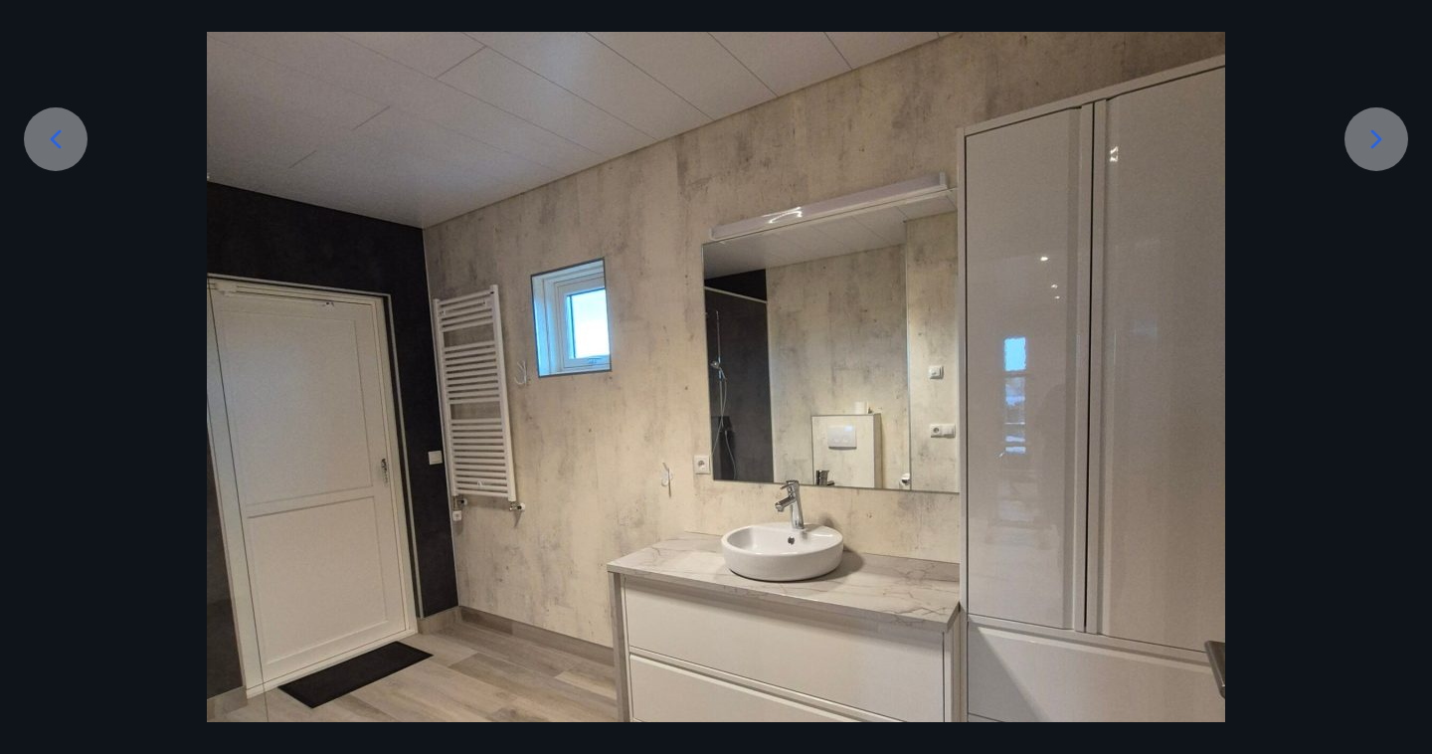
click at [1376, 142] on icon at bounding box center [1376, 139] width 11 height 19
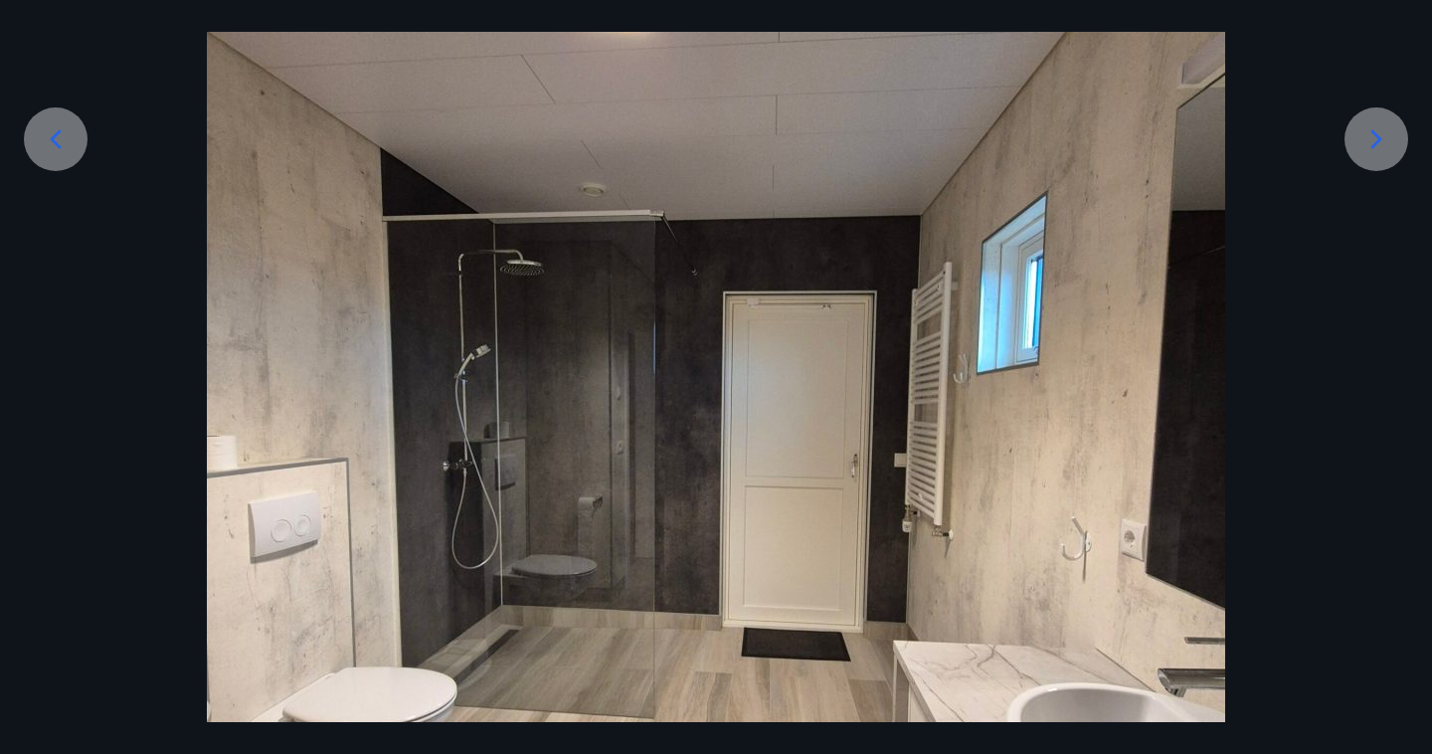
click at [1376, 142] on icon at bounding box center [1376, 139] width 11 height 19
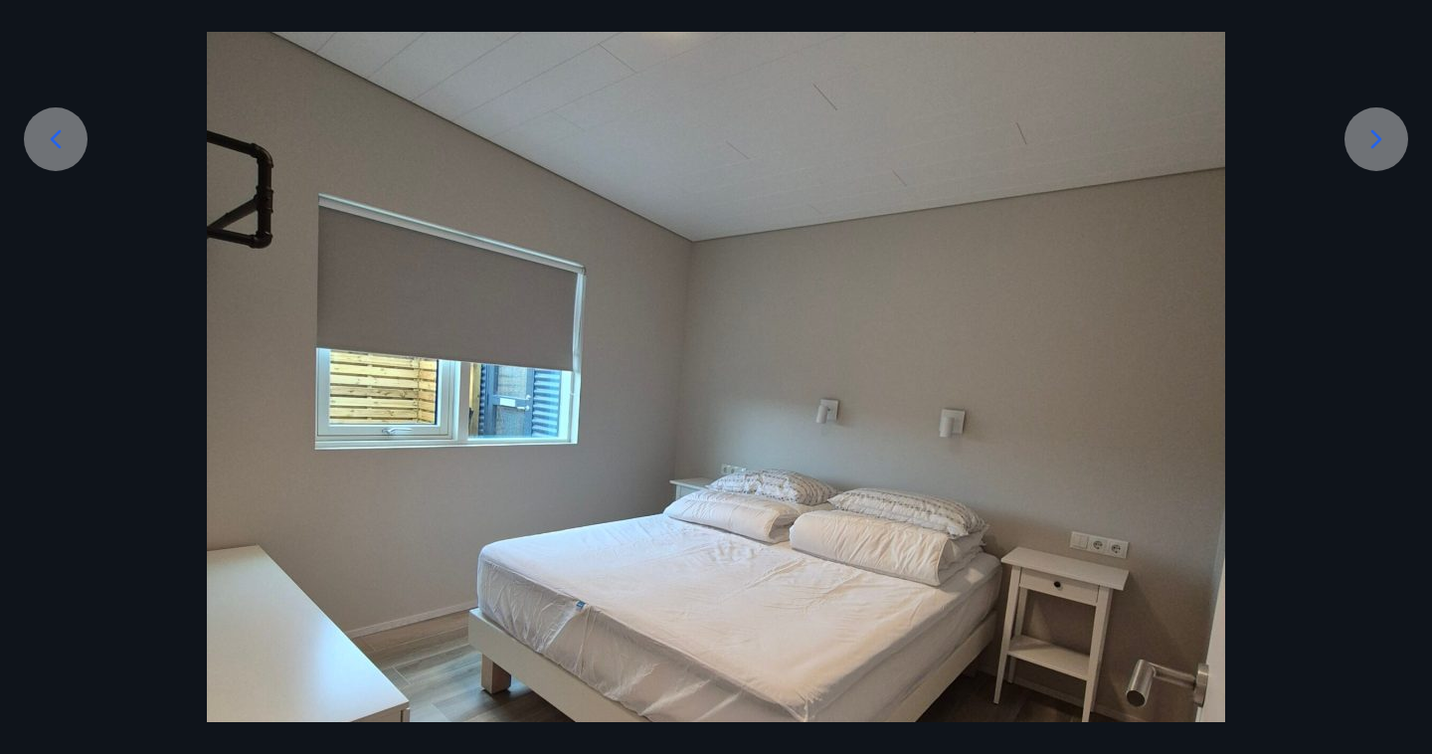
click at [1376, 142] on icon at bounding box center [1376, 139] width 11 height 19
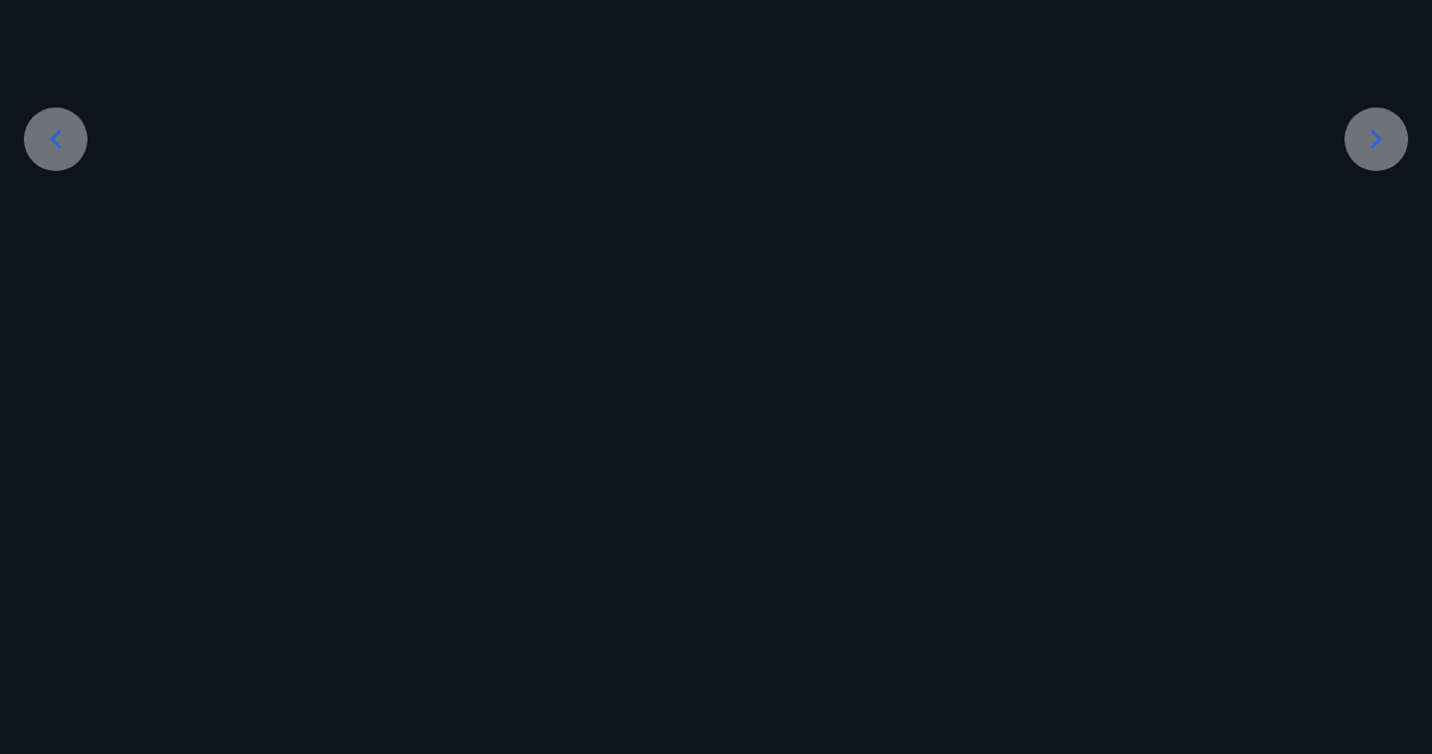
scroll to position [153, 0]
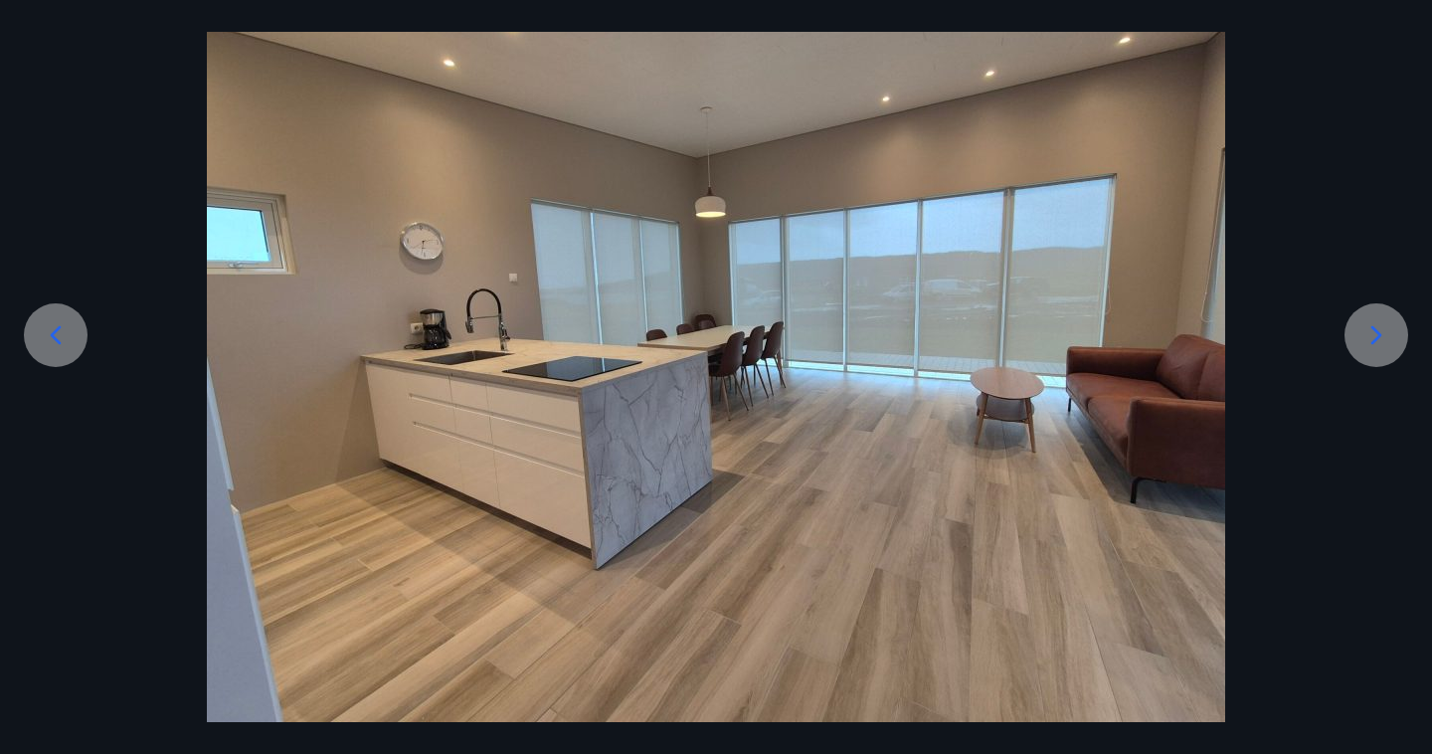
click at [1388, 331] on icon at bounding box center [1376, 335] width 32 height 32
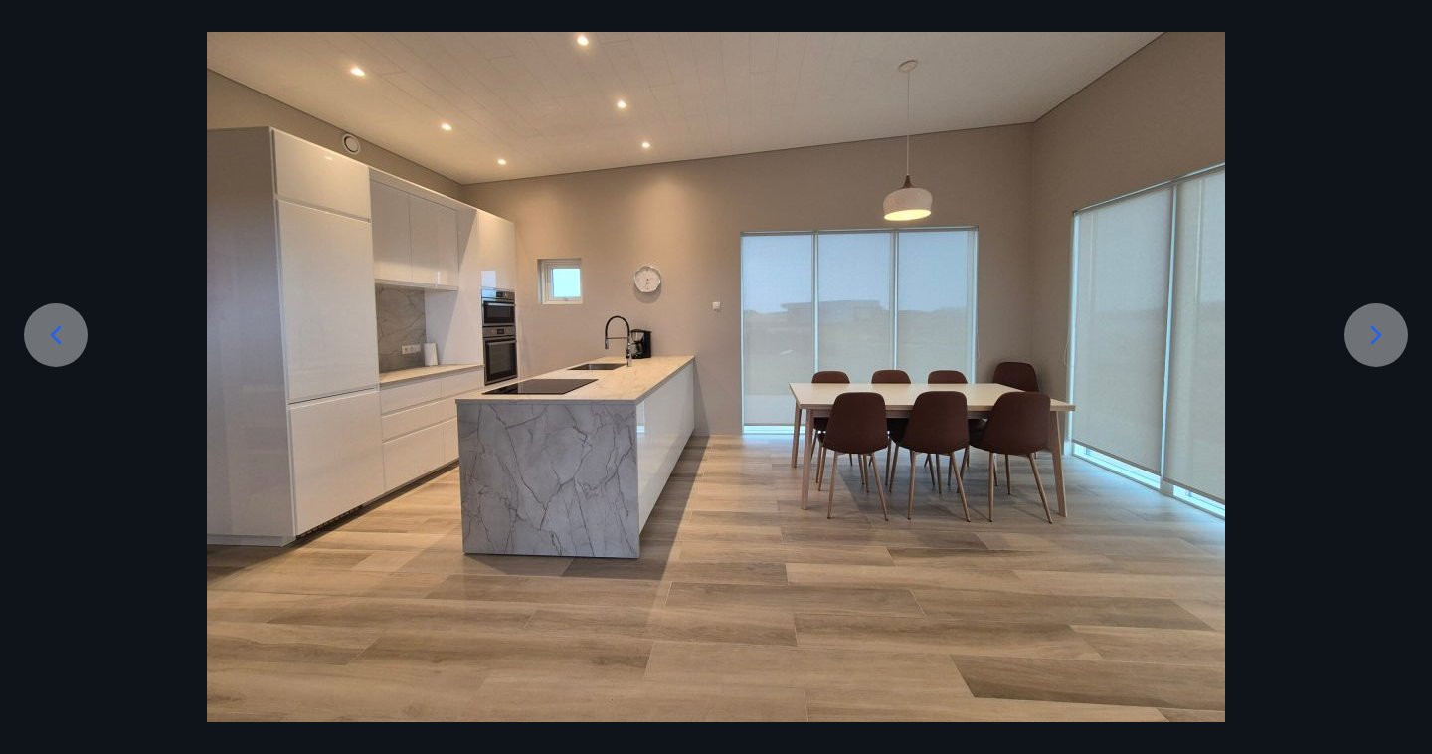
click at [1367, 339] on icon at bounding box center [1376, 335] width 32 height 32
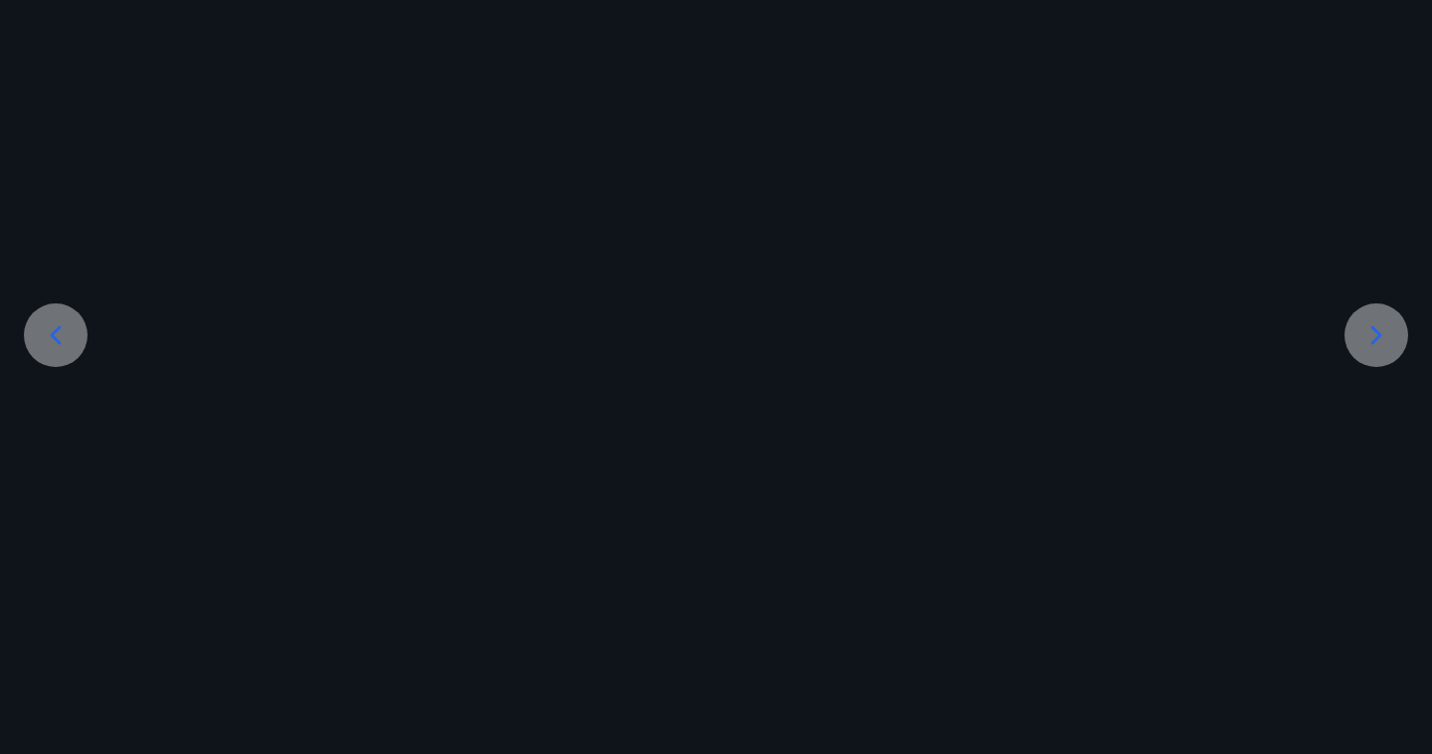
scroll to position [349, 0]
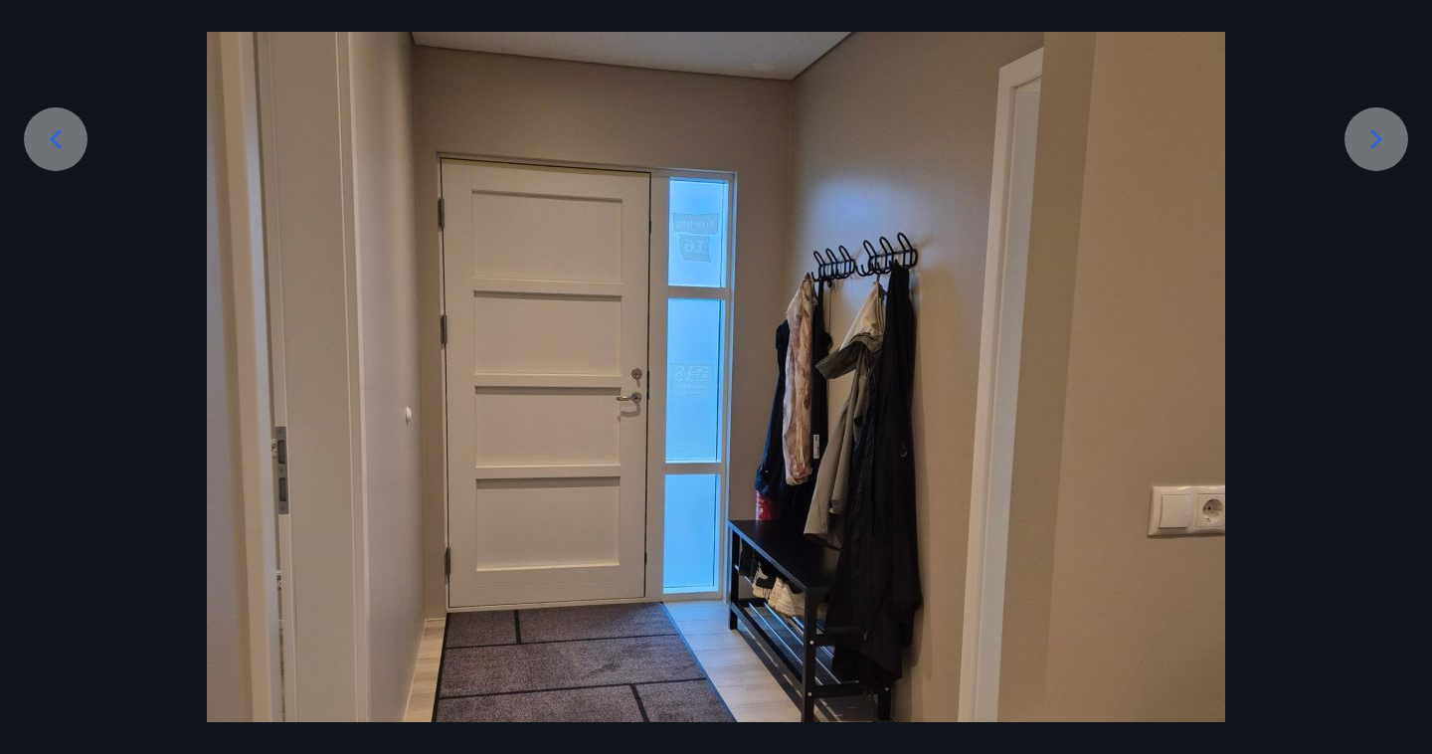
click at [1360, 143] on icon at bounding box center [1376, 139] width 32 height 32
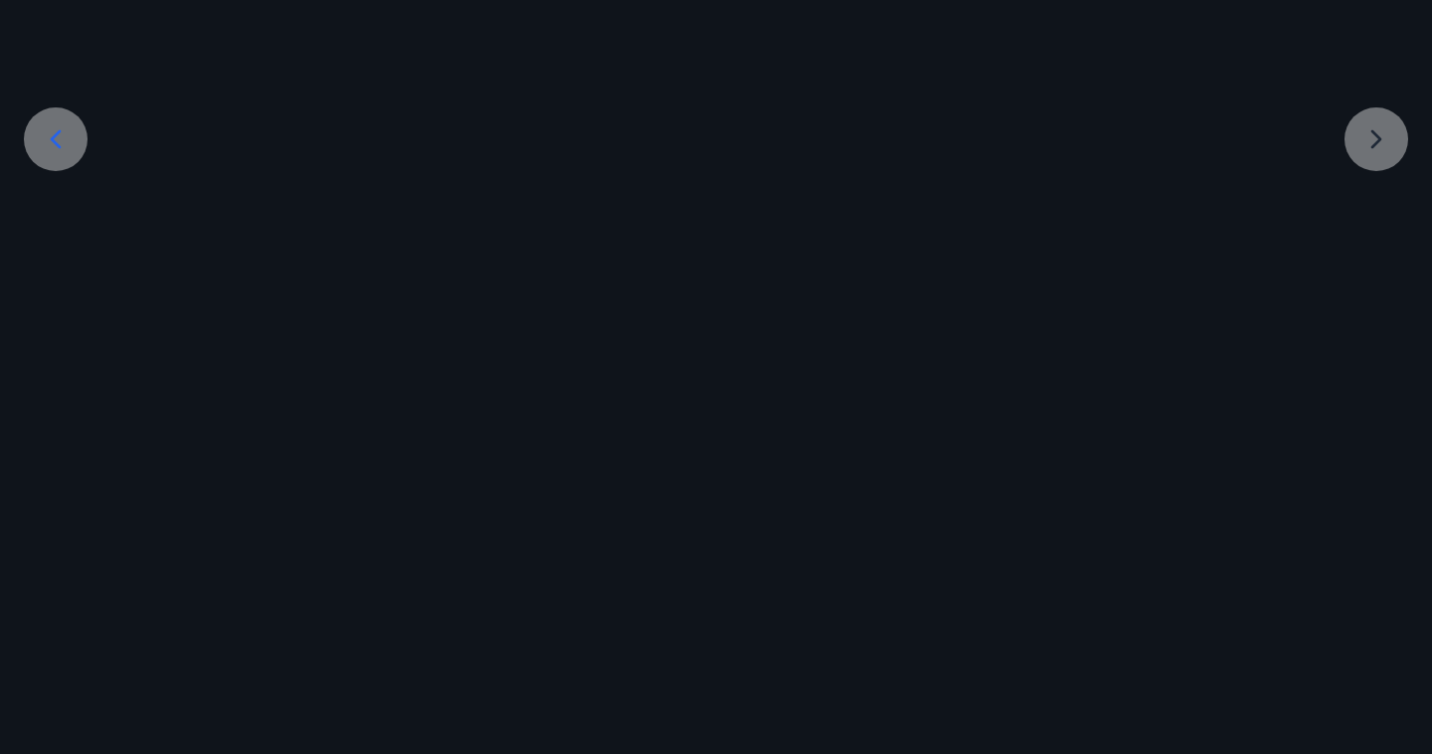
scroll to position [153, 0]
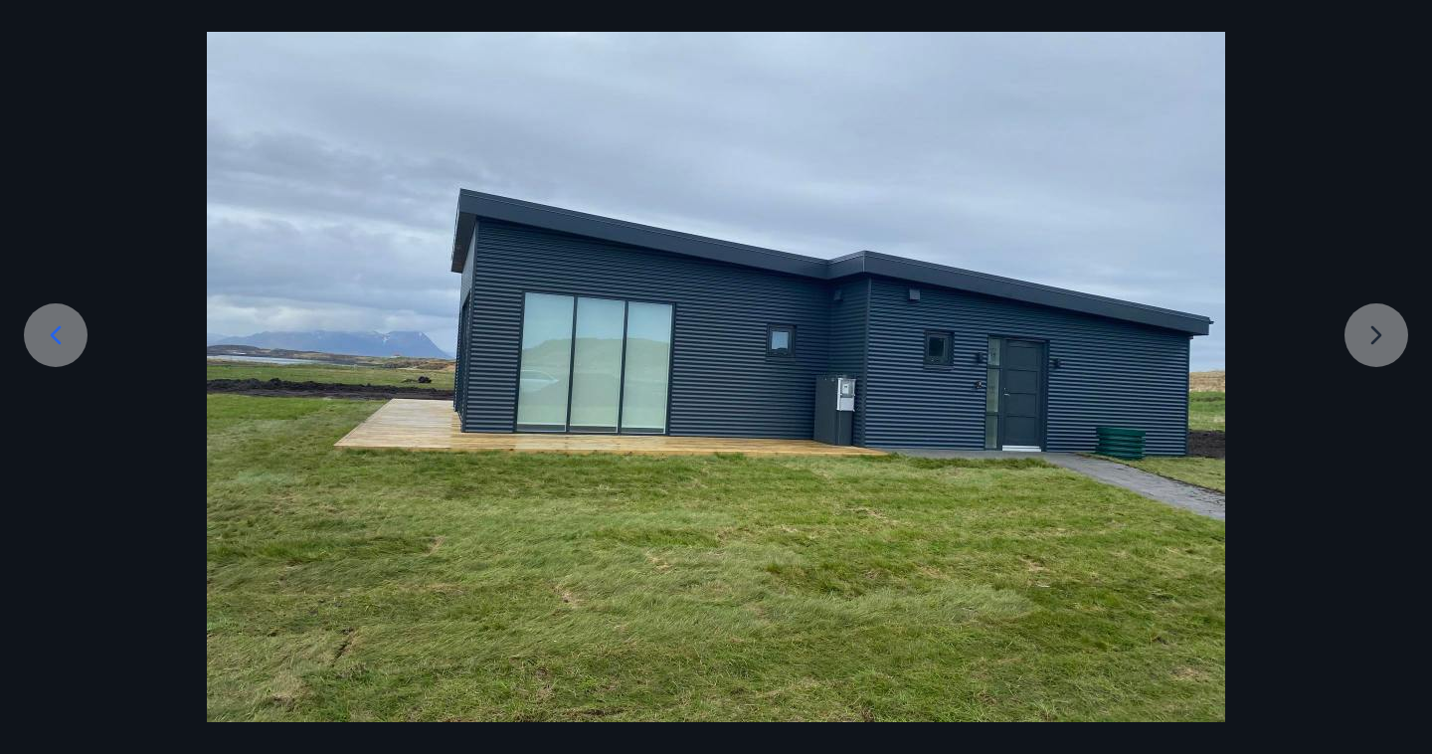
click at [1380, 347] on div at bounding box center [716, 340] width 1432 height 764
click at [1375, 336] on div at bounding box center [716, 340] width 1432 height 764
